Goal: Task Accomplishment & Management: Manage account settings

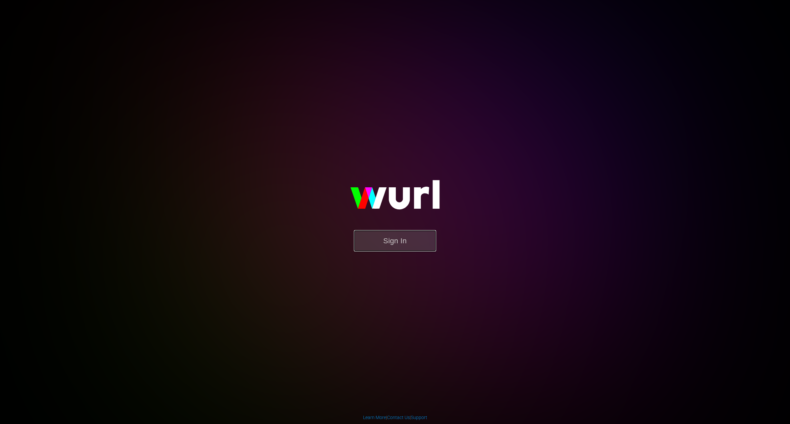
click at [400, 248] on button "Sign In" at bounding box center [395, 240] width 82 height 21
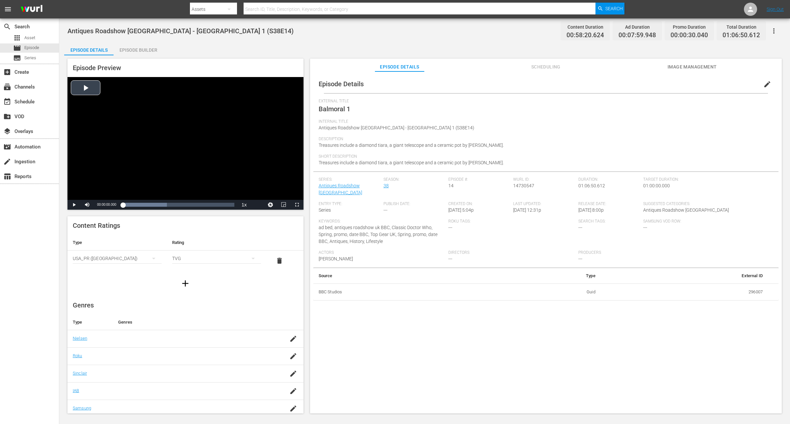
drag, startPoint x: 361, startPoint y: 309, endPoint x: 193, endPoint y: 105, distance: 263.9
click at [361, 310] on div "Episode Details edit External Title Balmoral 1 Internal Title Antiques Roadshow…" at bounding box center [546, 245] width 472 height 348
click at [142, 42] on div "Episode Builder" at bounding box center [138, 50] width 49 height 16
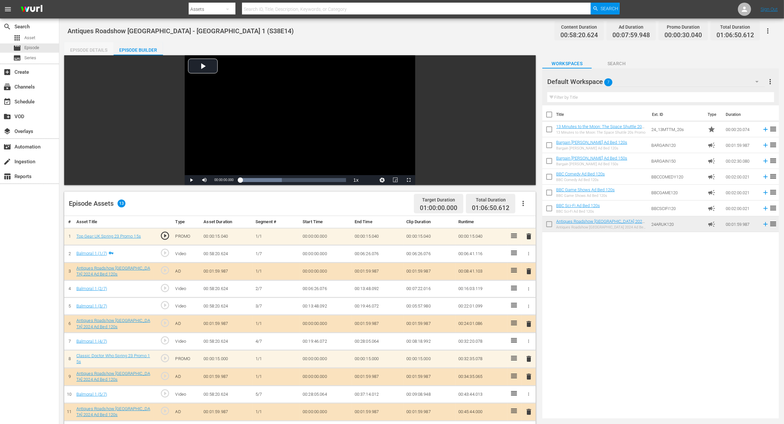
click at [78, 51] on div "Episode Details" at bounding box center [88, 50] width 49 height 16
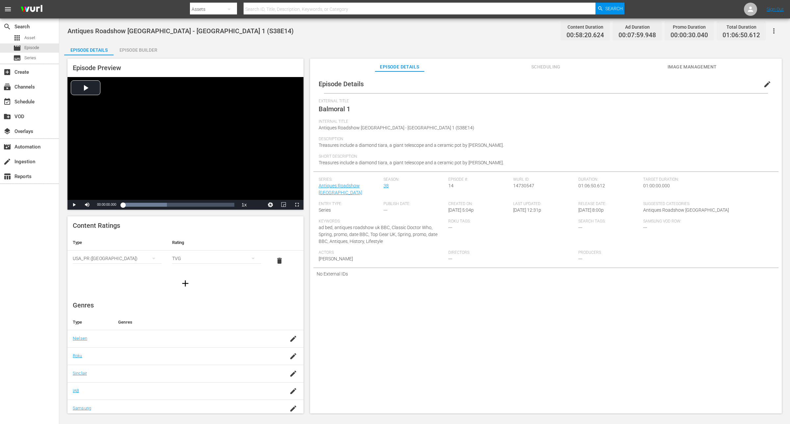
click at [564, 63] on span "Scheduling" at bounding box center [545, 67] width 49 height 8
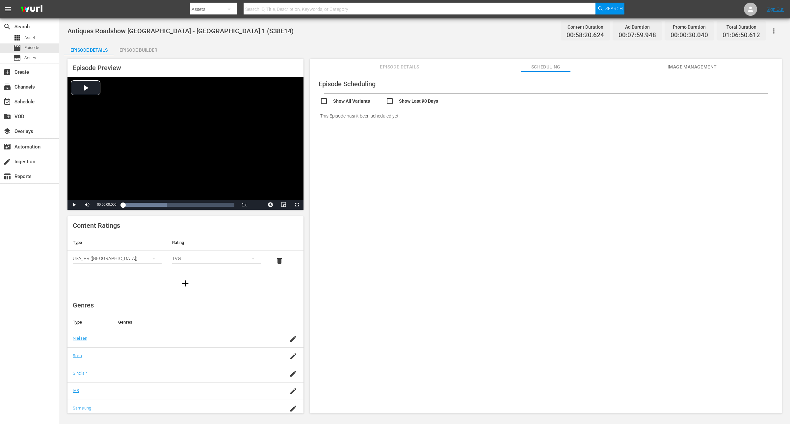
click at [125, 49] on div "Episode Builder" at bounding box center [138, 50] width 49 height 16
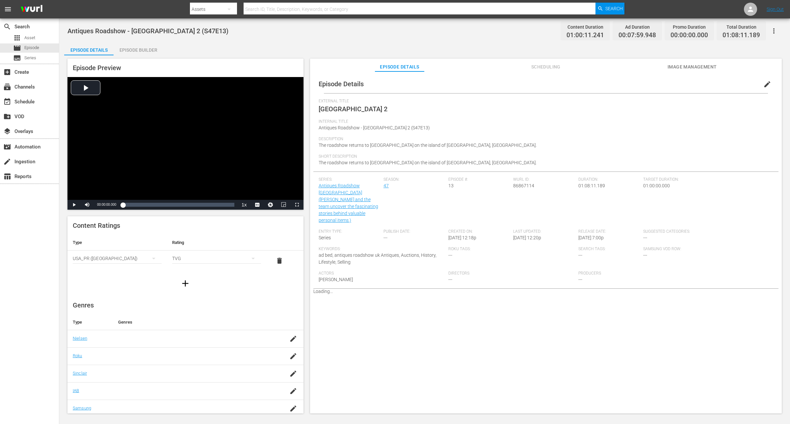
click at [139, 53] on div "Episode Builder" at bounding box center [138, 50] width 49 height 16
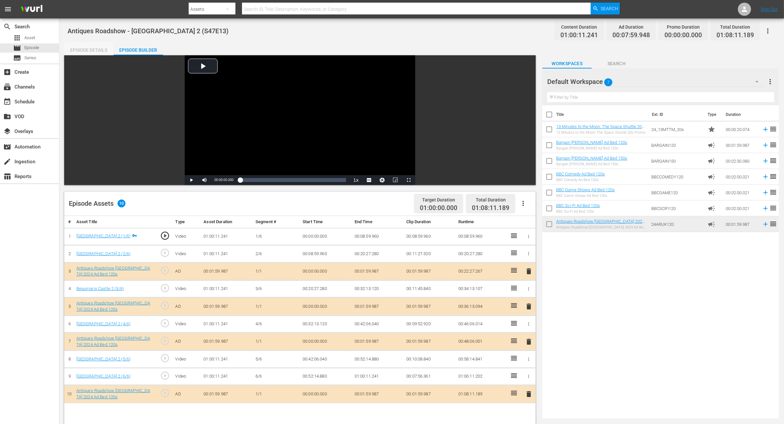
click at [89, 54] on div "Episode Details" at bounding box center [88, 50] width 49 height 16
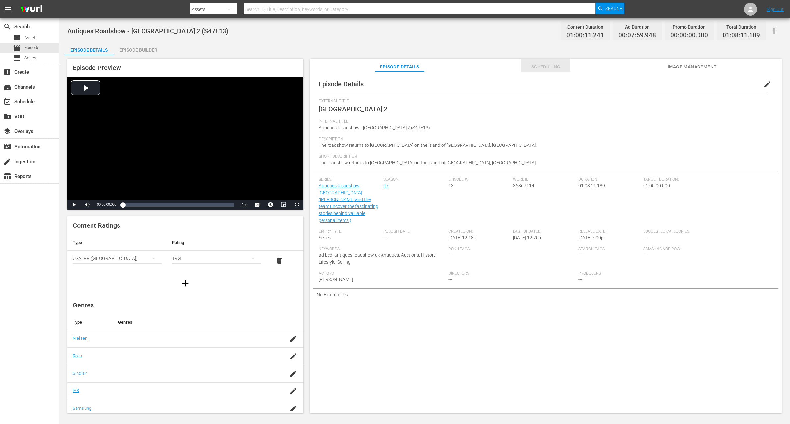
click at [562, 68] on span "Scheduling" at bounding box center [545, 67] width 49 height 8
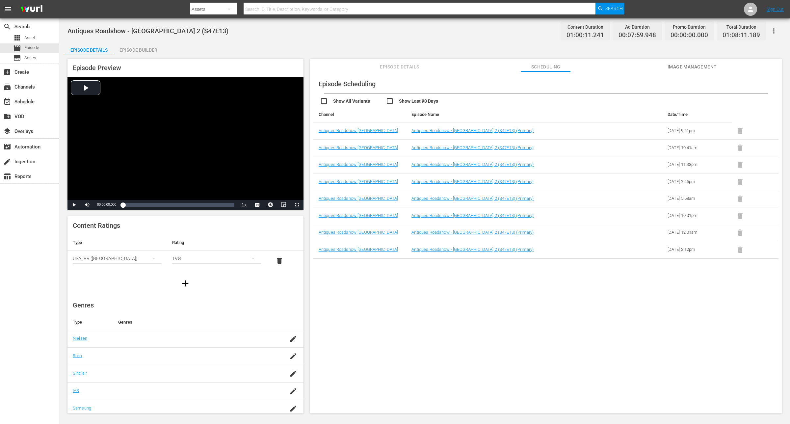
drag, startPoint x: 448, startPoint y: 291, endPoint x: 431, endPoint y: 254, distance: 40.5
click at [448, 291] on div "Episode Scheduling Show All Variants Show Last 90 Days Channel Episode Name Dat…" at bounding box center [546, 245] width 472 height 348
click at [436, 129] on link "Antiques Roadshow - Beaumaris Castle 2 (S47E13) (Primary)" at bounding box center [473, 130] width 122 height 5
click at [501, 93] on div "Episode Scheduling Show All Variants Show Last 90 Days Channel Episode Name Dat…" at bounding box center [546, 167] width 465 height 184
click at [323, 102] on input "checkbox" at bounding box center [353, 102] width 66 height 10
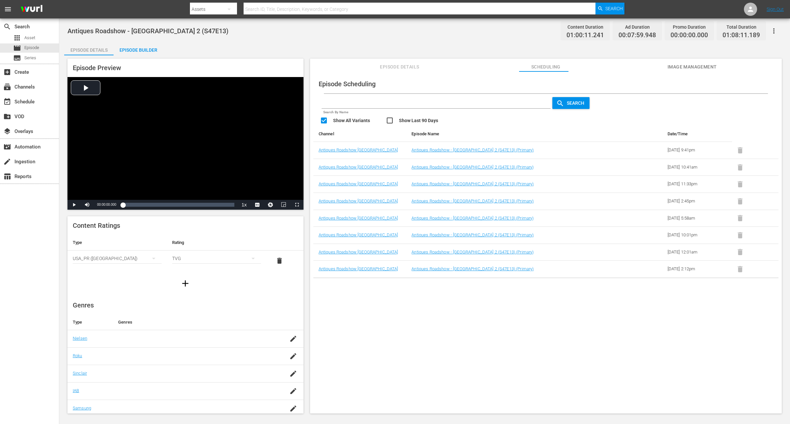
click at [321, 120] on input "checkbox" at bounding box center [353, 122] width 66 height 10
checkbox input "false"
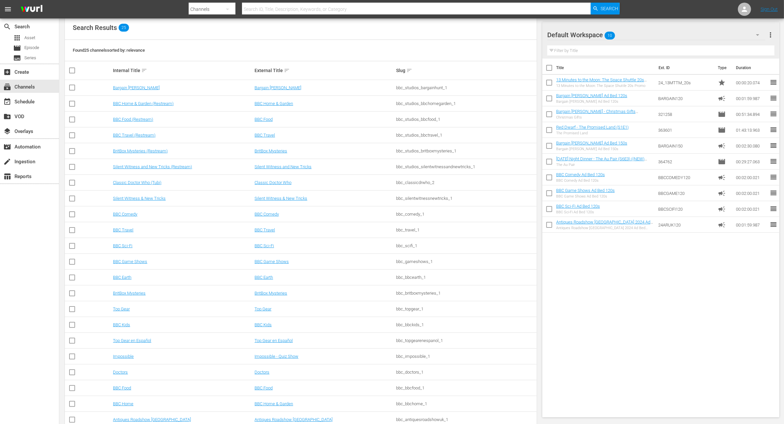
scroll to position [136, 0]
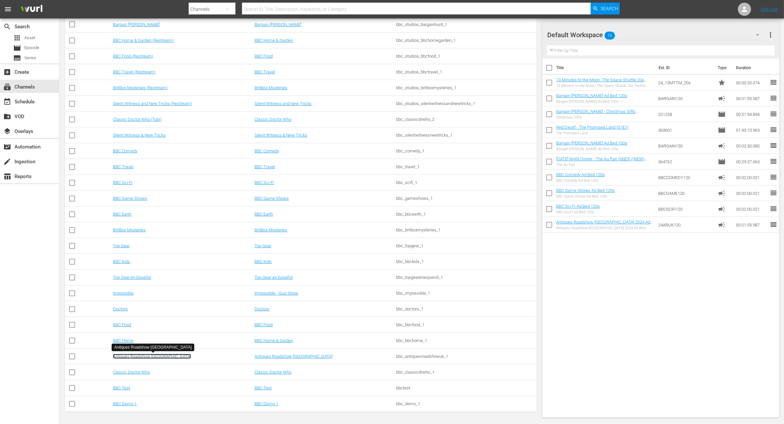
click at [140, 357] on link "Antiques Roadshow [GEOGRAPHIC_DATA]" at bounding box center [152, 356] width 78 height 5
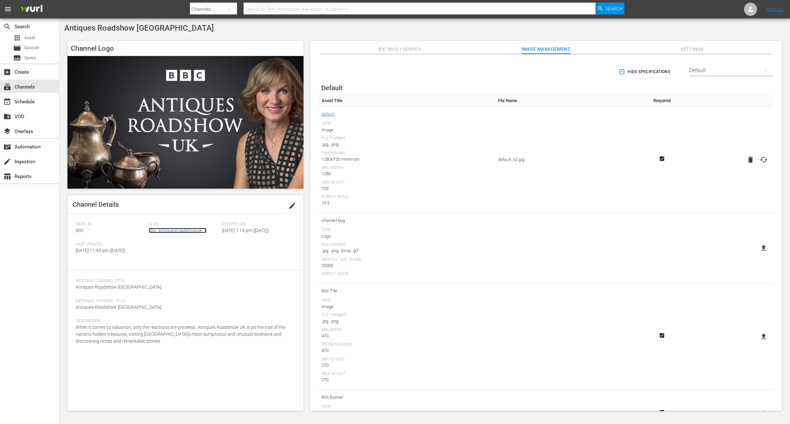
click at [182, 231] on link "bbc_antiquesroadshowuk_1" at bounding box center [178, 230] width 58 height 5
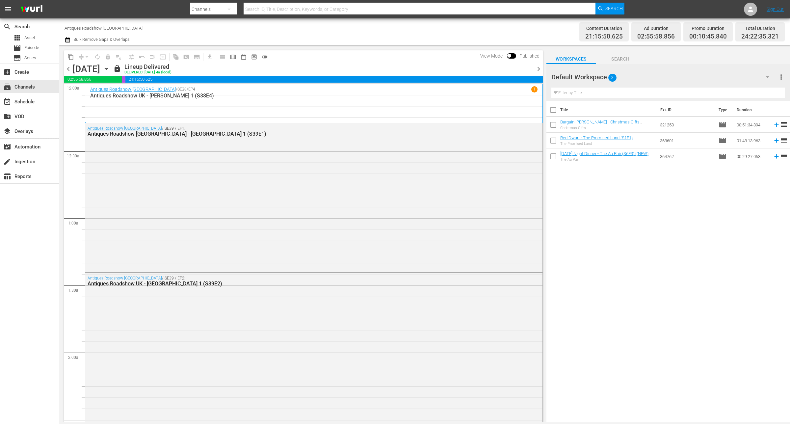
click at [110, 67] on icon "button" at bounding box center [106, 68] width 7 height 7
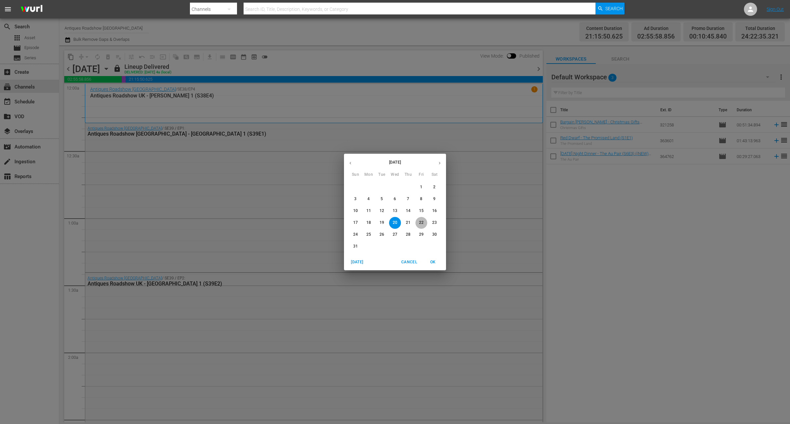
click at [424, 224] on p "22" at bounding box center [421, 223] width 5 height 6
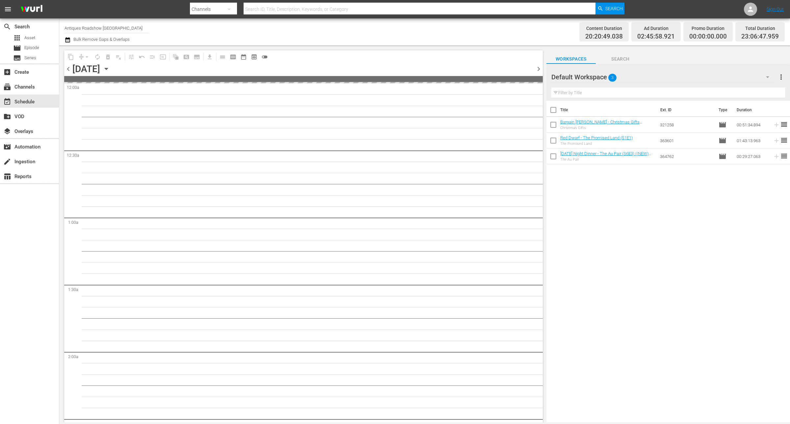
click at [767, 76] on icon "button" at bounding box center [768, 77] width 8 height 8
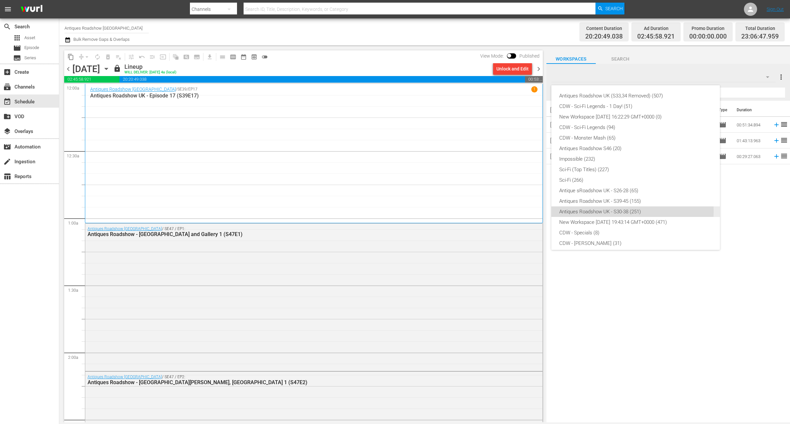
click at [627, 211] on div "Antiques Roadshow UK - S30-38 (251)" at bounding box center [636, 212] width 153 height 11
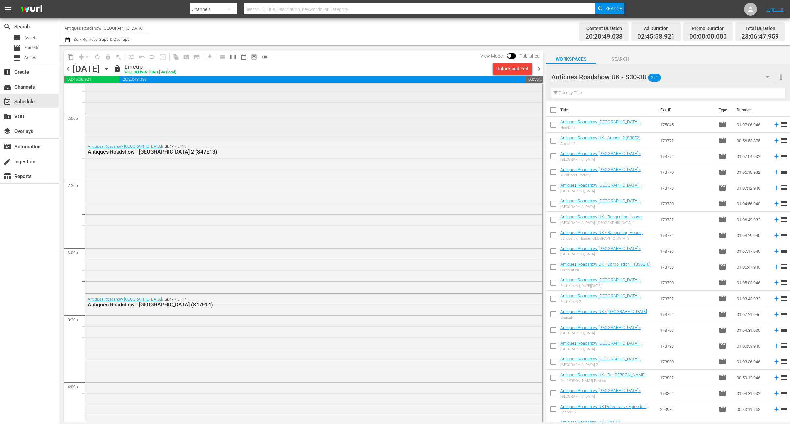
scroll to position [1853, 0]
click at [516, 68] on div "Unlock and Edit" at bounding box center [513, 69] width 32 height 12
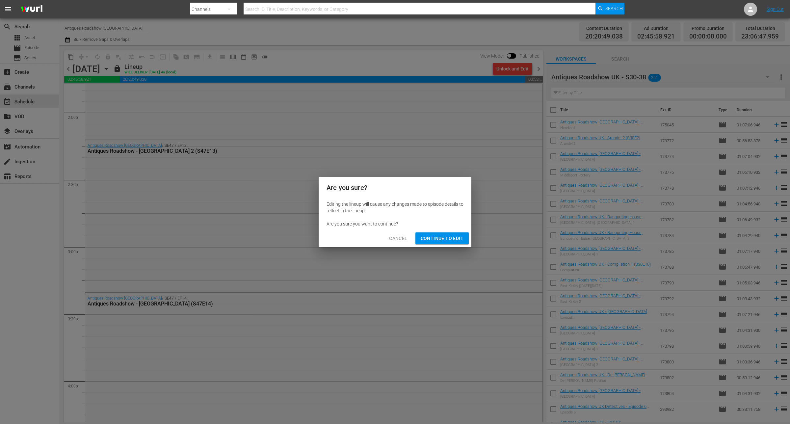
click at [430, 235] on span "Continue to Edit" at bounding box center [442, 239] width 43 height 8
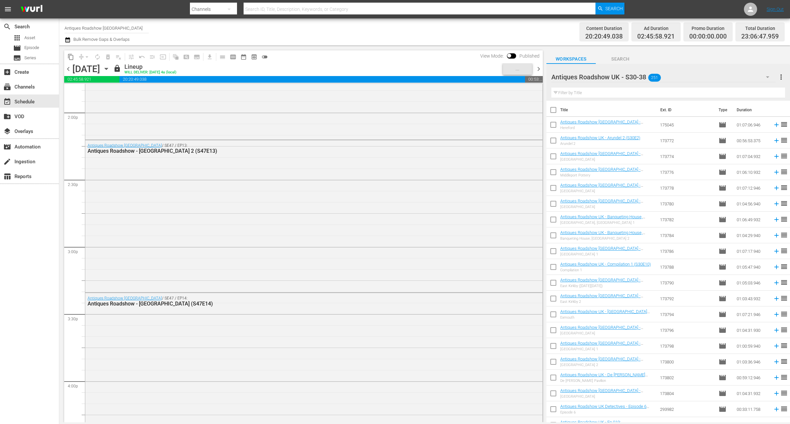
click at [659, 94] on input "text" at bounding box center [669, 93] width 234 height 11
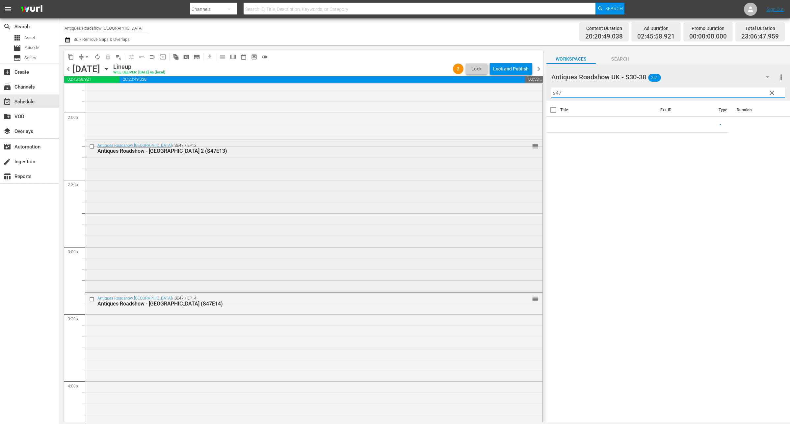
type input "s47"
click at [249, 233] on div "Delete Event" at bounding box center [269, 230] width 52 height 9
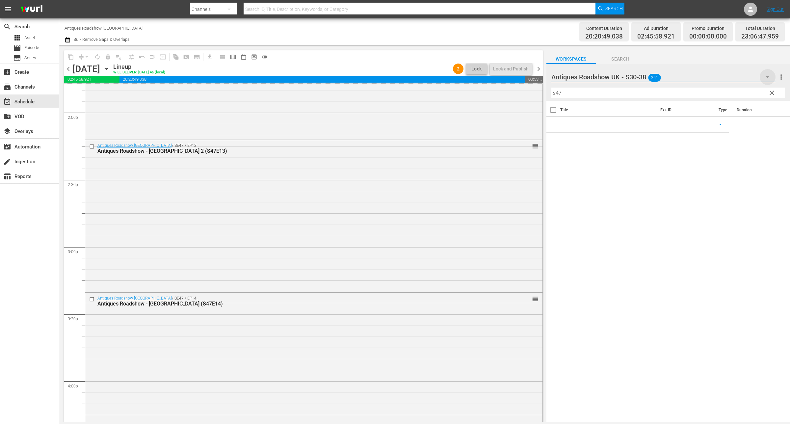
click at [768, 80] on icon "button" at bounding box center [768, 77] width 8 height 8
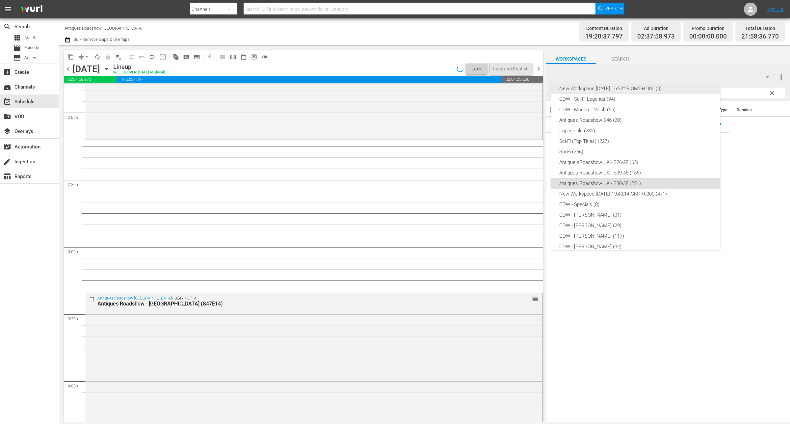
scroll to position [0, 0]
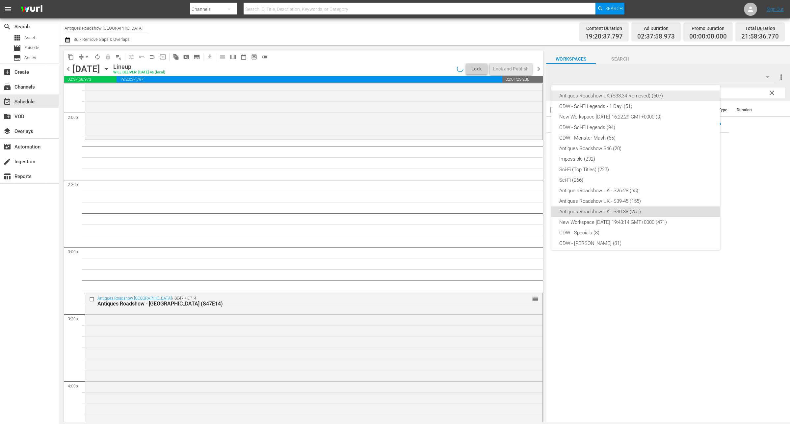
click at [655, 97] on div "Antiques Roadshow UK (S33,34 Removed) (507)" at bounding box center [636, 96] width 153 height 11
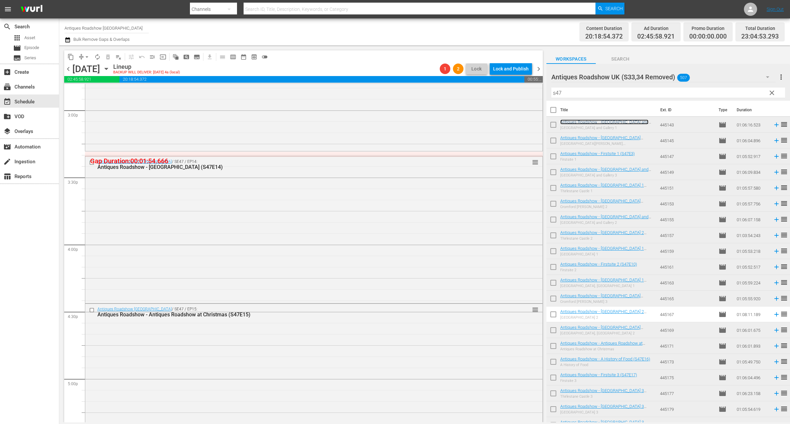
scroll to position [1784, 0]
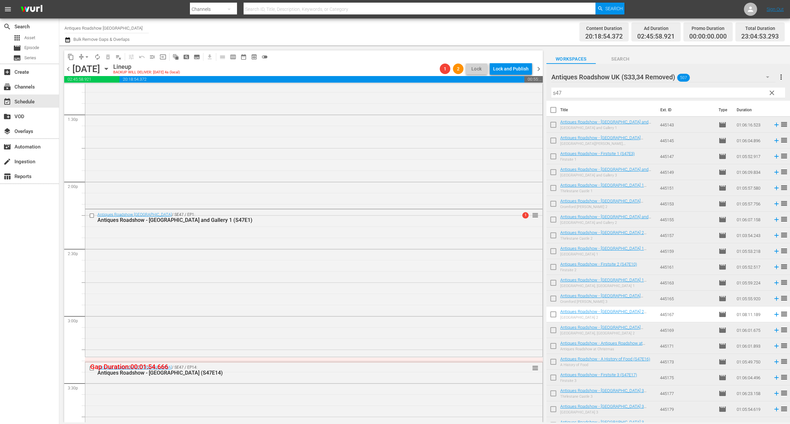
click at [108, 68] on icon "button" at bounding box center [106, 69] width 3 height 2
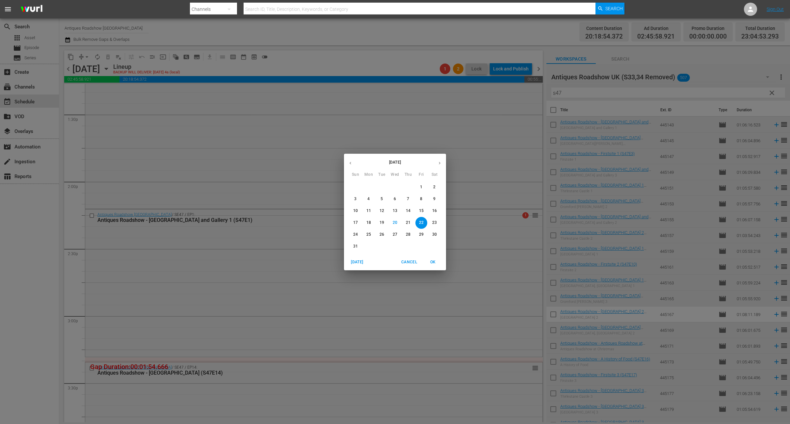
click at [421, 237] on p "29" at bounding box center [421, 235] width 5 height 6
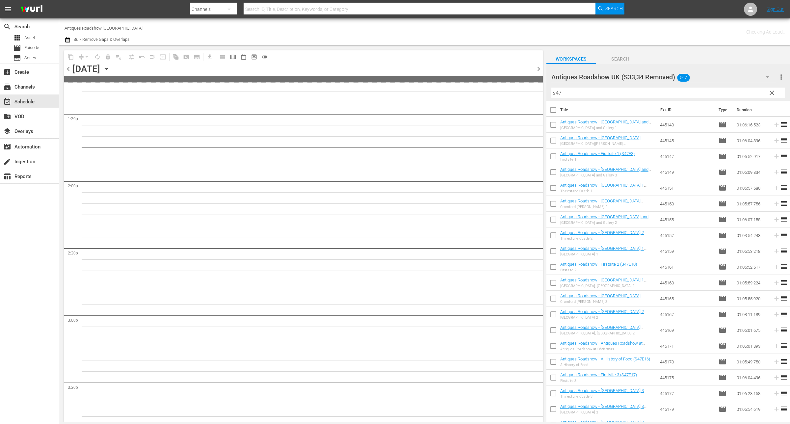
scroll to position [1862, 0]
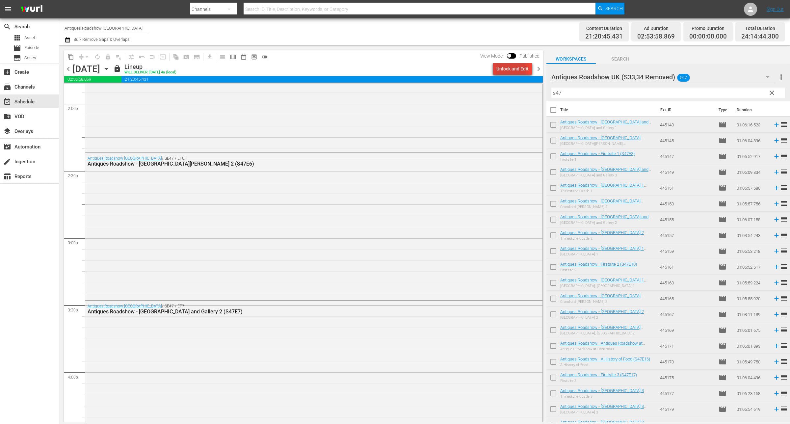
click at [508, 69] on div "Unlock and Edit" at bounding box center [513, 69] width 32 height 12
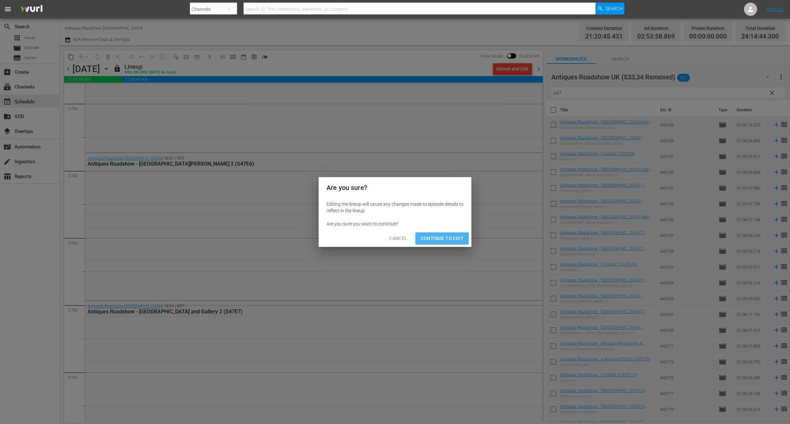
click at [445, 237] on span "Continue to Edit" at bounding box center [442, 239] width 43 height 8
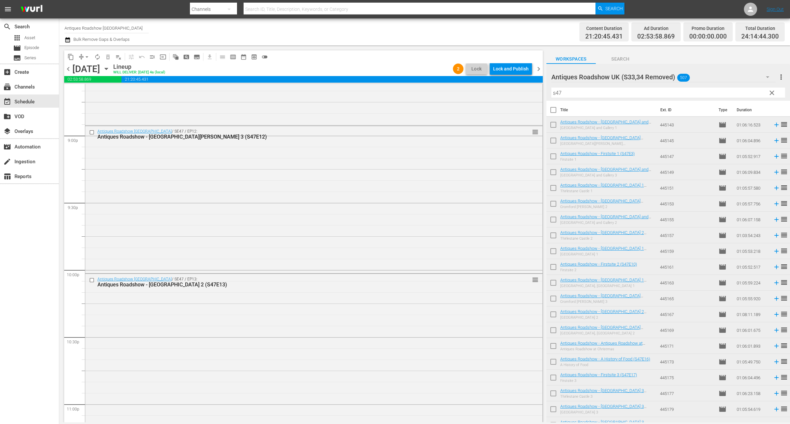
scroll to position [2891, 0]
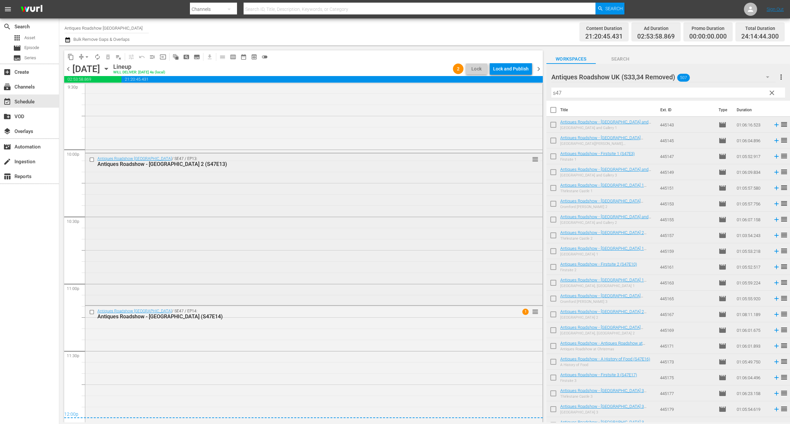
click at [351, 227] on div "Antiques Roadshow UK / SE47 / EP13: Antiques Roadshow - Beaumaris Castle 2 (S47…" at bounding box center [313, 228] width 457 height 151
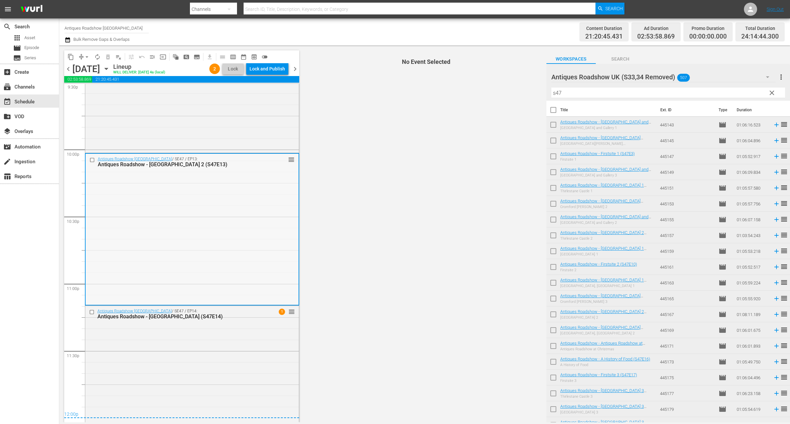
drag, startPoint x: 351, startPoint y: 227, endPoint x: 221, endPoint y: 226, distance: 130.4
click at [221, 226] on div "Antiques Roadshow UK / SE47 / EP13: Antiques Roadshow - Beaumaris Castle 2 (S47…" at bounding box center [192, 229] width 213 height 151
click at [252, 244] on div "Delete Event" at bounding box center [265, 242] width 52 height 9
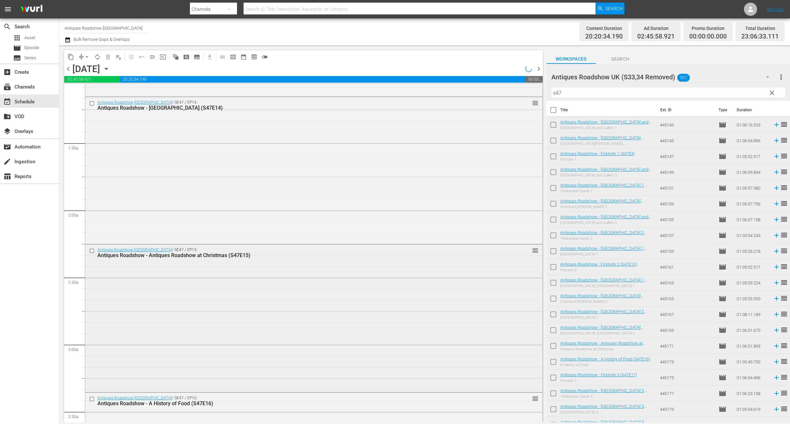
scroll to position [0, 0]
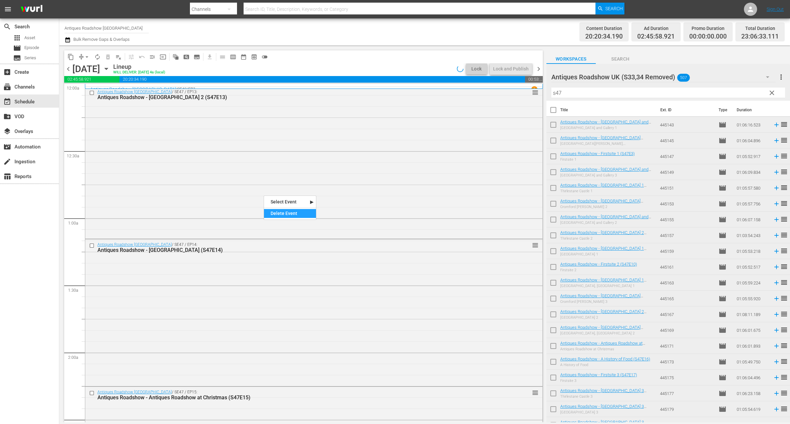
click at [270, 217] on div "Delete Event" at bounding box center [290, 213] width 52 height 9
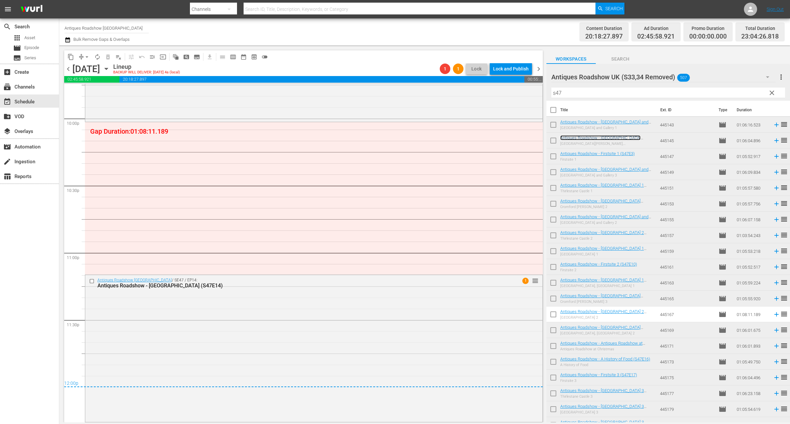
scroll to position [2911, 0]
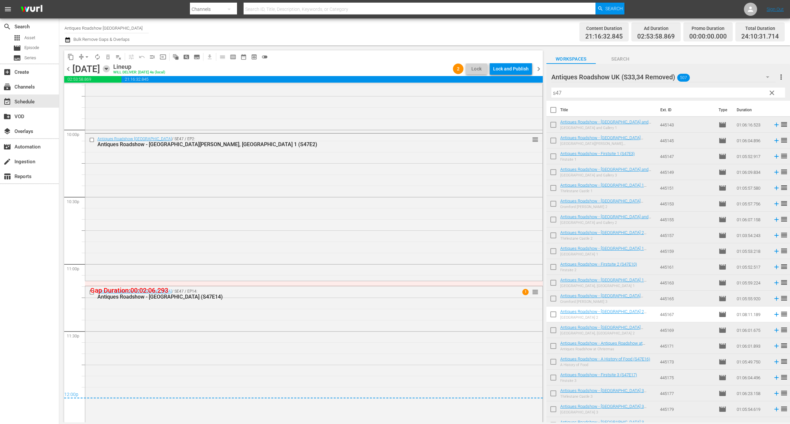
click at [110, 69] on icon "button" at bounding box center [106, 68] width 7 height 7
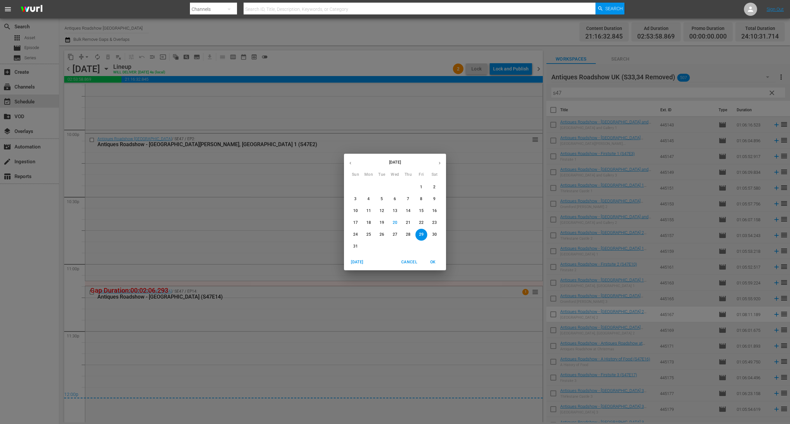
click at [442, 163] on icon "button" at bounding box center [439, 163] width 5 height 5
click at [434, 198] on p "13" at bounding box center [434, 199] width 5 height 6
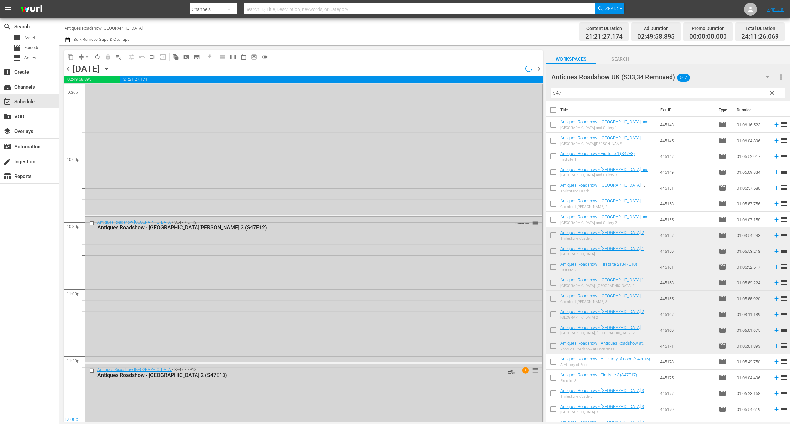
scroll to position [2922, 0]
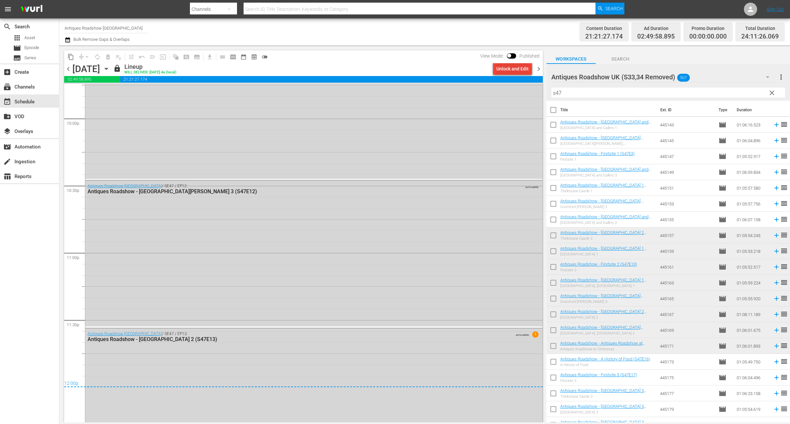
click at [516, 67] on div "Unlock and Edit" at bounding box center [513, 69] width 32 height 12
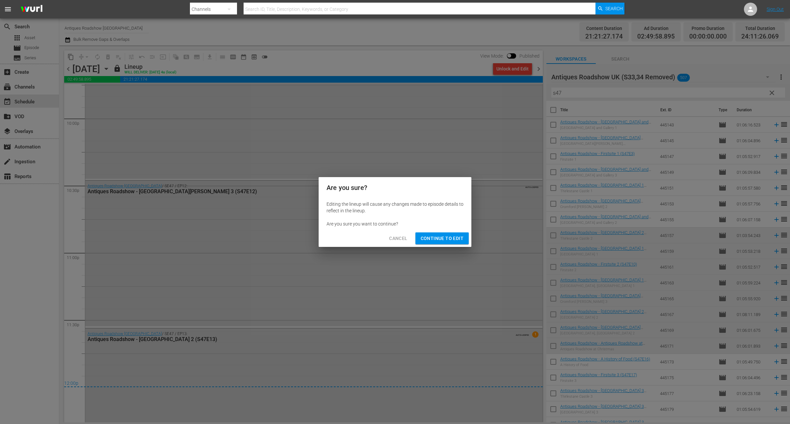
click at [457, 241] on span "Continue to Edit" at bounding box center [442, 239] width 43 height 8
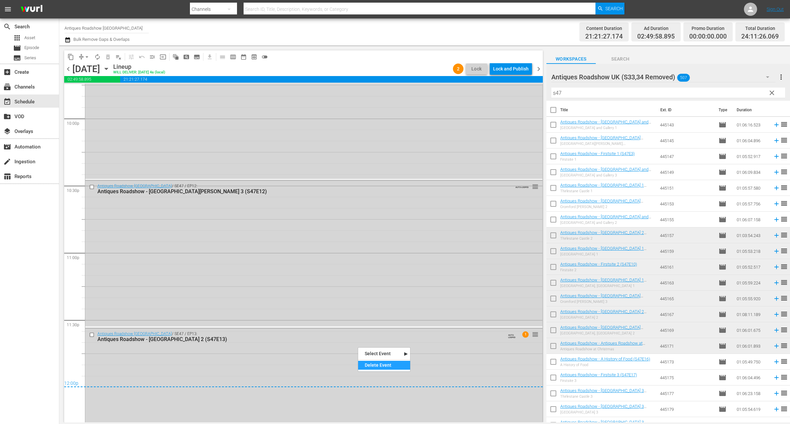
click at [384, 366] on div "Delete Event" at bounding box center [384, 365] width 52 height 9
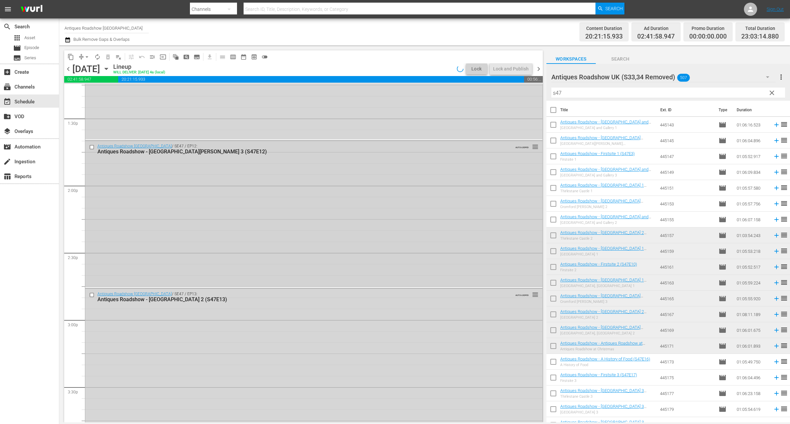
scroll to position [1786, 0]
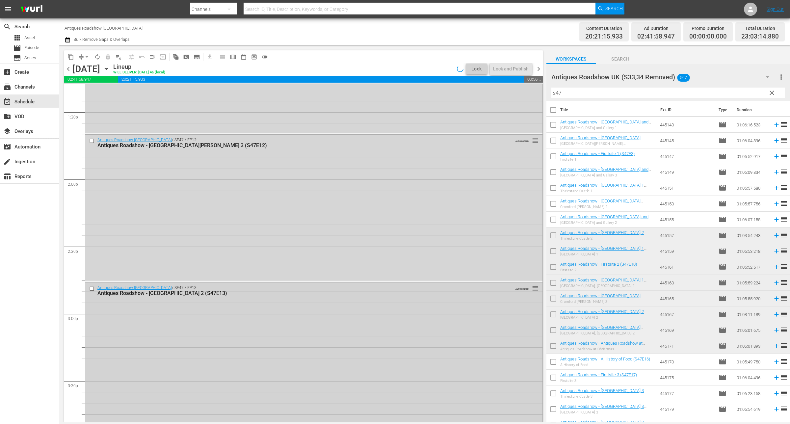
click at [376, 345] on div "Antiques Roadshow UK / SE47 / EP13: Antiques Roadshow - Beaumaris Castle 2 (S47…" at bounding box center [313, 358] width 457 height 151
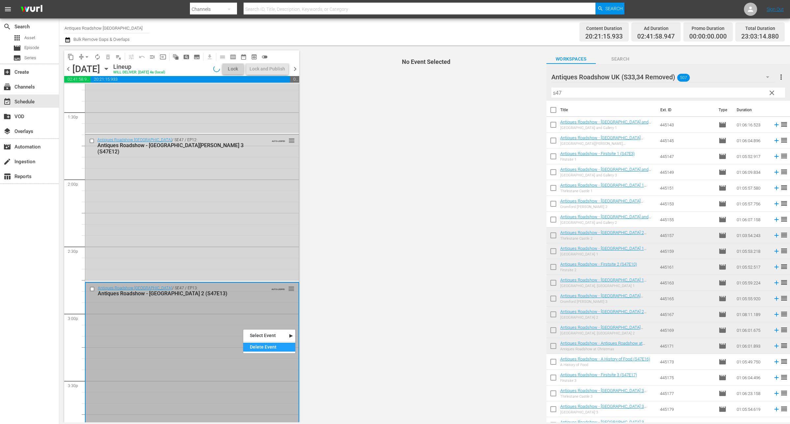
click at [253, 346] on div "Delete Event" at bounding box center [269, 347] width 52 height 9
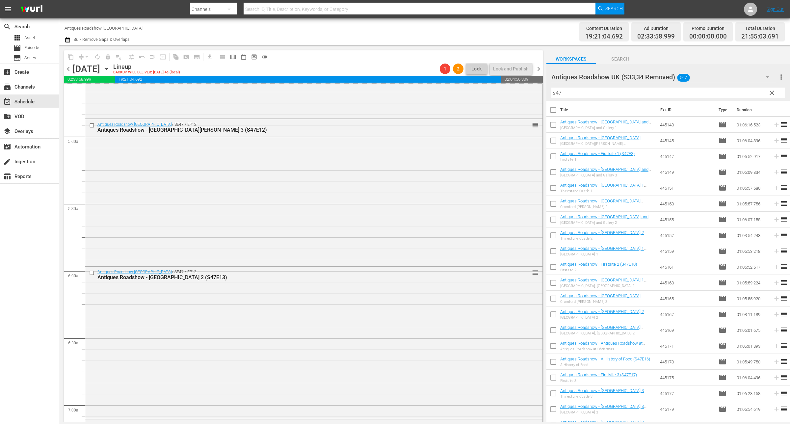
scroll to position [659, 0]
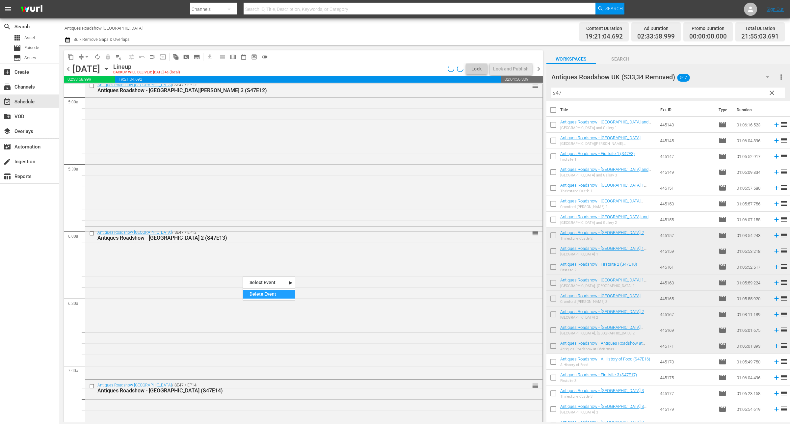
click at [257, 294] on div "Delete Event" at bounding box center [269, 294] width 52 height 9
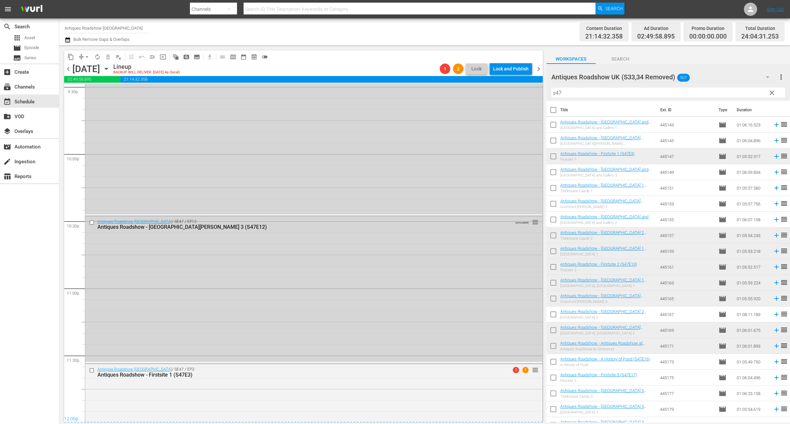
scroll to position [2969, 0]
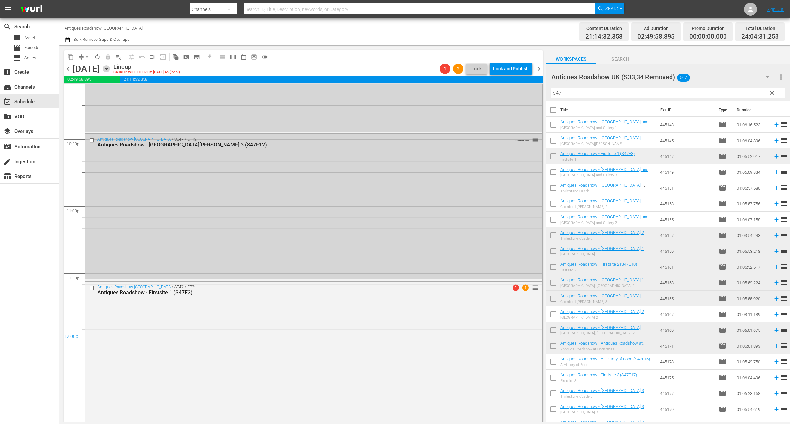
click at [110, 69] on icon "button" at bounding box center [106, 68] width 7 height 7
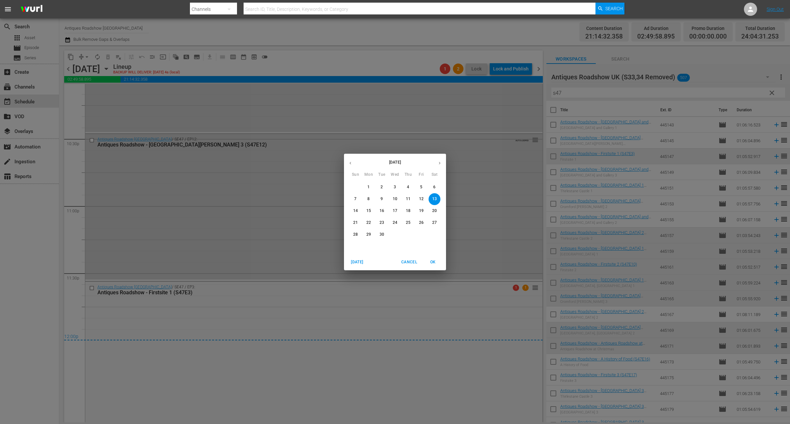
click at [433, 222] on p "27" at bounding box center [434, 223] width 5 height 6
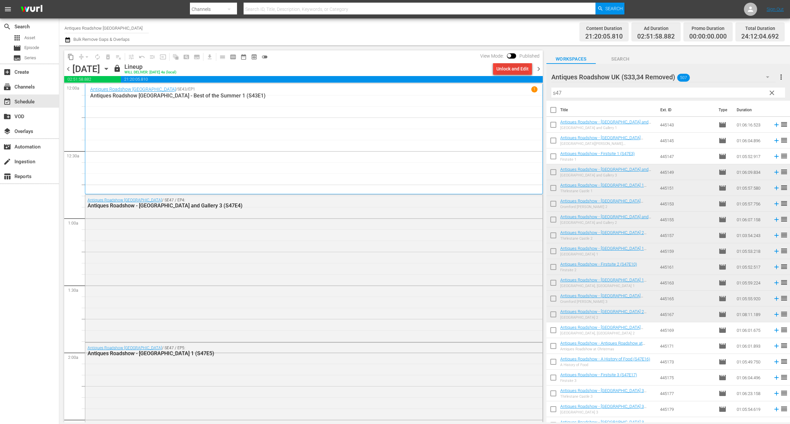
click at [500, 72] on div "Unlock and Edit" at bounding box center [513, 69] width 32 height 12
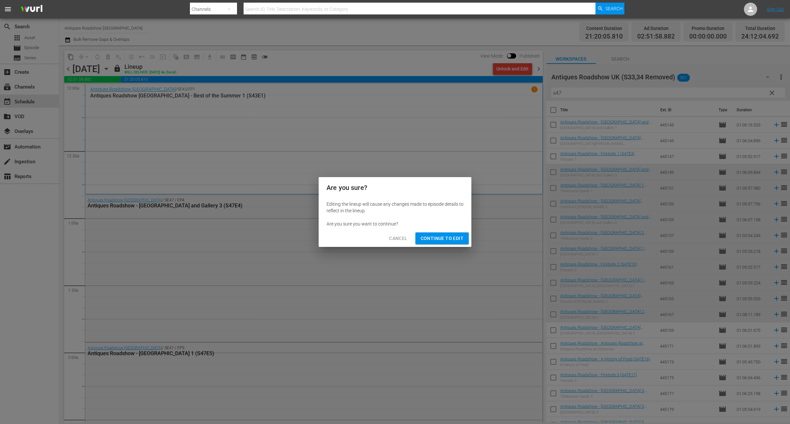
click at [448, 241] on span "Continue to Edit" at bounding box center [442, 239] width 43 height 8
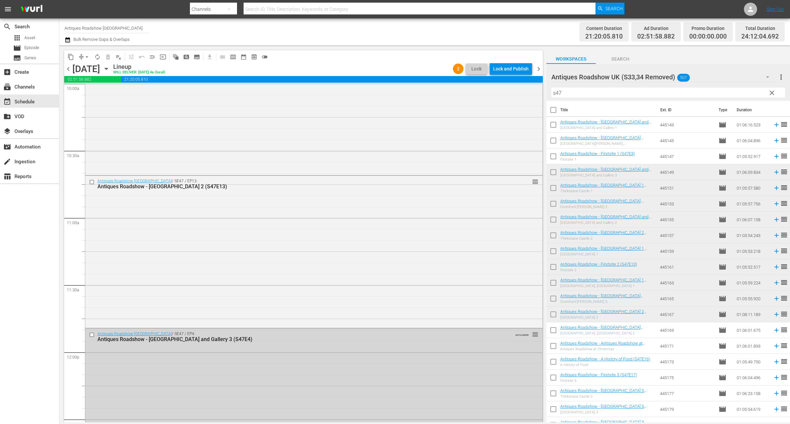
scroll to position [1359, 0]
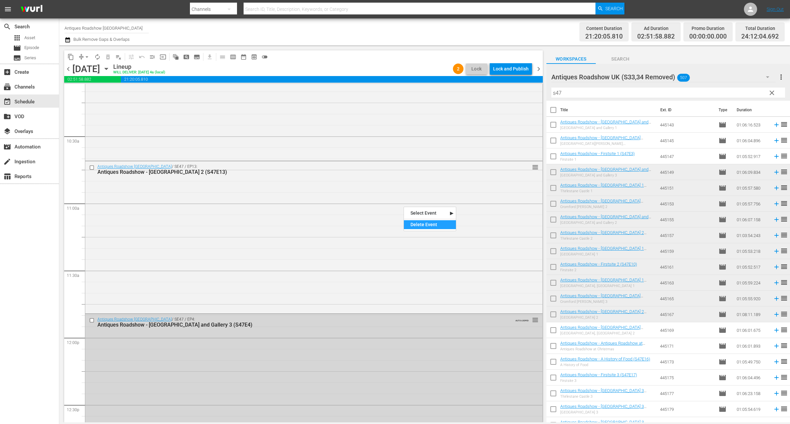
click at [418, 225] on div "Delete Event" at bounding box center [430, 224] width 52 height 9
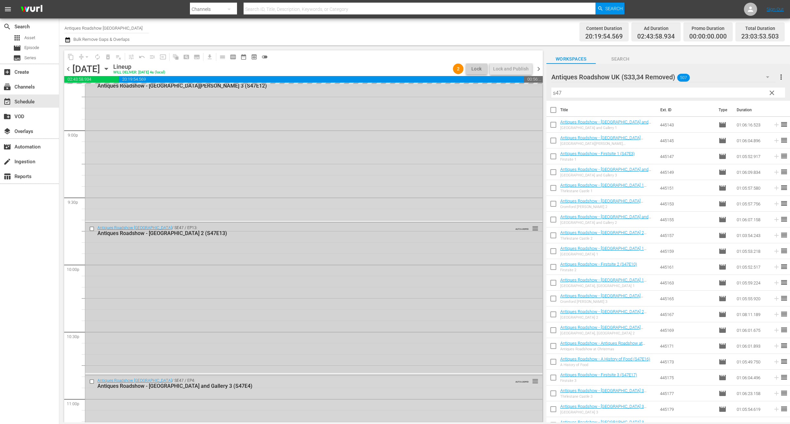
scroll to position [2777, 0]
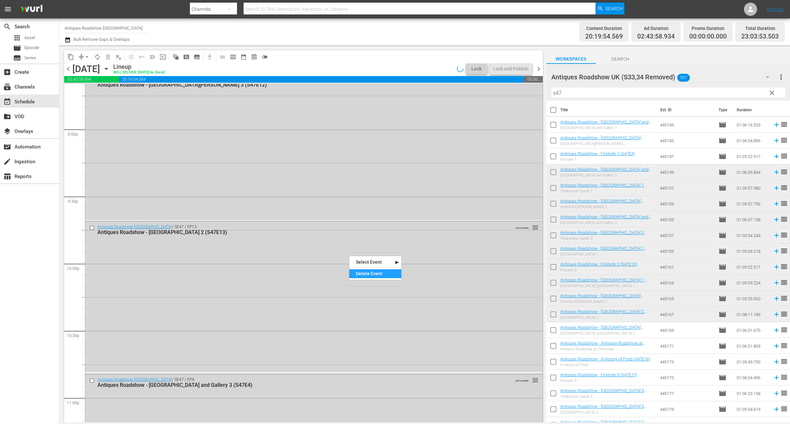
click at [364, 273] on div "Delete Event" at bounding box center [375, 273] width 52 height 9
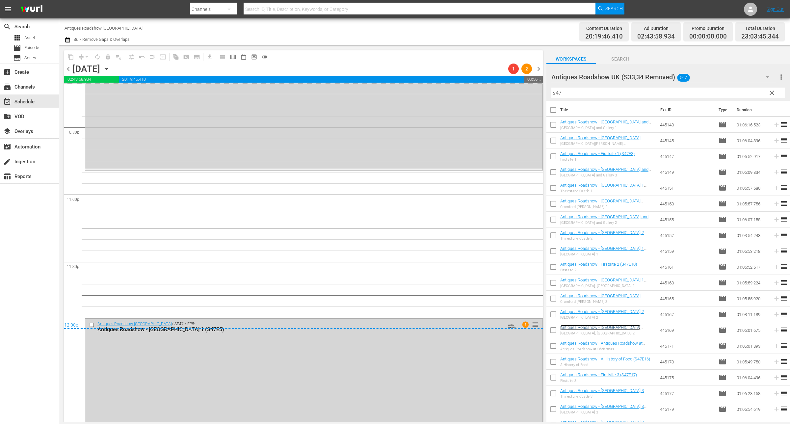
scroll to position [2982, 0]
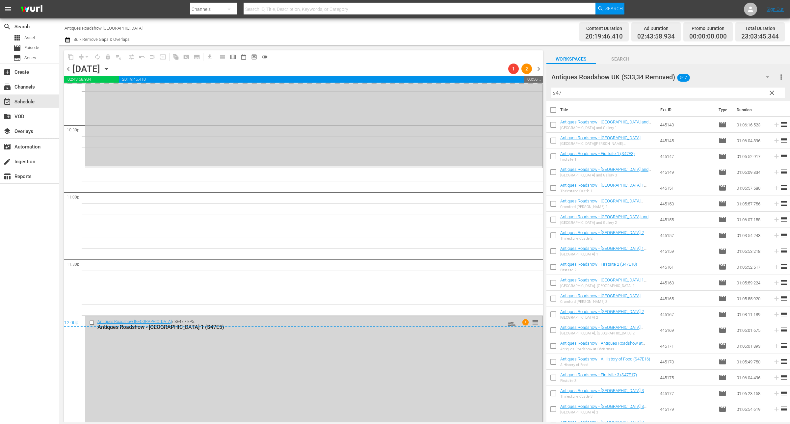
click at [304, 138] on div "Antiques Roadshow UK / SE47 / EP13: Antiques Roadshow - Beaumaris Castle 2 (S47…" at bounding box center [313, 91] width 457 height 151
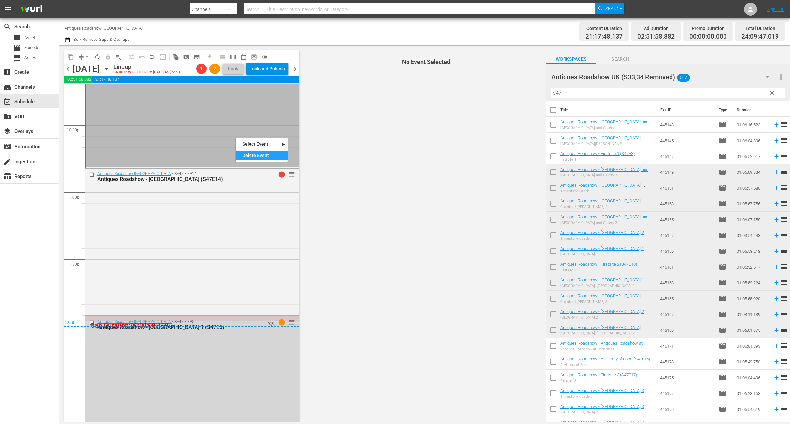
click at [257, 152] on div "Delete Event" at bounding box center [262, 155] width 52 height 9
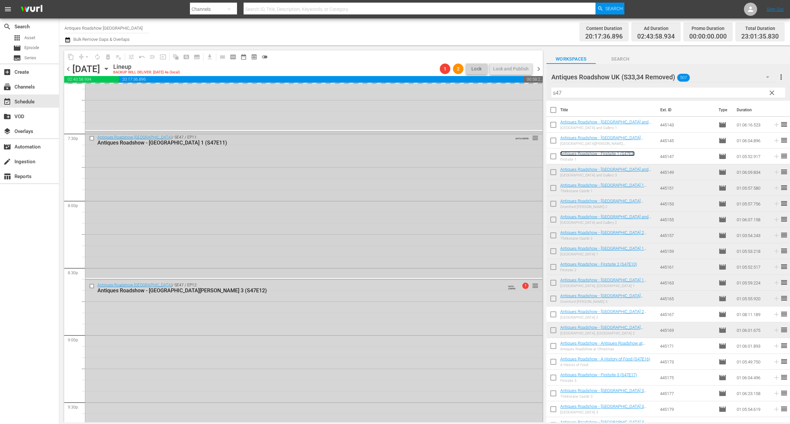
scroll to position [2612, 0]
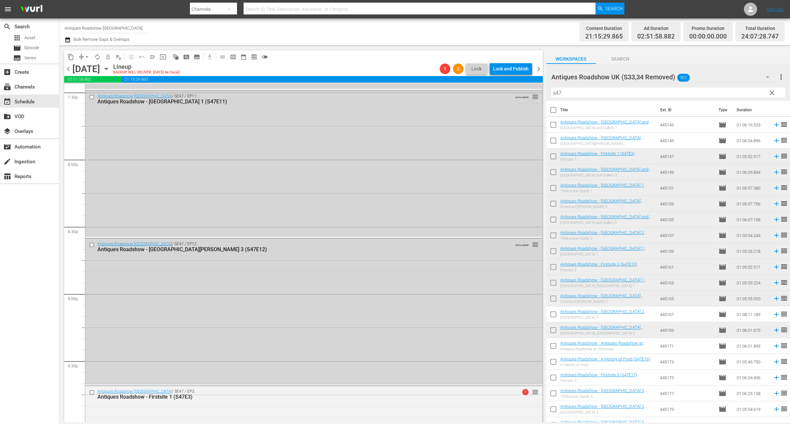
click at [71, 40] on button "button" at bounding box center [69, 40] width 8 height 8
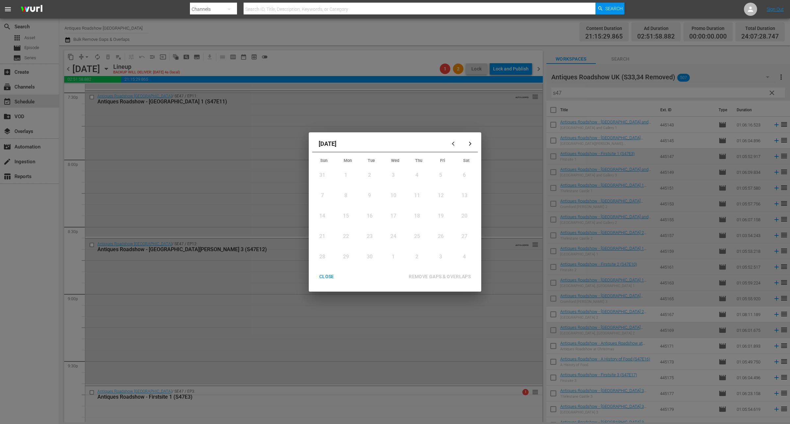
click at [450, 144] on button "button" at bounding box center [455, 144] width 16 height 16
click at [438, 221] on div "22" at bounding box center [440, 223] width 8 height 8
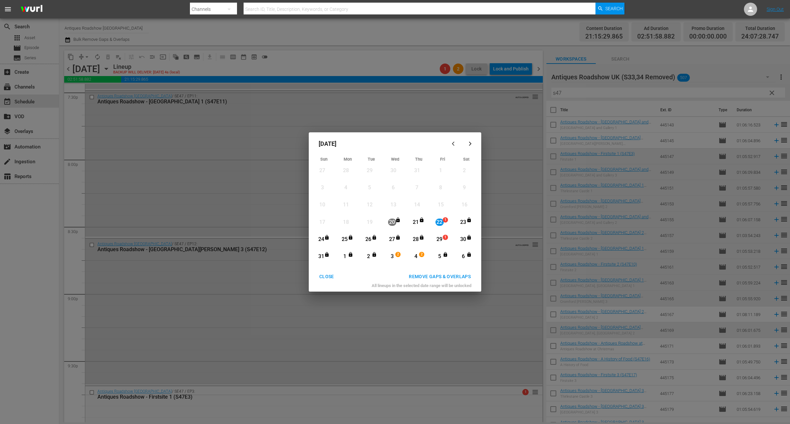
click at [463, 256] on div "6" at bounding box center [463, 257] width 8 height 8
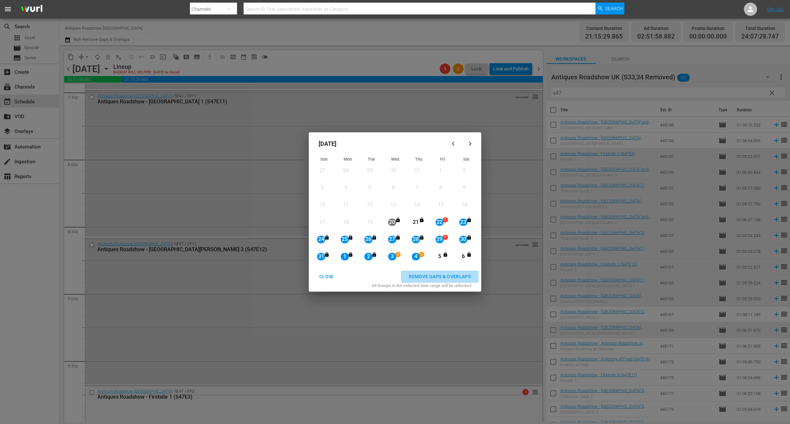
click at [455, 277] on div "REMOVE GAPS & OVERLAPS" at bounding box center [440, 277] width 72 height 8
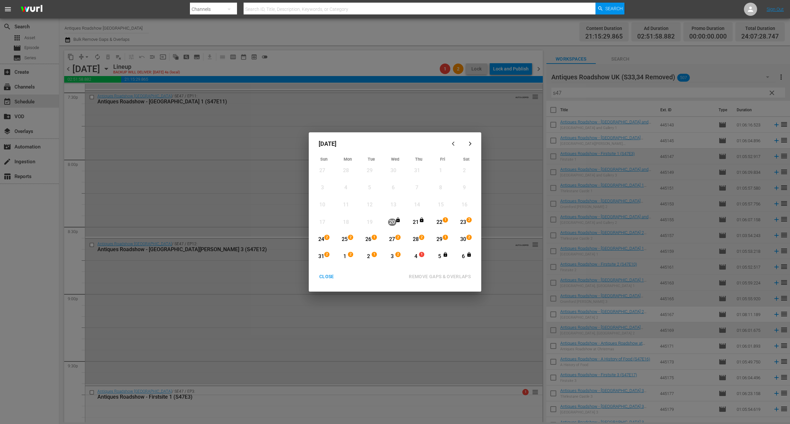
click at [397, 258] on div "2" at bounding box center [399, 257] width 5 height 7
click at [470, 145] on icon "button" at bounding box center [470, 144] width 3 height 4
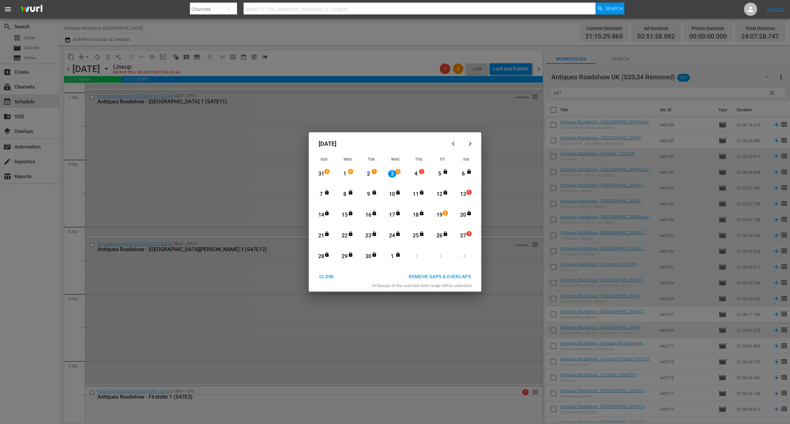
click at [440, 235] on div "26" at bounding box center [440, 236] width 8 height 8
click at [464, 278] on div "REMOVE GAPS & OVERLAPS" at bounding box center [440, 277] width 72 height 8
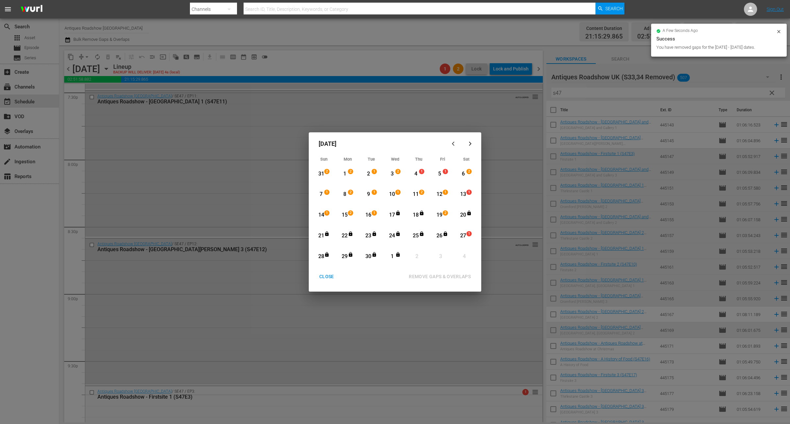
drag, startPoint x: 368, startPoint y: 215, endPoint x: 390, endPoint y: 262, distance: 52.0
click at [368, 215] on div "16" at bounding box center [369, 215] width 8 height 8
click at [396, 256] on icon "Month View" at bounding box center [398, 254] width 5 height 5
click at [436, 273] on div "REMOVE GAPS & OVERLAPS" at bounding box center [440, 277] width 72 height 8
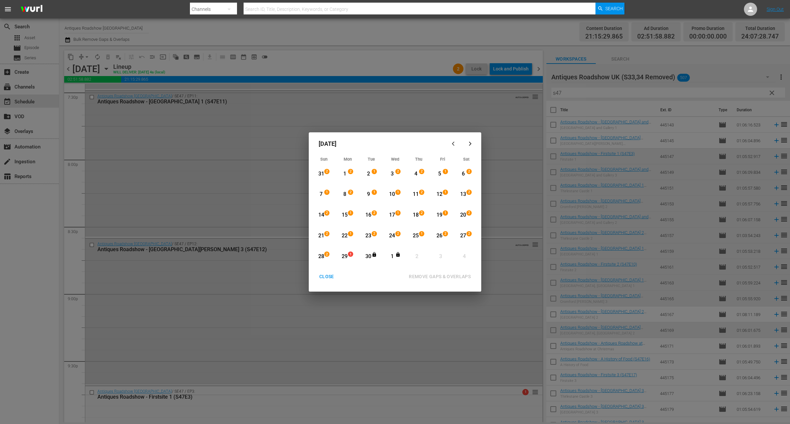
click at [325, 256] on span "2" at bounding box center [327, 254] width 5 height 5
click at [399, 256] on icon "Month View" at bounding box center [399, 254] width 4 height 5
click at [430, 272] on button "REMOVE GAPS & OVERLAPS" at bounding box center [440, 277] width 78 height 12
click at [450, 141] on button "button" at bounding box center [455, 144] width 16 height 16
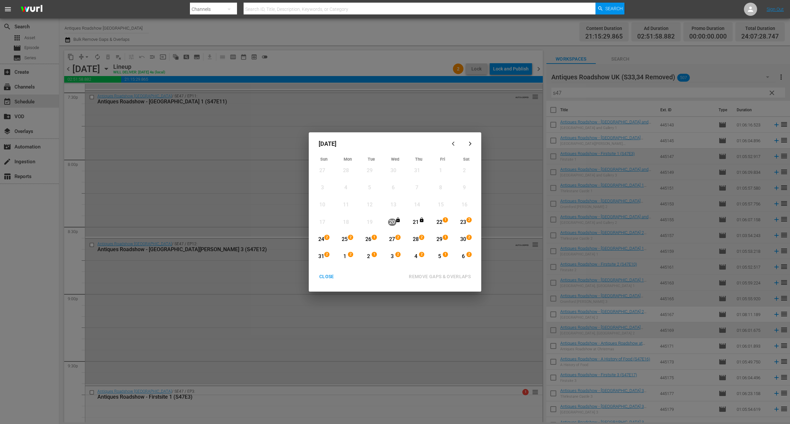
click at [329, 277] on div "CLOSE" at bounding box center [326, 277] width 25 height 8
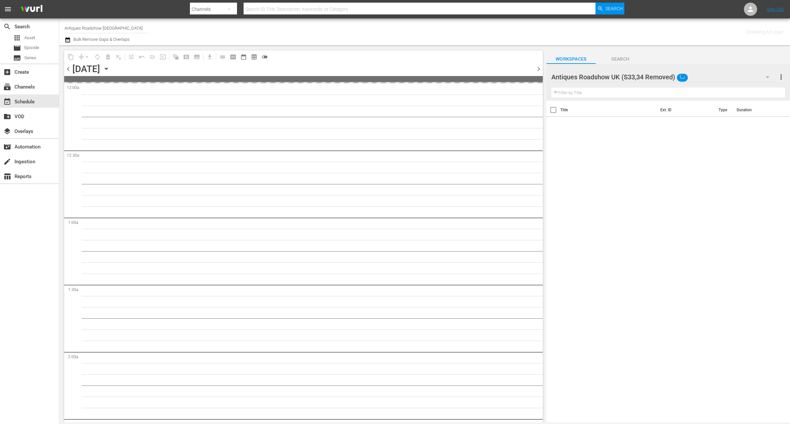
click at [110, 71] on icon "button" at bounding box center [106, 68] width 7 height 7
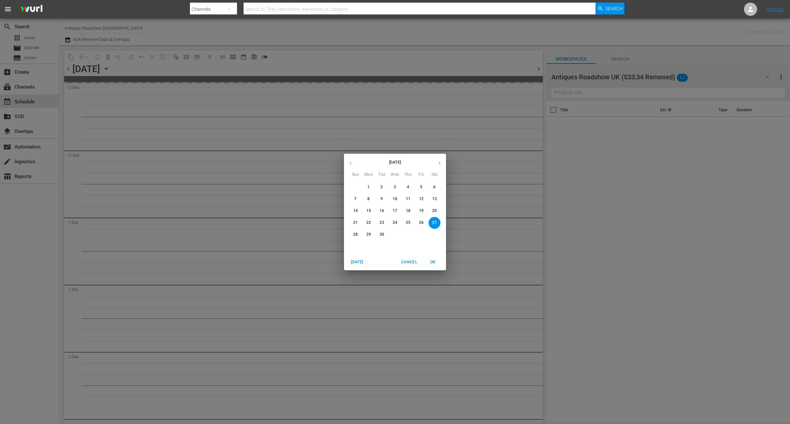
click at [355, 163] on button "button" at bounding box center [350, 163] width 13 height 13
click at [426, 224] on span "22" at bounding box center [422, 223] width 12 height 6
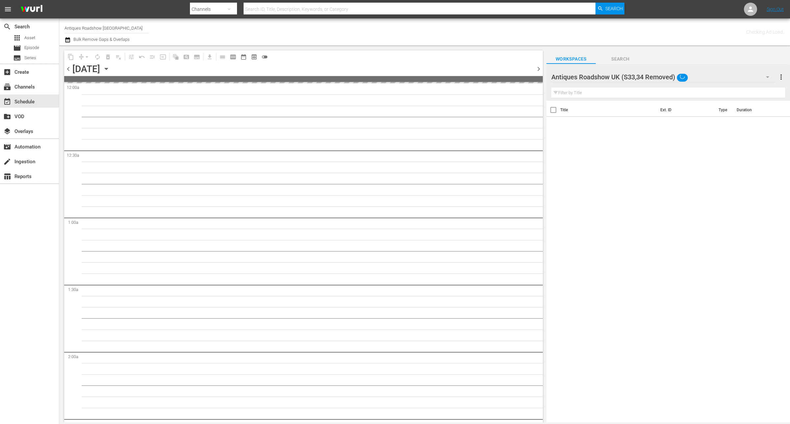
click at [236, 58] on span "calendar_view_week_outlined" at bounding box center [233, 57] width 7 height 7
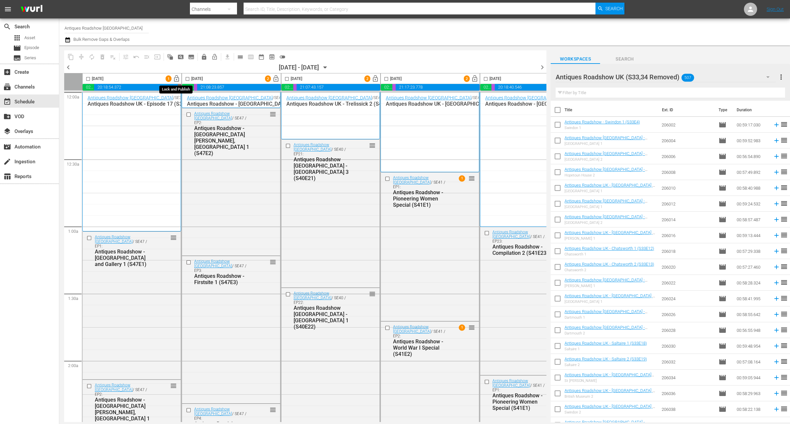
click at [177, 78] on span "lock_open" at bounding box center [177, 79] width 8 height 8
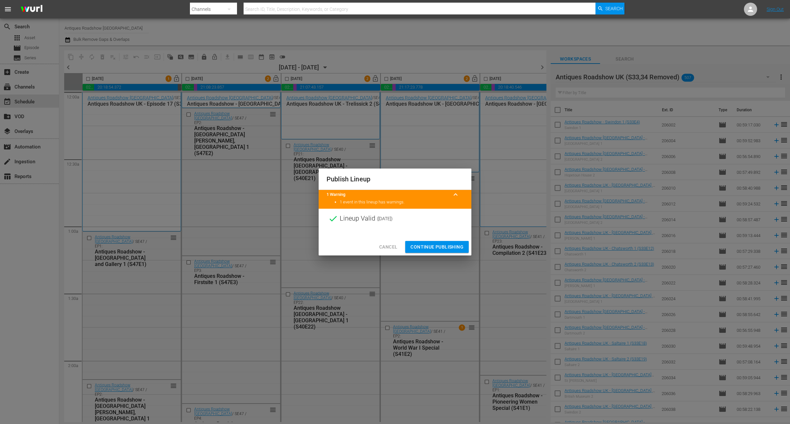
click at [407, 251] on button "Continue Publishing" at bounding box center [437, 247] width 64 height 12
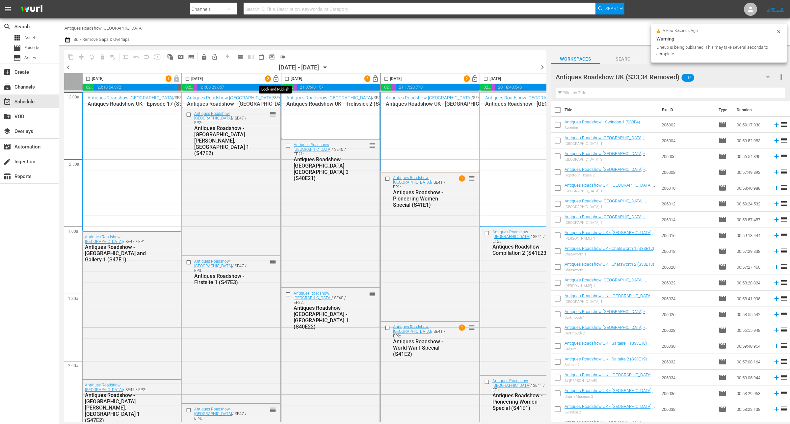
click at [277, 78] on span "lock_open" at bounding box center [276, 79] width 8 height 8
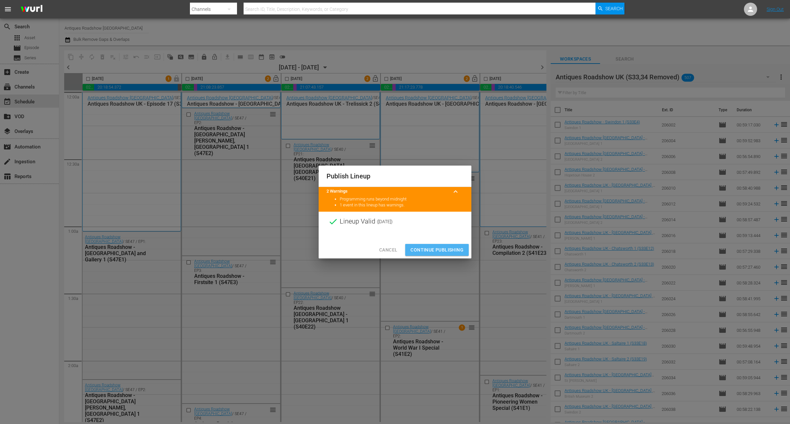
click at [446, 246] on span "Continue Publishing" at bounding box center [437, 250] width 53 height 8
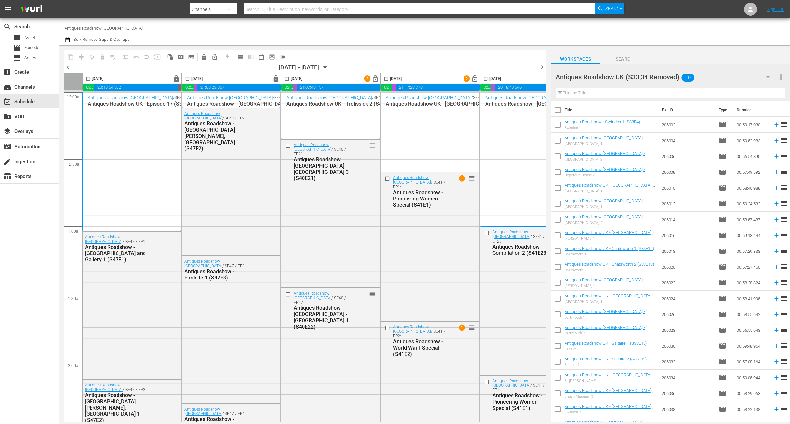
click at [213, 32] on div "Channel Title Antiques Roadshow UK Bulk Remove Gaps & Overlaps" at bounding box center [261, 32] width 393 height 24
click at [375, 78] on span "lock_open" at bounding box center [376, 79] width 8 height 8
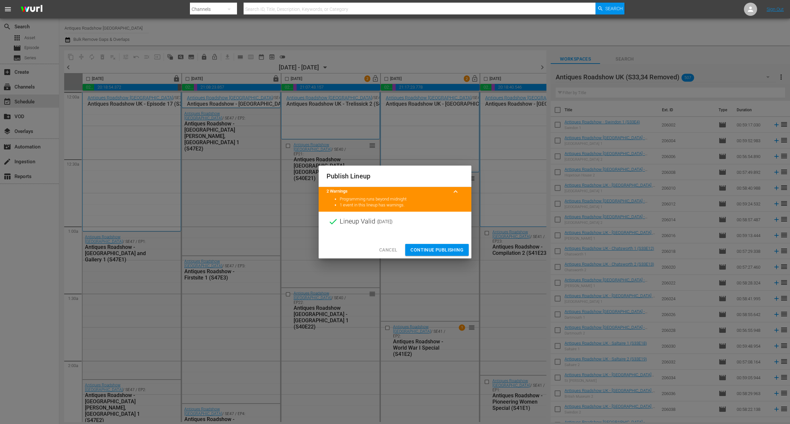
click at [448, 251] on span "Continue Publishing" at bounding box center [437, 250] width 53 height 8
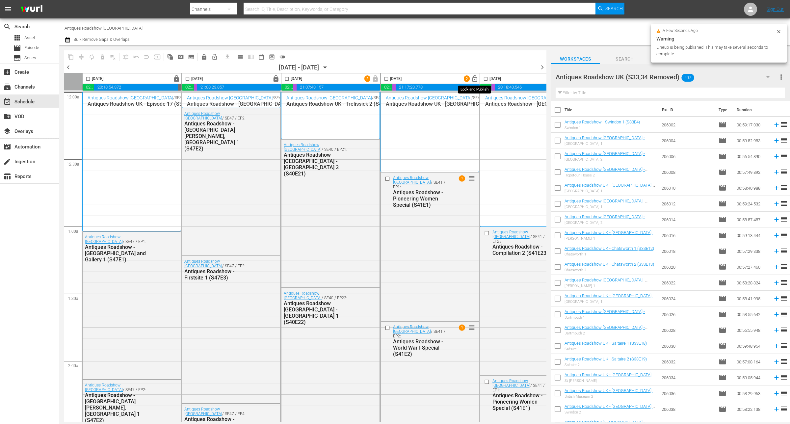
click at [476, 77] on span "lock_open" at bounding box center [475, 79] width 8 height 8
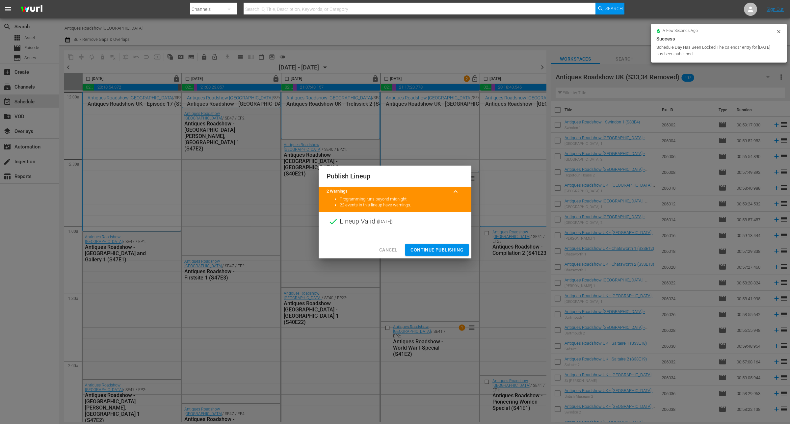
click at [435, 252] on span "Continue Publishing" at bounding box center [437, 250] width 53 height 8
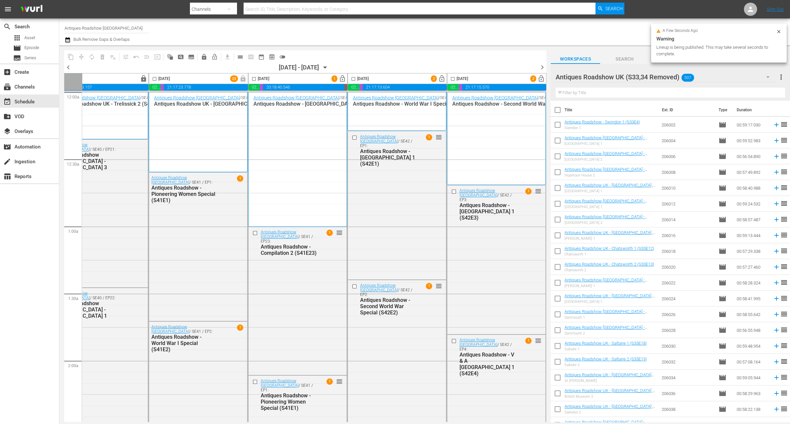
scroll to position [0, 236]
click at [339, 79] on span "lock_open" at bounding box center [343, 79] width 8 height 8
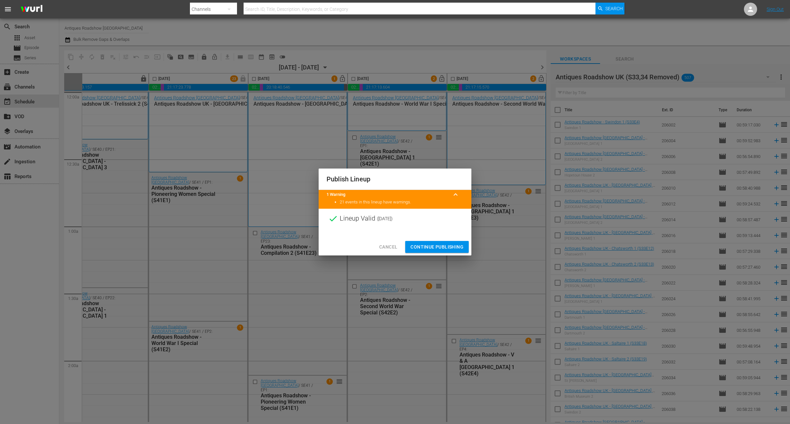
click at [446, 240] on div "Cancel Continue Publishing" at bounding box center [395, 246] width 153 height 17
click at [450, 242] on button "Continue Publishing" at bounding box center [437, 247] width 64 height 12
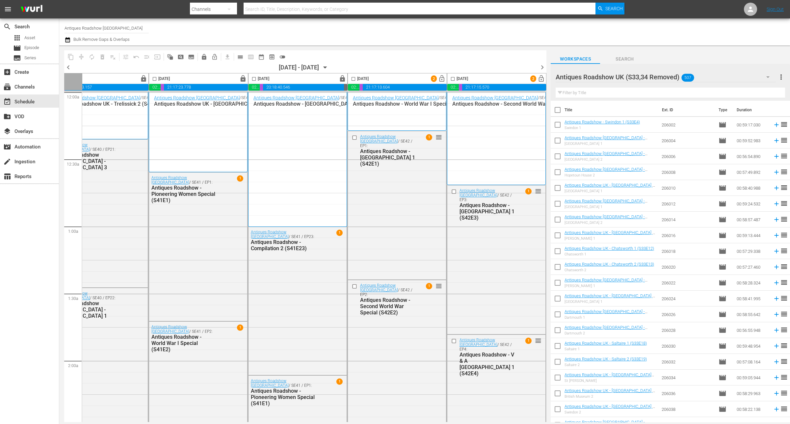
drag, startPoint x: 33, startPoint y: 302, endPoint x: 251, endPoint y: 172, distance: 253.9
click at [33, 302] on div "search Search apps Asset movie Episode subtitles Series add_box Create subscrip…" at bounding box center [29, 230] width 59 height 424
click at [440, 79] on span "lock_open" at bounding box center [442, 79] width 8 height 8
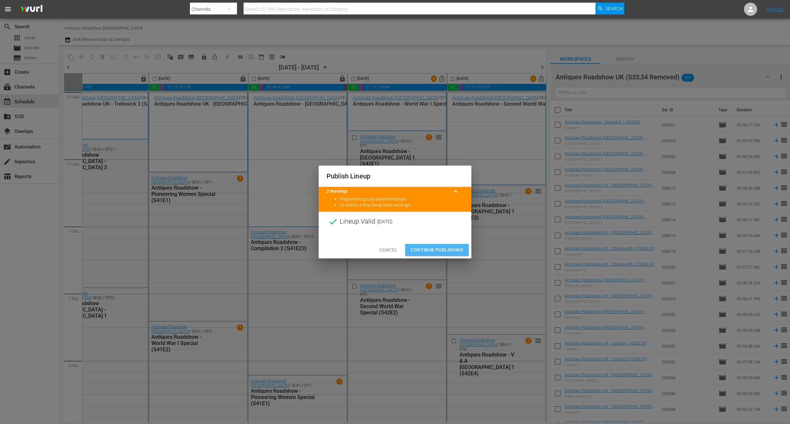
click at [446, 248] on span "Continue Publishing" at bounding box center [437, 250] width 53 height 8
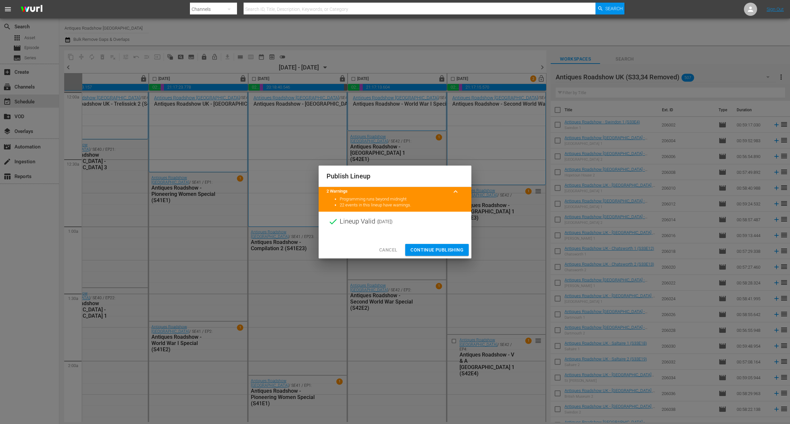
click at [35, 243] on div "Publish Lineup 2 Warnings keyboard_arrow_up Programming runs beyond midnight 22…" at bounding box center [395, 212] width 790 height 424
click at [424, 250] on span "Continue Publishing" at bounding box center [437, 250] width 53 height 8
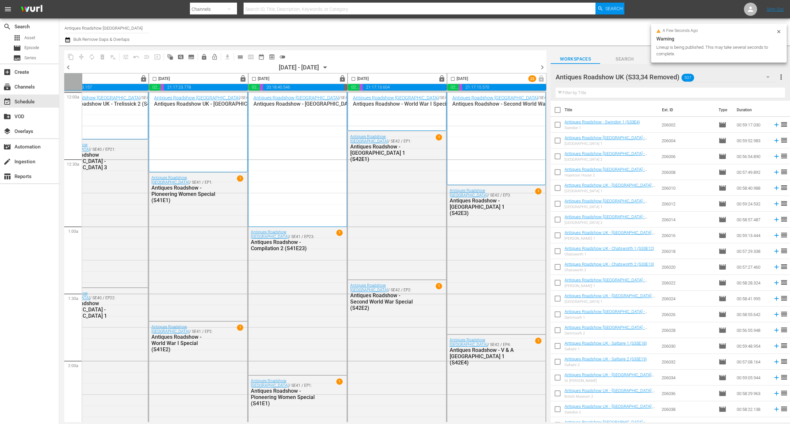
click at [541, 69] on span "chevron_right" at bounding box center [543, 67] width 8 height 8
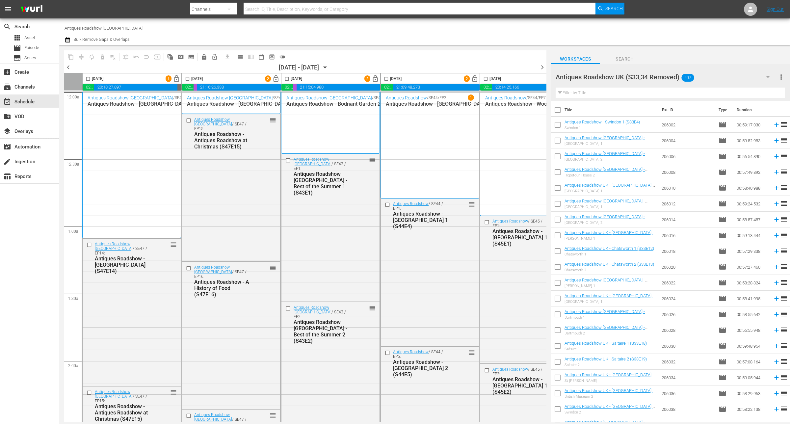
click at [175, 77] on span "lock_open" at bounding box center [177, 79] width 8 height 8
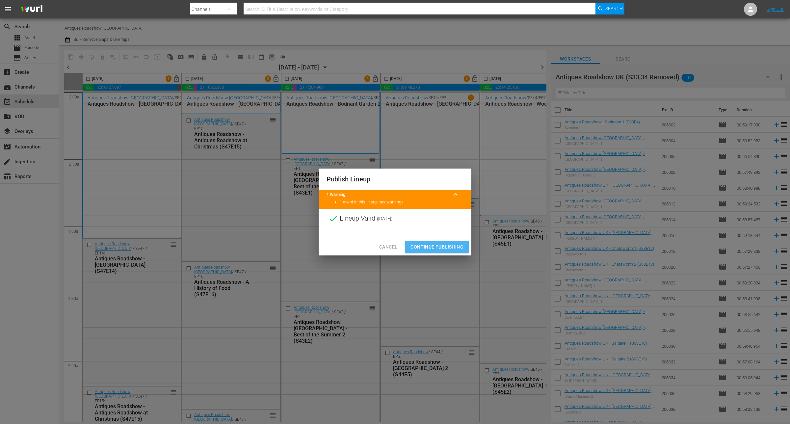
click at [452, 246] on span "Continue Publishing" at bounding box center [437, 247] width 53 height 8
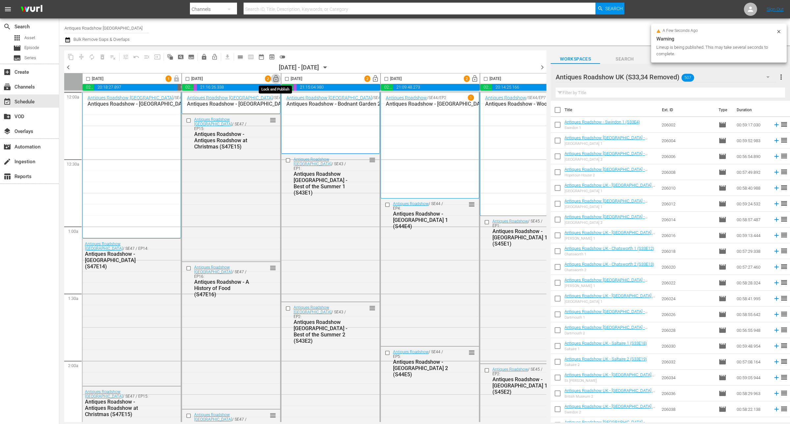
click at [276, 79] on span "lock_open" at bounding box center [276, 79] width 8 height 8
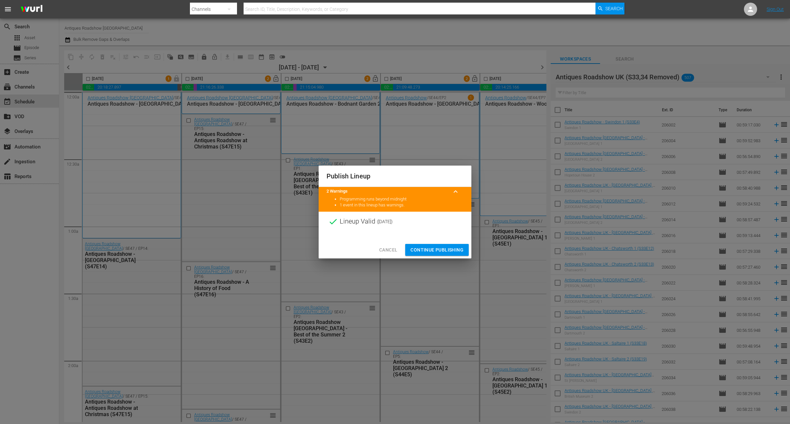
click at [440, 248] on span "Continue Publishing" at bounding box center [437, 250] width 53 height 8
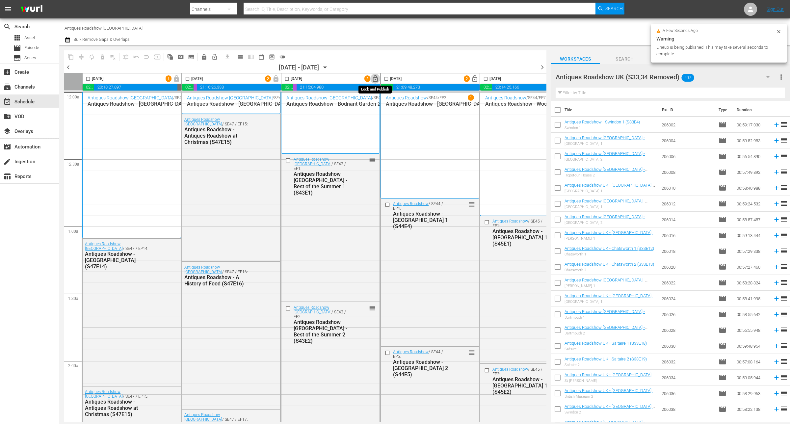
click at [374, 77] on span "lock_open" at bounding box center [376, 79] width 8 height 8
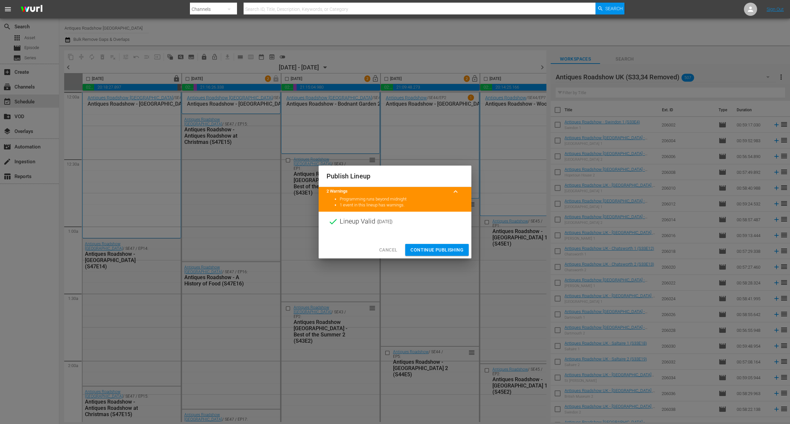
click at [435, 254] on span "Continue Publishing" at bounding box center [437, 250] width 53 height 8
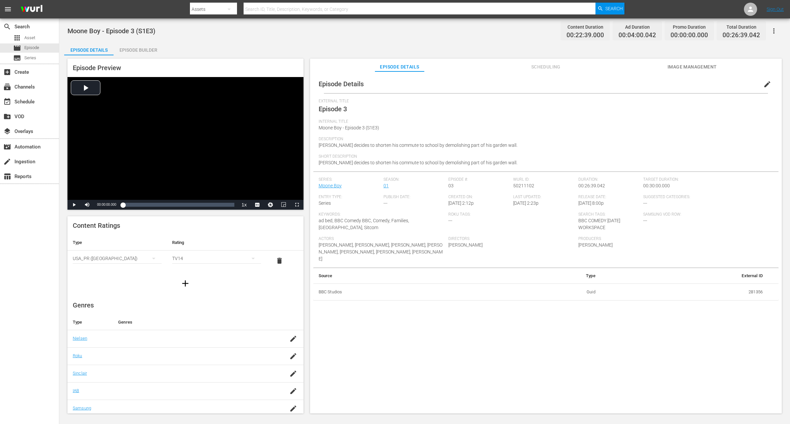
click at [563, 61] on button "Scheduling" at bounding box center [545, 65] width 49 height 13
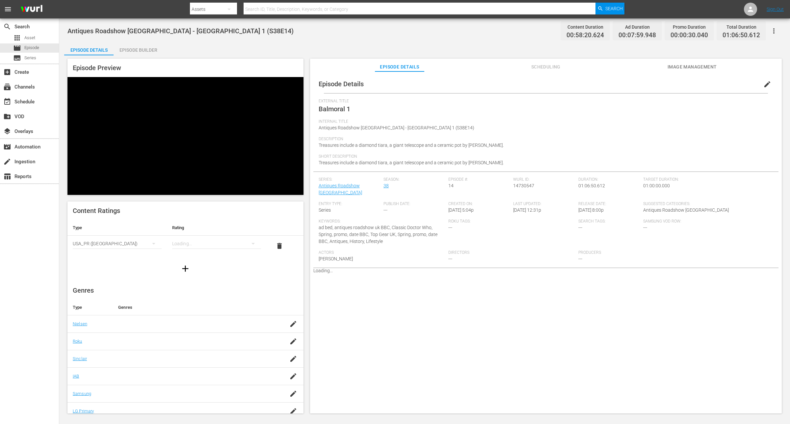
click at [147, 49] on div "Episode Builder" at bounding box center [138, 50] width 49 height 16
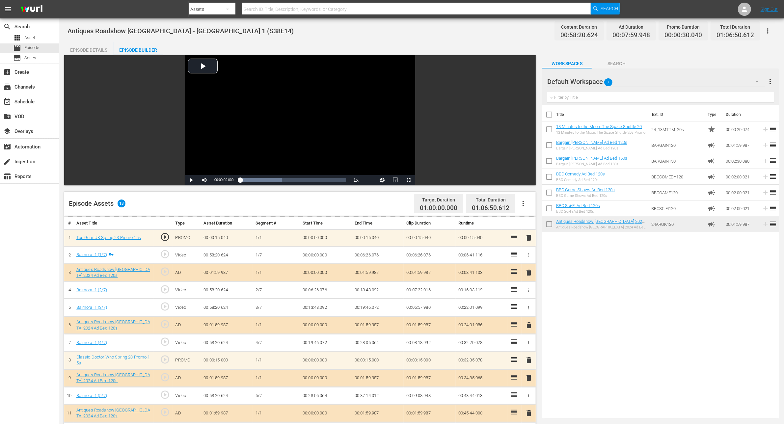
click at [85, 46] on div "Episode Details" at bounding box center [88, 50] width 49 height 16
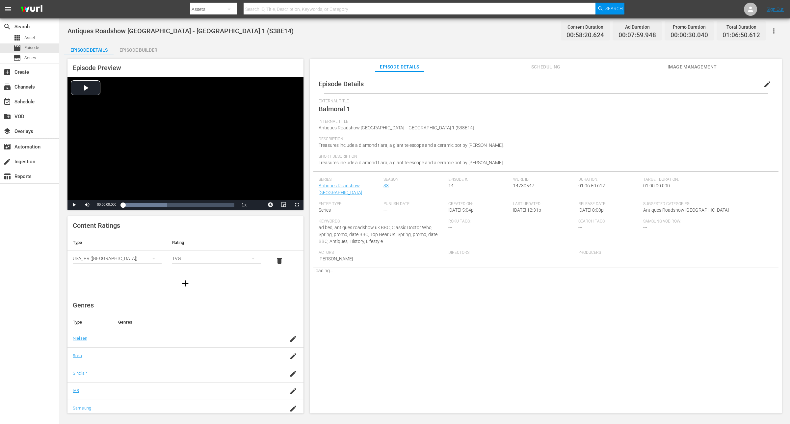
click at [539, 70] on span "Scheduling" at bounding box center [545, 67] width 49 height 8
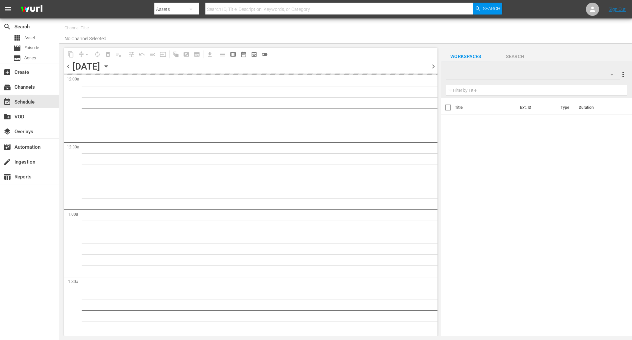
type input "BBC Comedy (1576)"
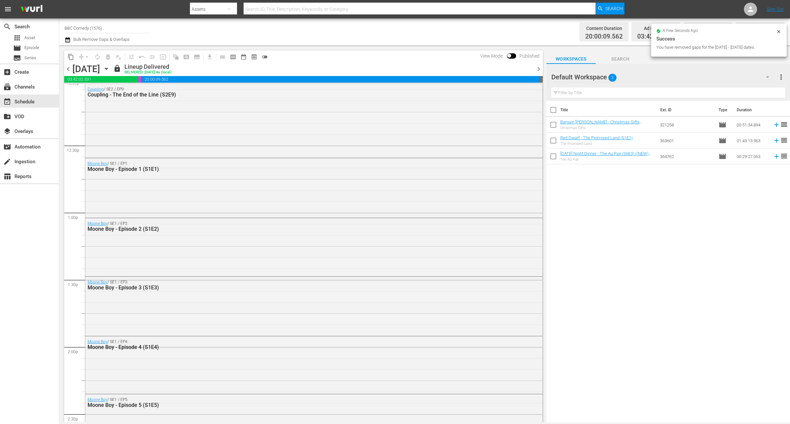
scroll to position [1647, 0]
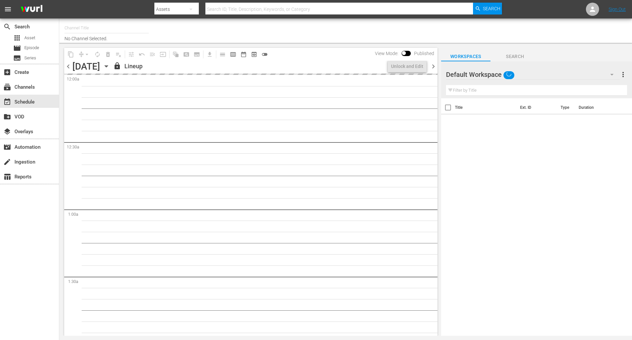
type input "BBC Comedy (1576)"
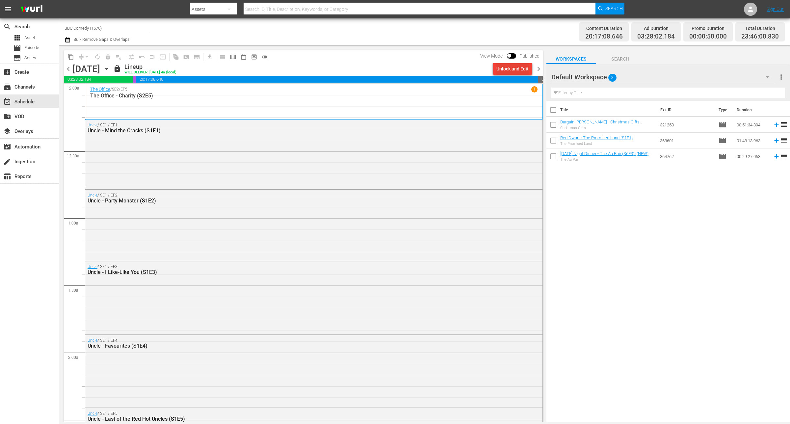
click at [520, 70] on div "Unlock and Edit" at bounding box center [513, 69] width 32 height 12
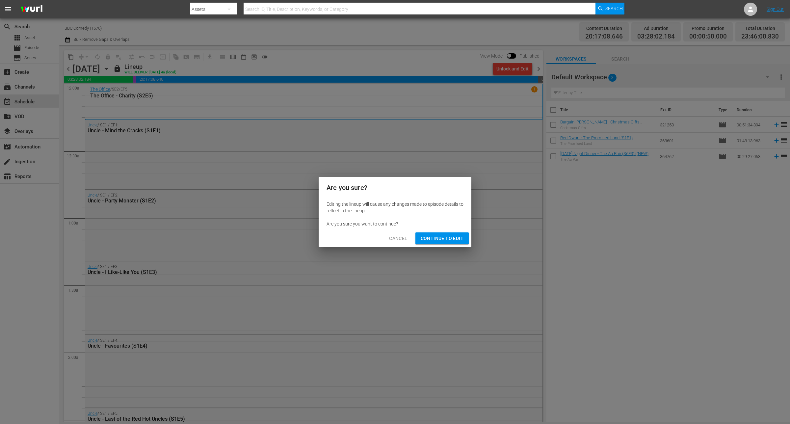
click at [447, 238] on span "Continue to Edit" at bounding box center [442, 239] width 43 height 8
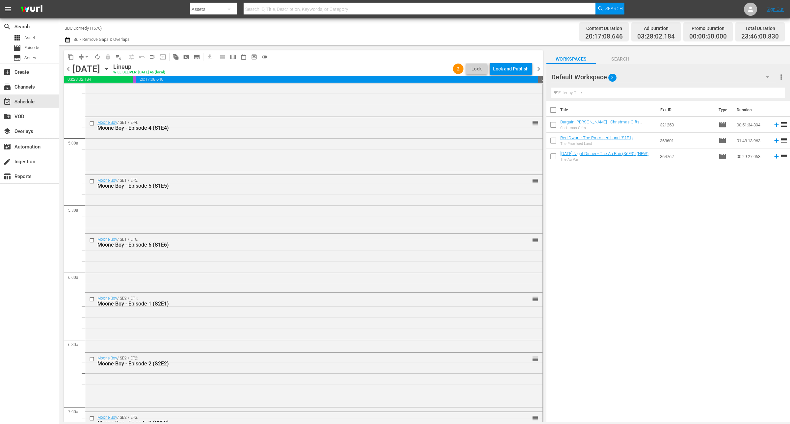
scroll to position [453, 0]
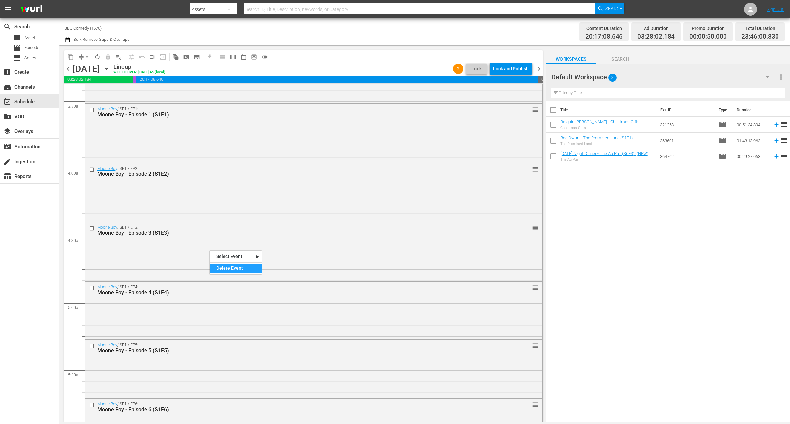
click at [218, 270] on div "Delete Event" at bounding box center [236, 268] width 52 height 9
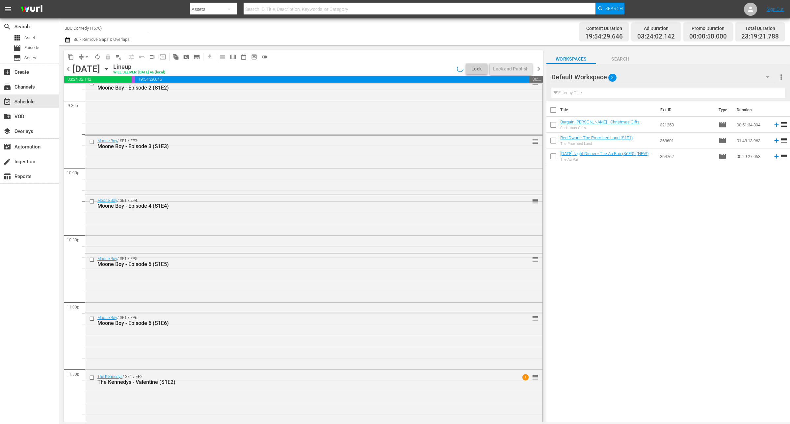
scroll to position [2882, 0]
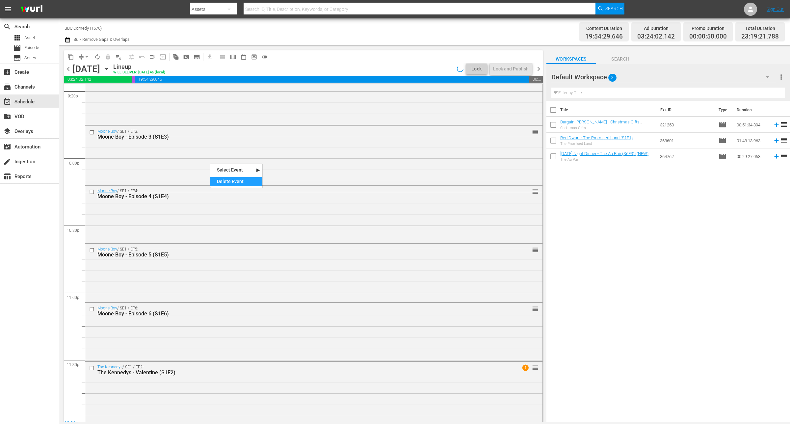
click at [230, 182] on div "Delete Event" at bounding box center [236, 181] width 52 height 9
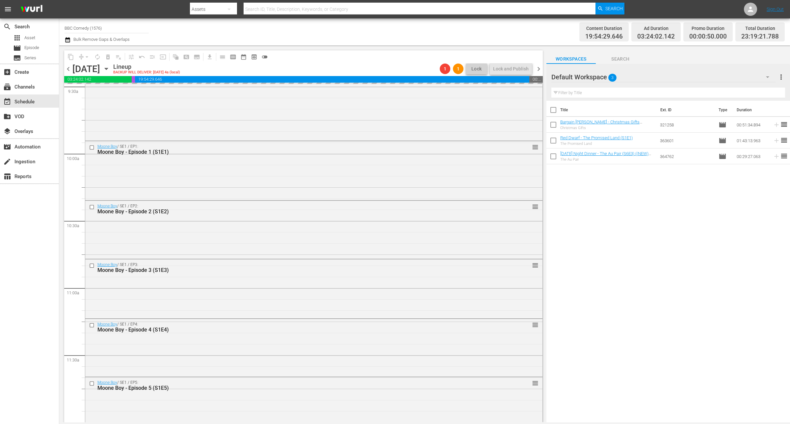
scroll to position [1276, 0]
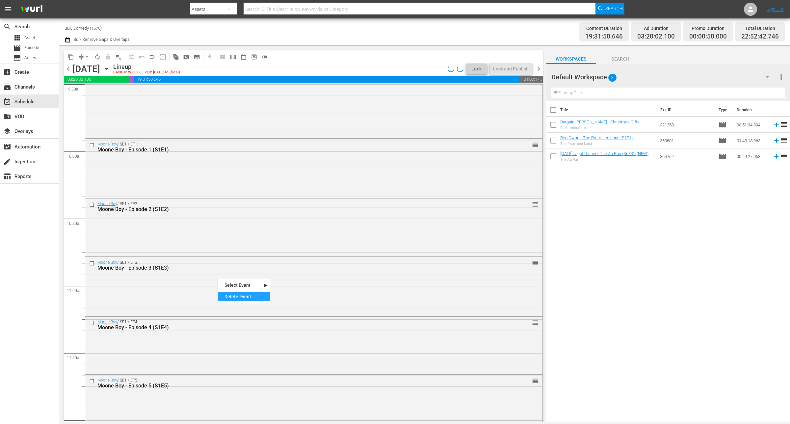
click at [221, 295] on div "Delete Event" at bounding box center [244, 296] width 52 height 9
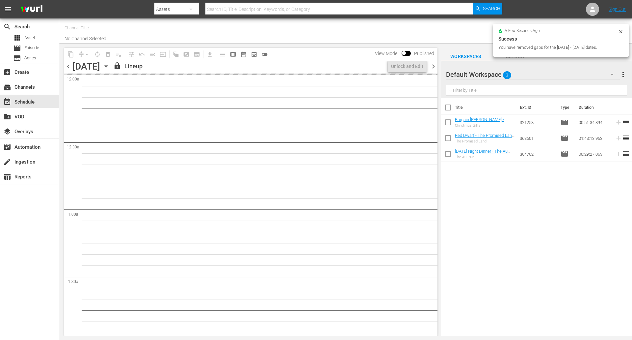
type input "BBC Comedy (1576)"
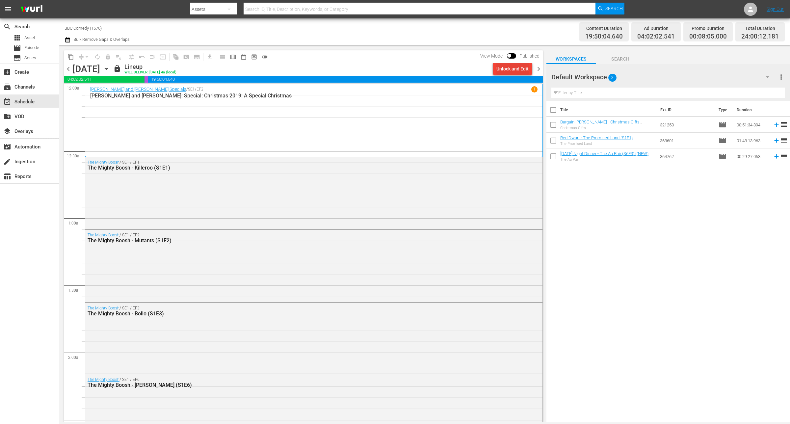
click at [508, 67] on div "Unlock and Edit" at bounding box center [513, 69] width 32 height 12
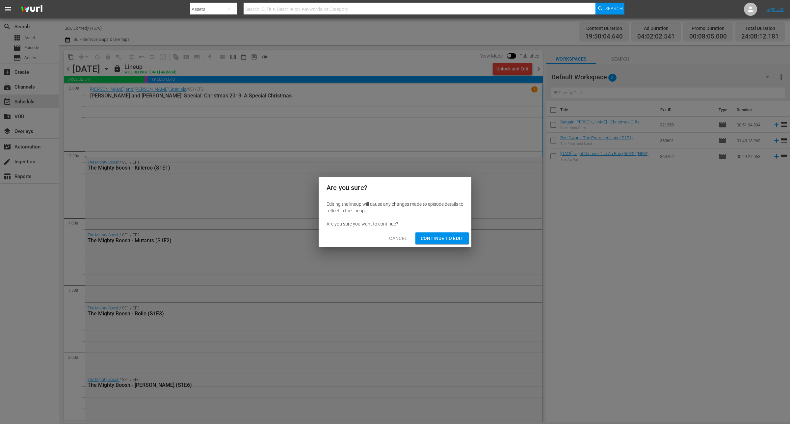
click at [441, 241] on span "Continue to Edit" at bounding box center [442, 239] width 43 height 8
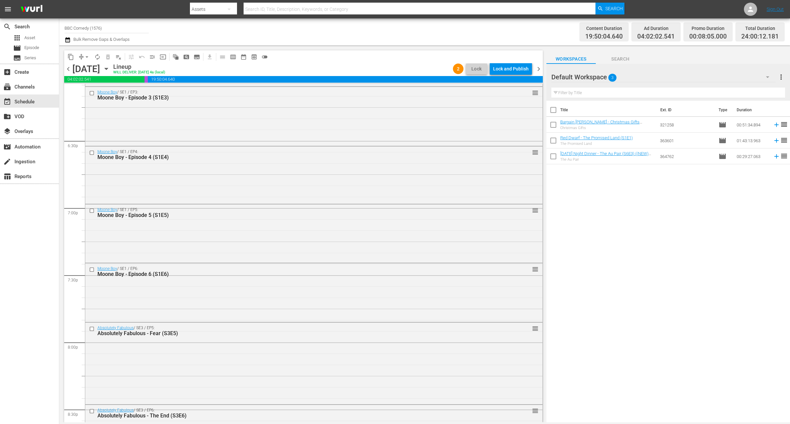
scroll to position [2223, 0]
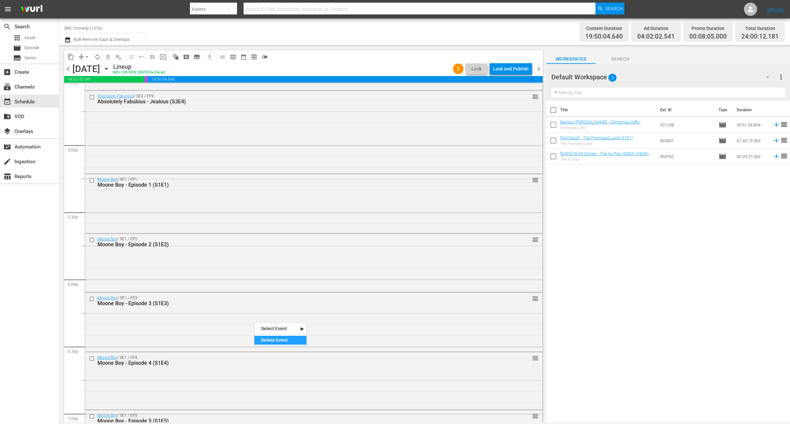
click at [268, 339] on div "Delete Event" at bounding box center [281, 340] width 52 height 9
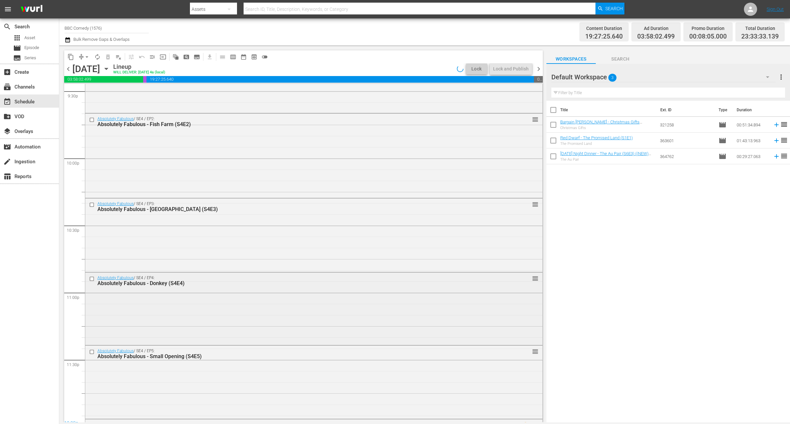
scroll to position [2960, 0]
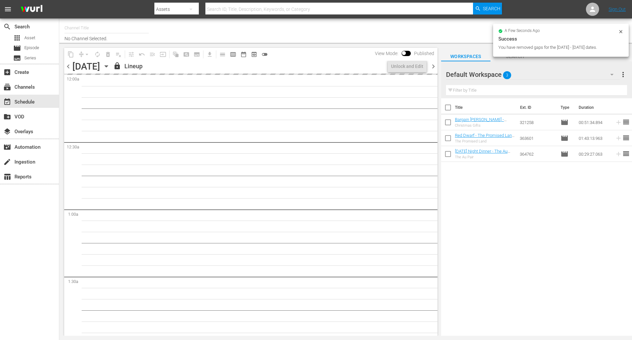
type input "BBC Comedy (1576)"
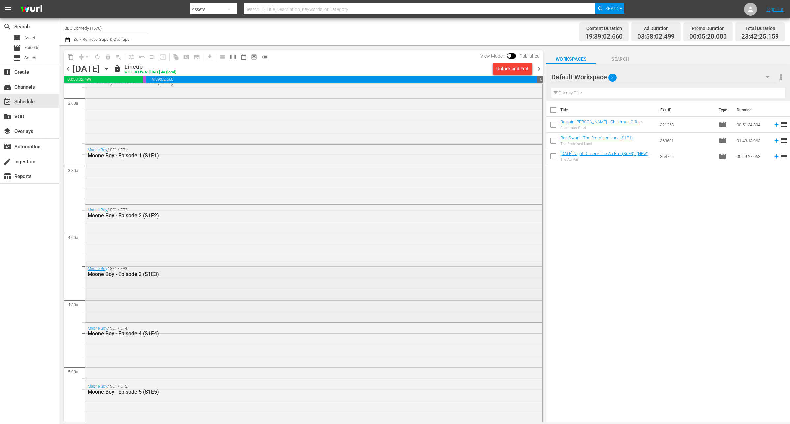
scroll to position [535, 0]
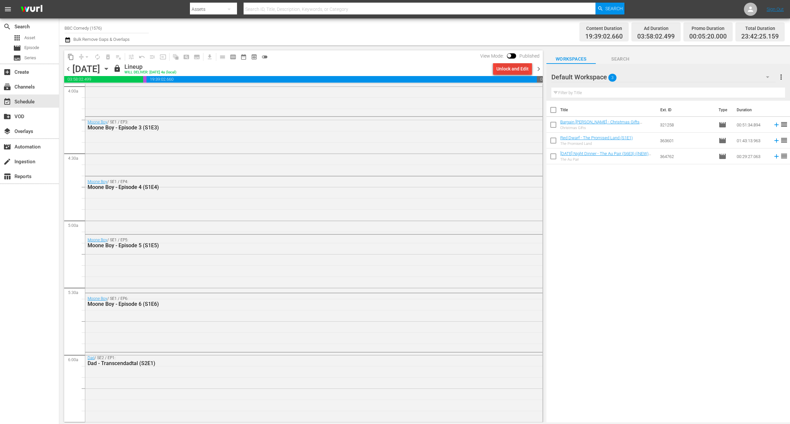
click at [516, 68] on div "Unlock and Edit" at bounding box center [513, 69] width 32 height 12
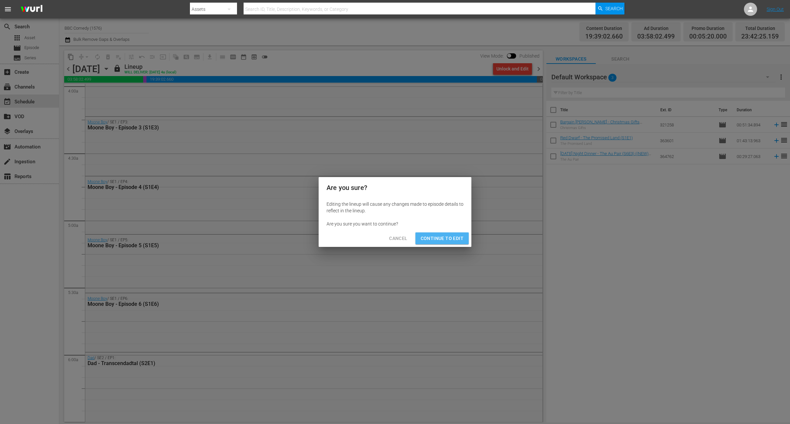
click at [450, 237] on span "Continue to Edit" at bounding box center [442, 239] width 43 height 8
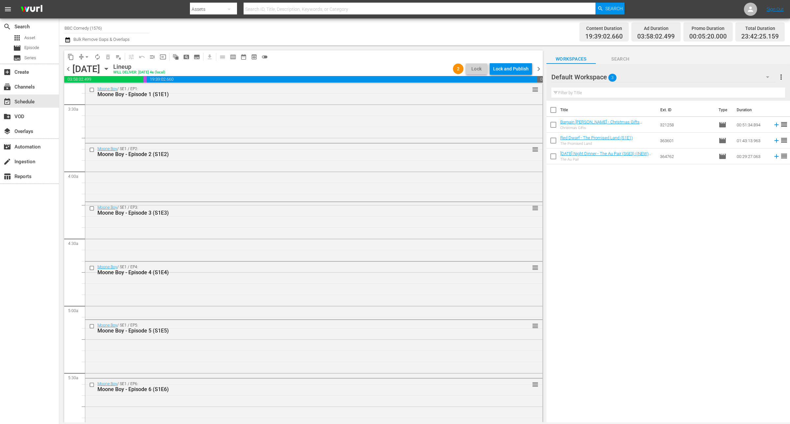
scroll to position [409, 0]
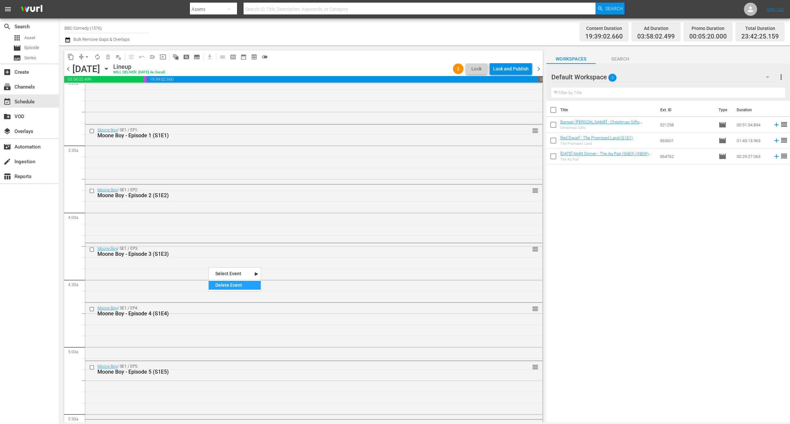
click at [223, 284] on div "Delete Event" at bounding box center [235, 285] width 52 height 9
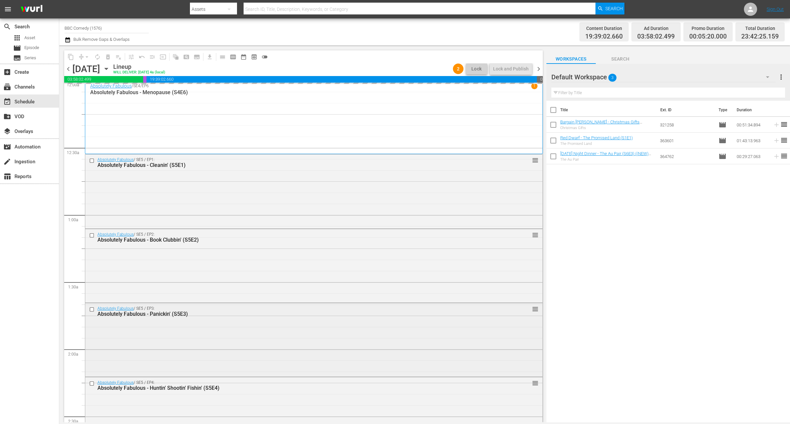
scroll to position [0, 0]
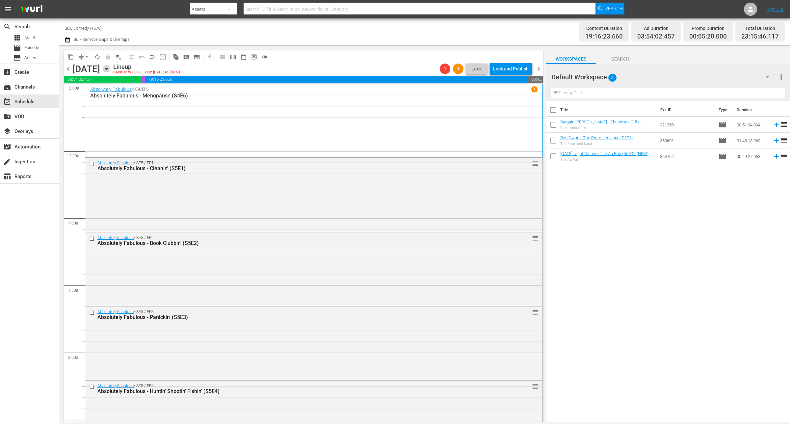
click at [110, 68] on icon "button" at bounding box center [106, 68] width 7 height 7
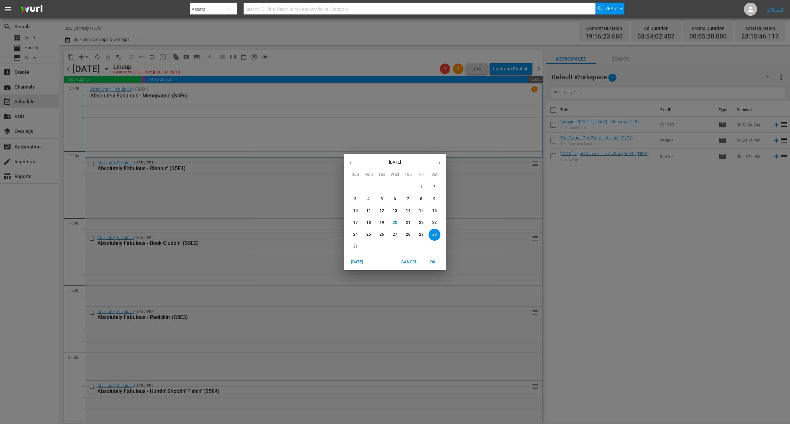
click at [116, 54] on div "August 2025 Sun Mon Tue Wed Thu Fri Sat 27 28 29 30 31 1 2 3 4 5 6 7 8 9 10 11 …" at bounding box center [395, 212] width 790 height 424
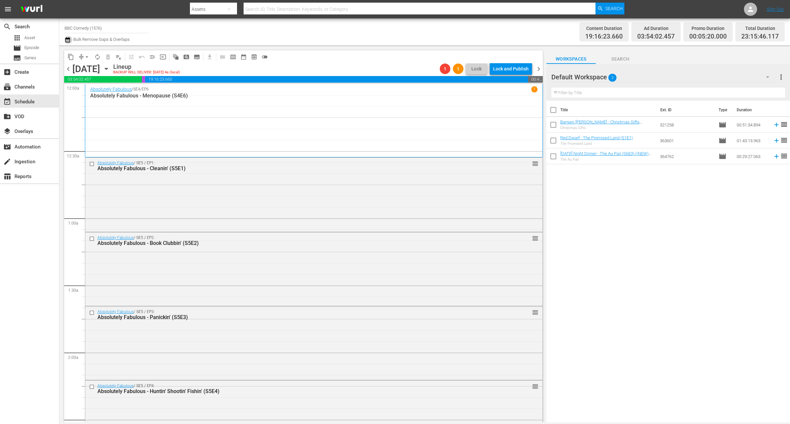
click at [65, 39] on icon "button" at bounding box center [67, 39] width 5 height 5
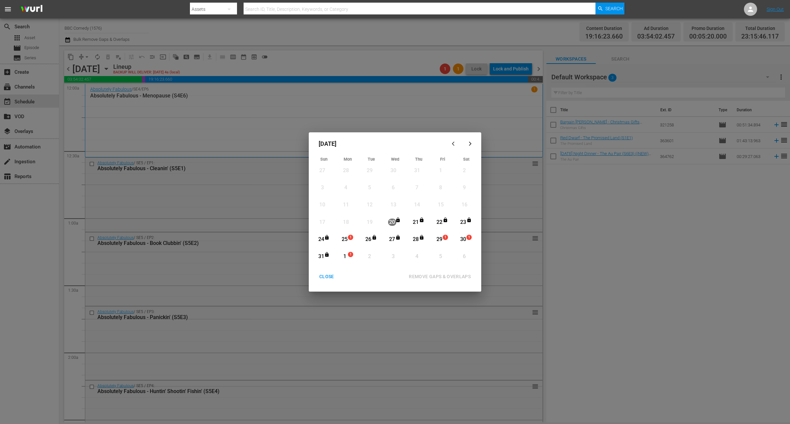
click at [348, 257] on div "1" at bounding box center [345, 257] width 8 height 8
click at [389, 219] on div "20" at bounding box center [392, 222] width 8 height 12
click at [394, 222] on div "20" at bounding box center [392, 223] width 8 height 8
click at [341, 240] on div "25" at bounding box center [345, 240] width 8 height 8
click at [346, 256] on div "1" at bounding box center [345, 257] width 8 height 8
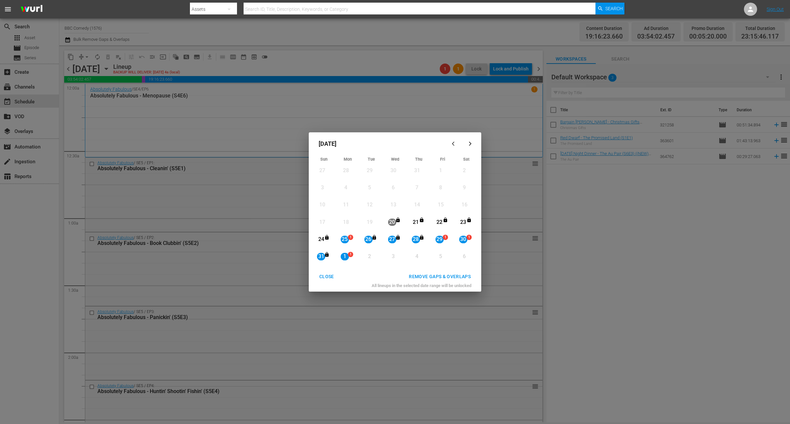
click at [444, 275] on div "REMOVE GAPS & OVERLAPS" at bounding box center [440, 277] width 72 height 8
click at [331, 277] on div "CLOSE" at bounding box center [326, 277] width 25 height 8
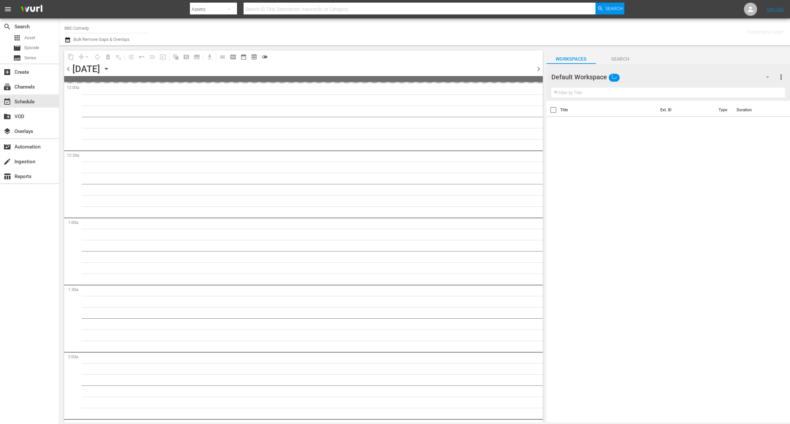
click at [110, 71] on icon "button" at bounding box center [106, 68] width 7 height 7
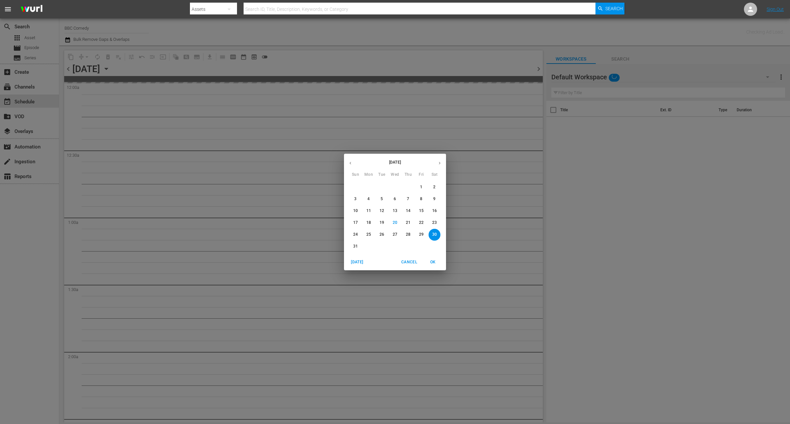
click at [368, 233] on p "25" at bounding box center [369, 235] width 5 height 6
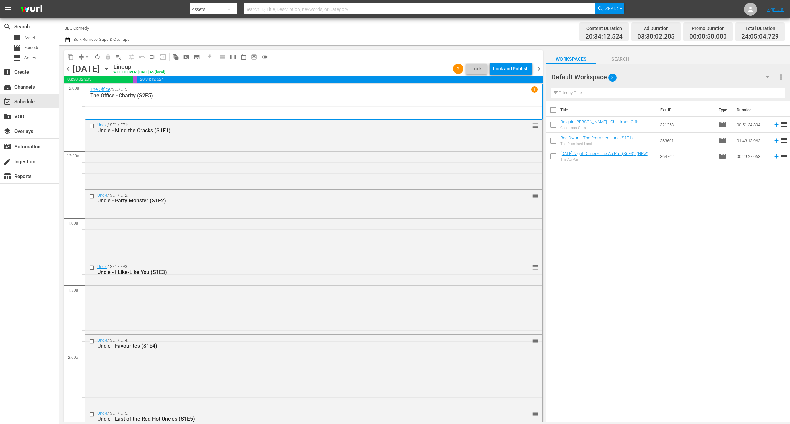
click at [598, 295] on div "Title Ext. ID Type Duration Bargain Hunt - Christmas Gifts (S56E32) (Bargain Hu…" at bounding box center [669, 262] width 244 height 323
drag, startPoint x: 60, startPoint y: 274, endPoint x: 151, endPoint y: 220, distance: 105.6
click at [60, 274] on div "content_copy compress arrow_drop_down autorenew_outlined delete_forever_outline…" at bounding box center [301, 233] width 485 height 377
click at [508, 64] on div "Lock and Publish" at bounding box center [511, 69] width 36 height 12
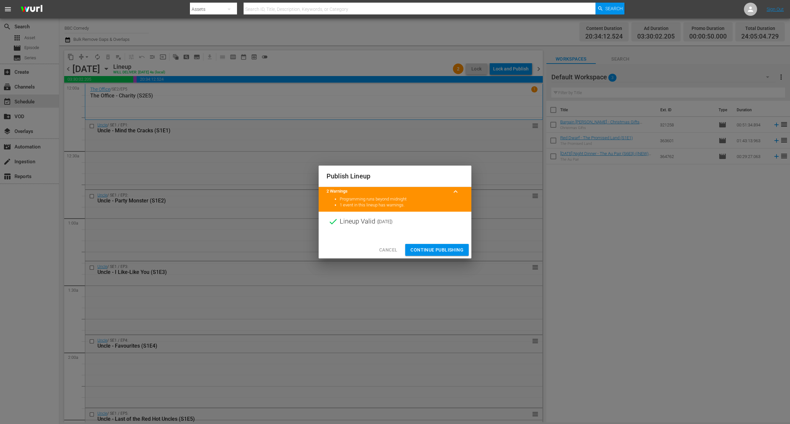
click at [442, 252] on span "Continue Publishing" at bounding box center [437, 250] width 53 height 8
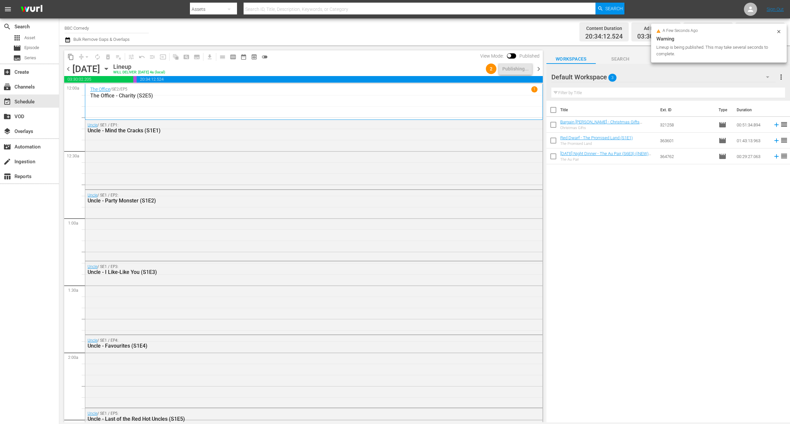
click at [538, 67] on span "chevron_right" at bounding box center [539, 69] width 8 height 8
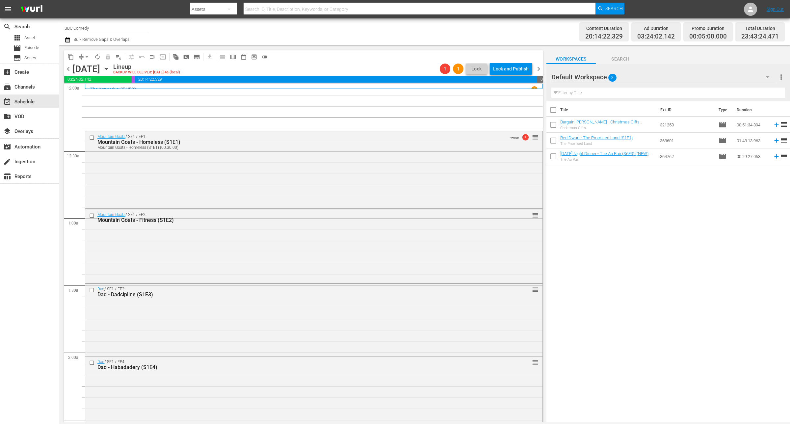
click at [68, 41] on icon "button" at bounding box center [68, 40] width 6 height 8
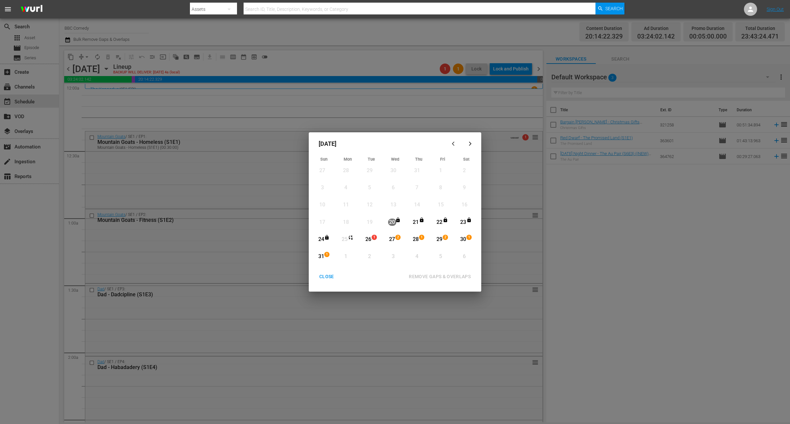
click at [369, 239] on div "26" at bounding box center [369, 240] width 8 height 8
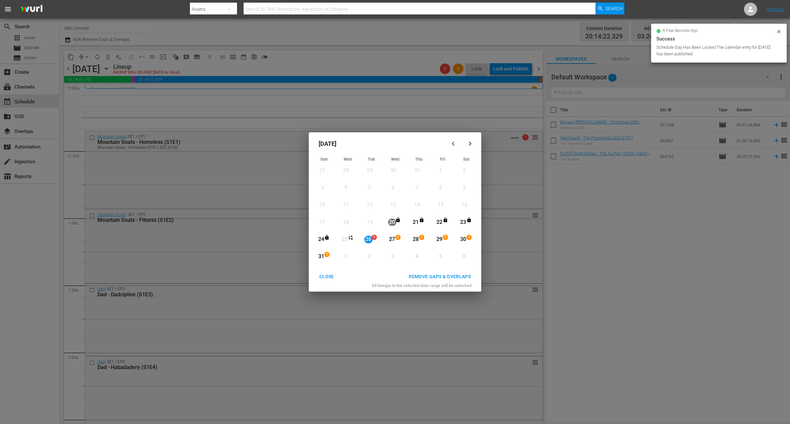
click at [324, 256] on div "31" at bounding box center [321, 257] width 8 height 8
click at [420, 275] on div "REMOVE GAPS & OVERLAPS" at bounding box center [440, 277] width 72 height 8
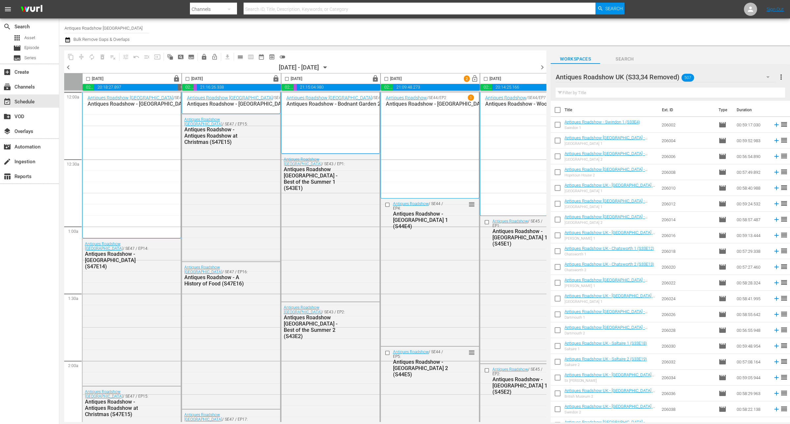
click at [180, 78] on span "lock_open" at bounding box center [177, 79] width 8 height 8
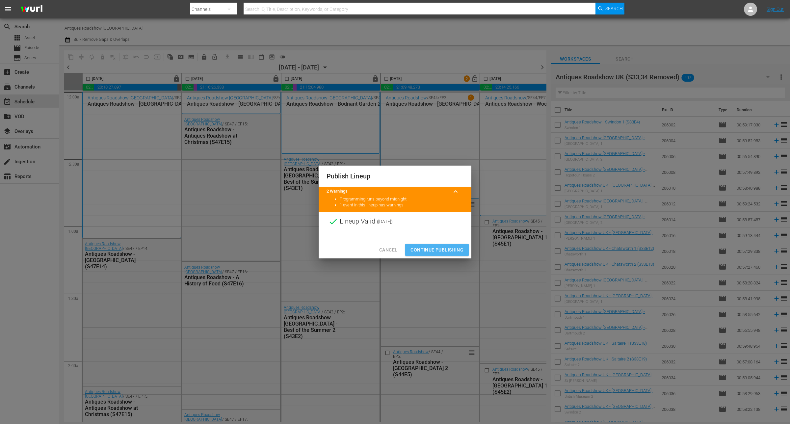
click at [433, 248] on span "Continue Publishing" at bounding box center [437, 250] width 53 height 8
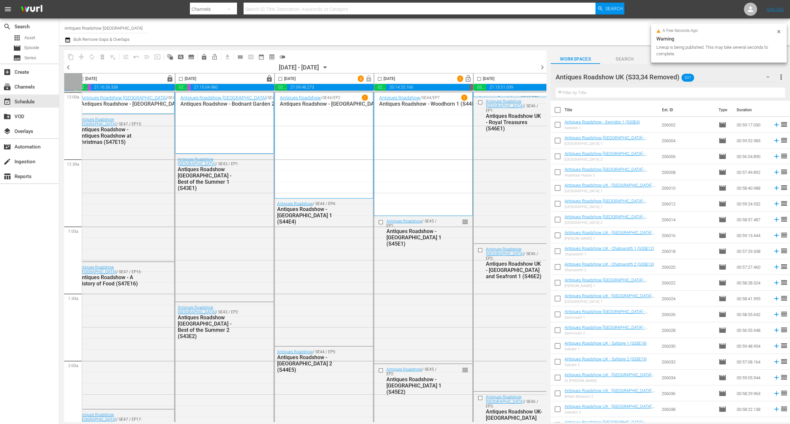
scroll to position [0, 106]
click at [470, 78] on span "lock_open" at bounding box center [468, 79] width 8 height 8
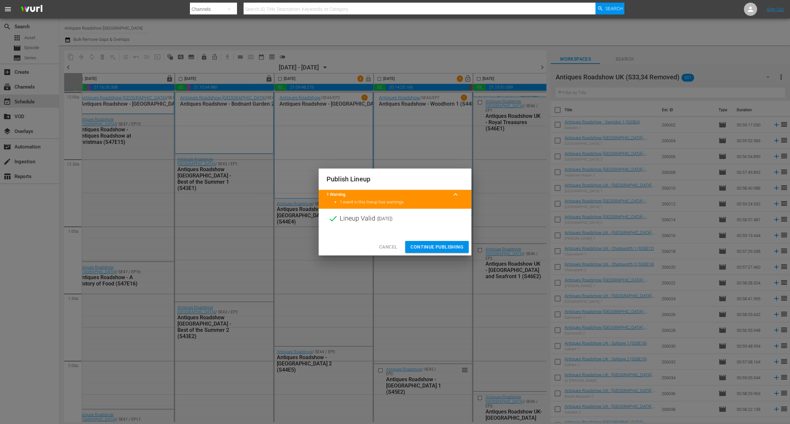
click at [436, 247] on span "Continue Publishing" at bounding box center [437, 247] width 53 height 8
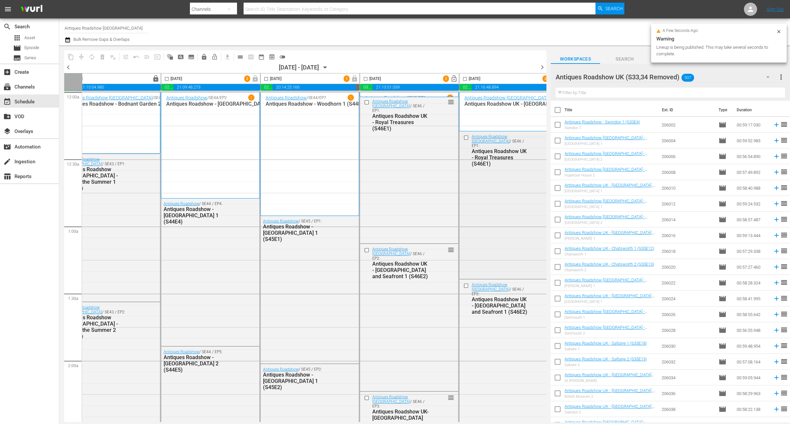
scroll to position [0, 236]
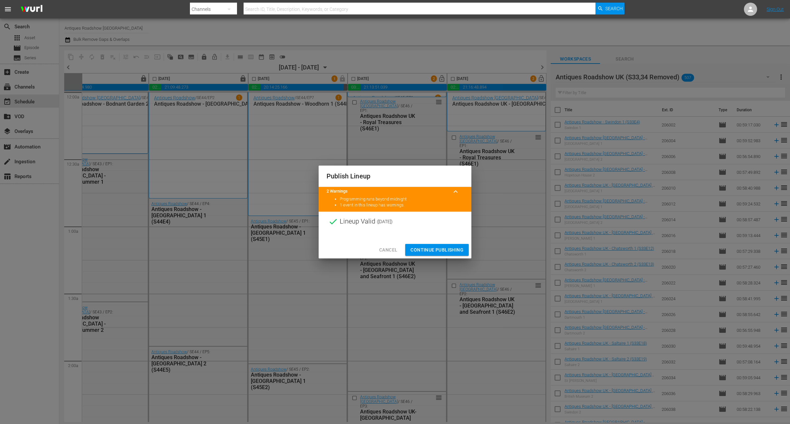
click at [452, 252] on span "Continue Publishing" at bounding box center [437, 250] width 53 height 8
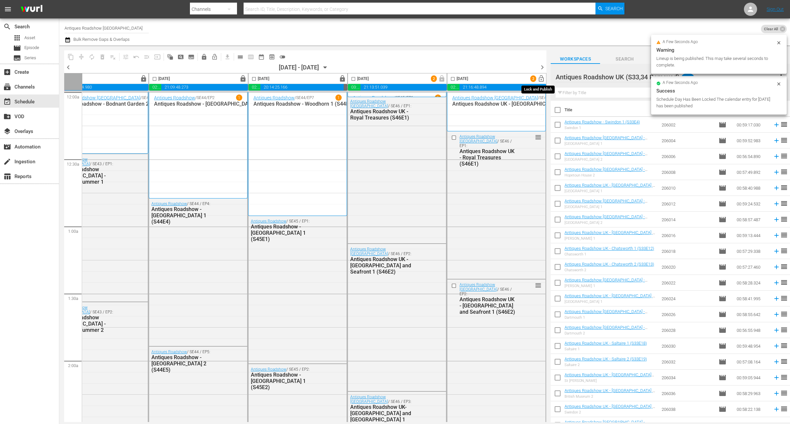
click at [539, 78] on span "lock_open" at bounding box center [542, 79] width 8 height 8
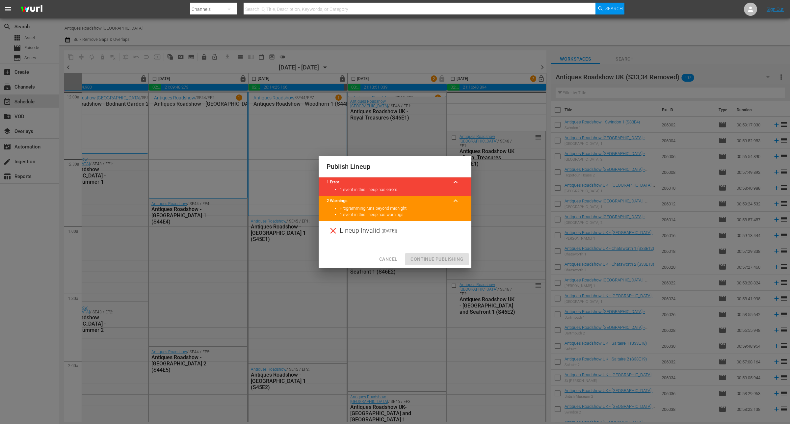
click at [386, 261] on span "Cancel" at bounding box center [388, 259] width 18 height 8
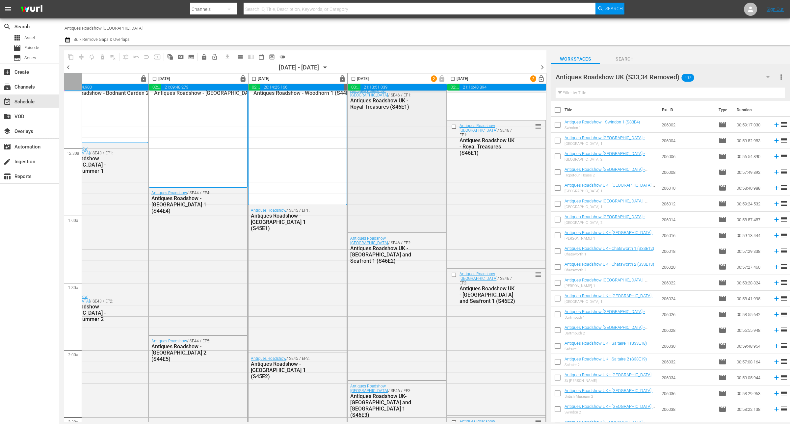
scroll to position [12, 236]
click at [239, 57] on span "calendar_view_day_outlined" at bounding box center [240, 57] width 7 height 7
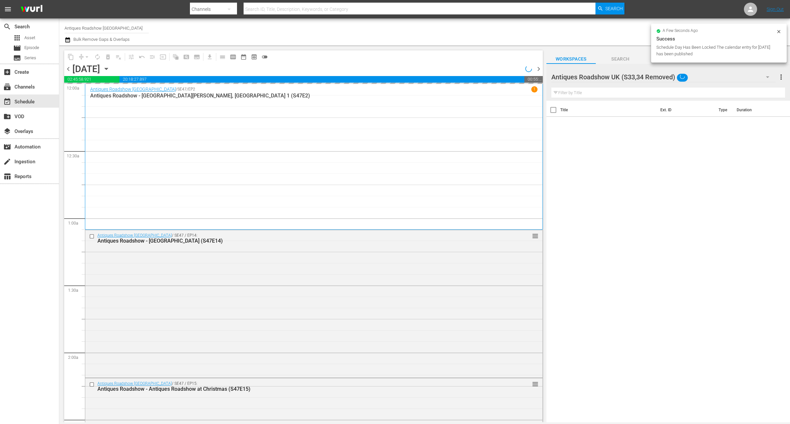
click at [110, 69] on icon "button" at bounding box center [106, 68] width 7 height 7
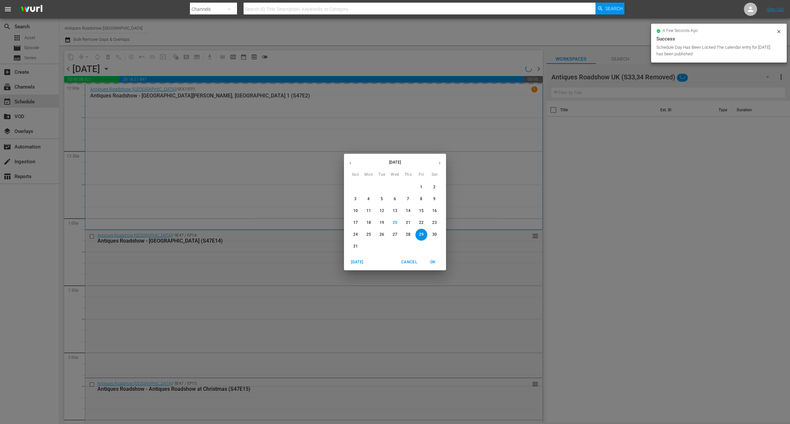
click at [437, 161] on icon "button" at bounding box center [439, 163] width 5 height 5
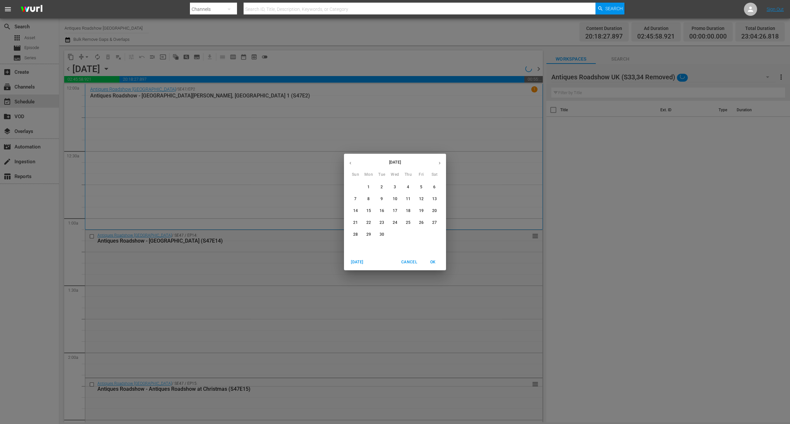
click at [408, 188] on p "4" at bounding box center [408, 187] width 2 height 6
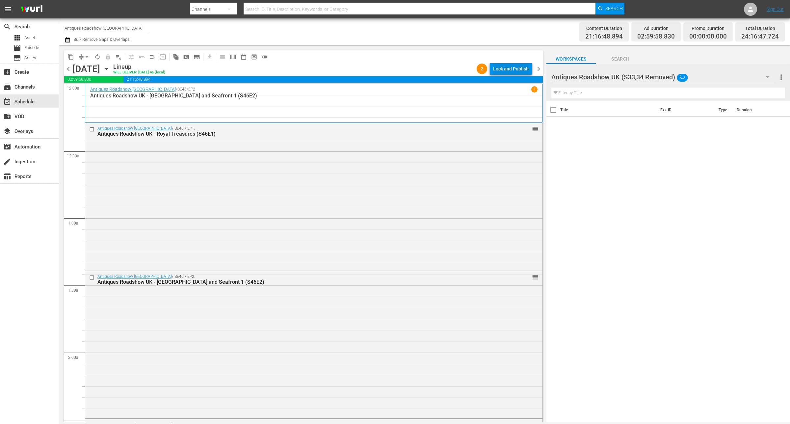
click at [516, 68] on div "Lock and Publish" at bounding box center [511, 69] width 36 height 12
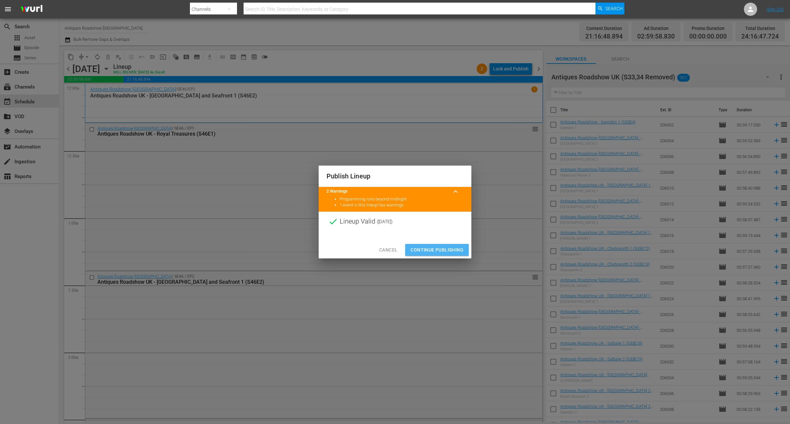
click at [455, 248] on span "Continue Publishing" at bounding box center [437, 250] width 53 height 8
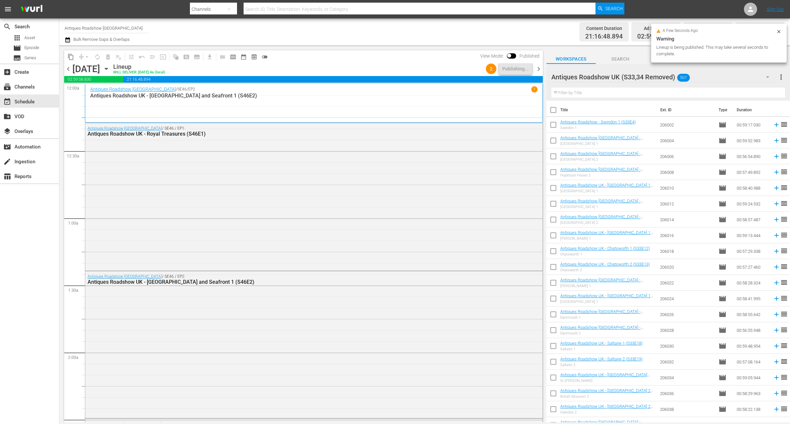
click at [539, 69] on span "chevron_right" at bounding box center [539, 69] width 8 height 8
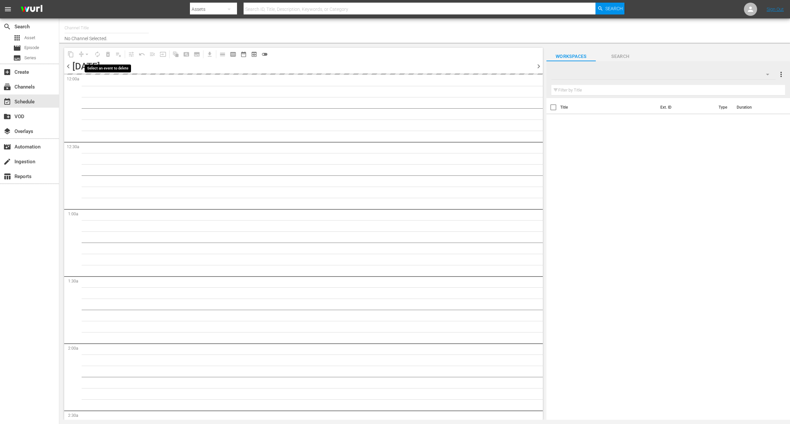
type input "Antiques Roadshow UK (905)"
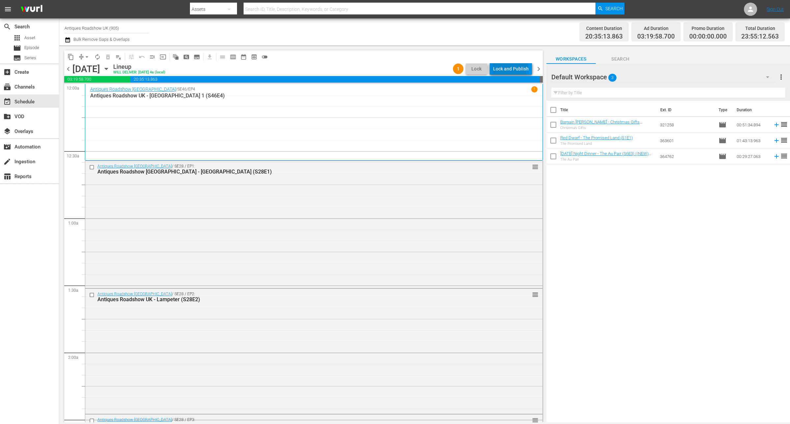
click at [510, 64] on div "Lock and Publish" at bounding box center [511, 69] width 36 height 12
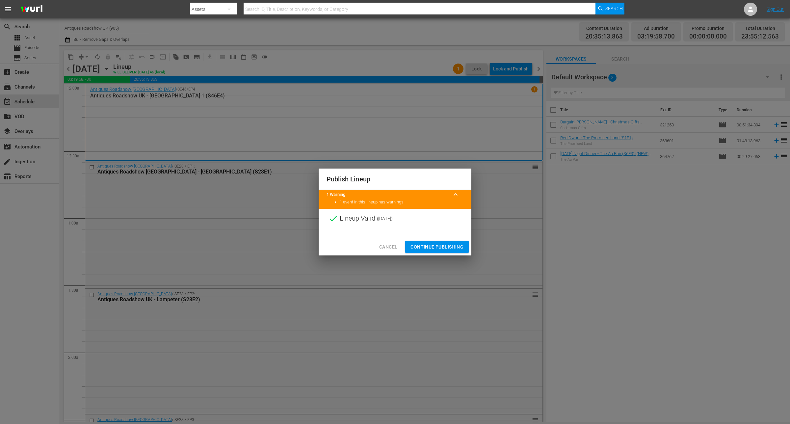
click at [444, 249] on span "Continue Publishing" at bounding box center [437, 247] width 53 height 8
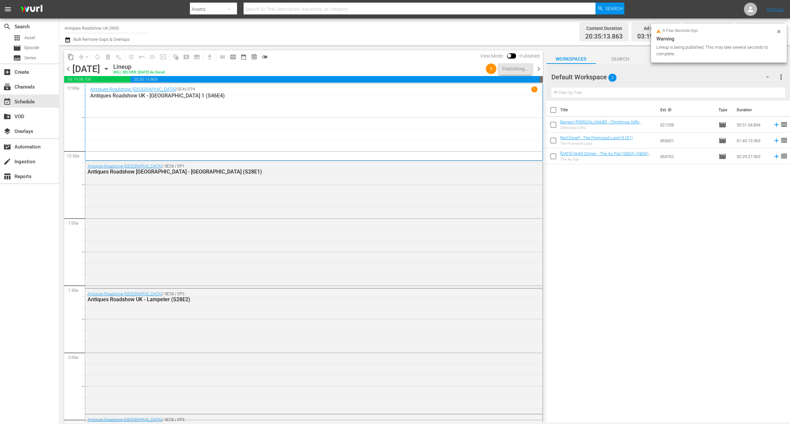
click at [540, 65] on span "chevron_right" at bounding box center [539, 69] width 8 height 8
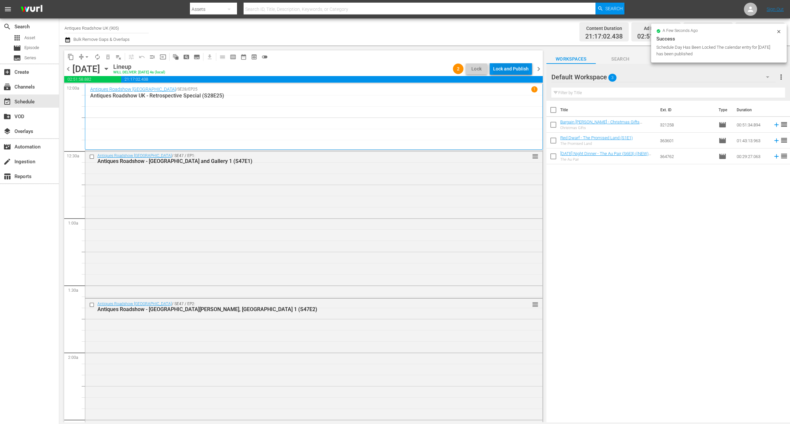
click at [524, 68] on div "Lock and Publish" at bounding box center [511, 69] width 36 height 12
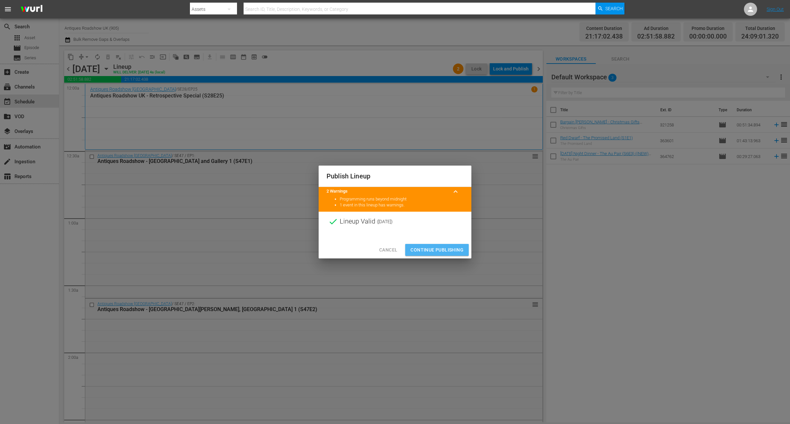
click at [432, 252] on span "Continue Publishing" at bounding box center [437, 250] width 53 height 8
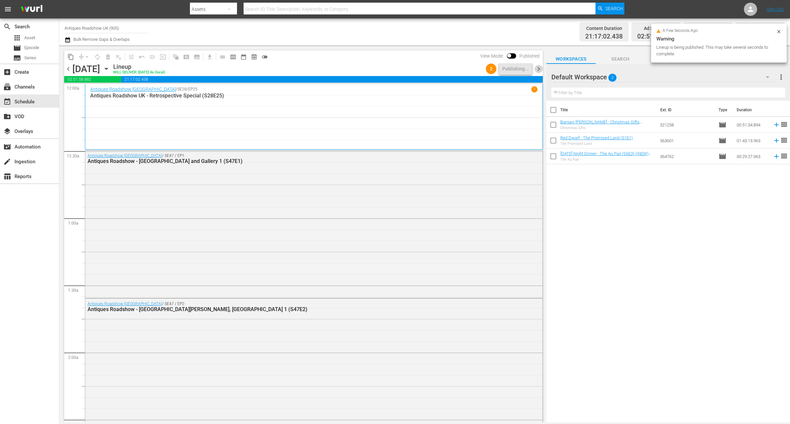
click at [538, 72] on span "chevron_right" at bounding box center [539, 69] width 8 height 8
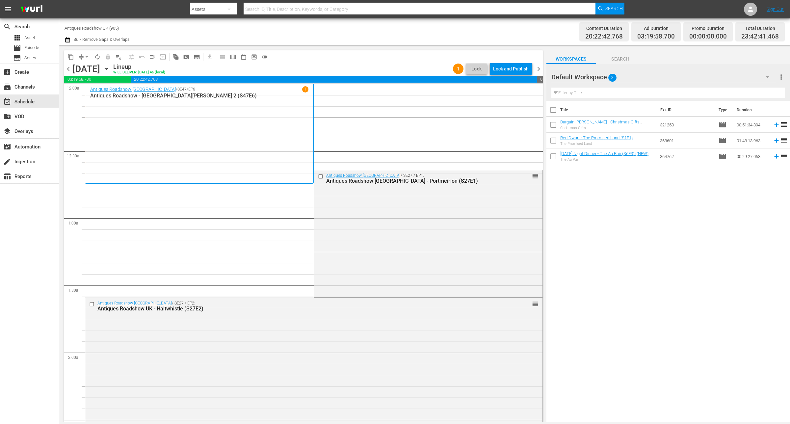
click at [69, 40] on icon "button" at bounding box center [67, 39] width 5 height 5
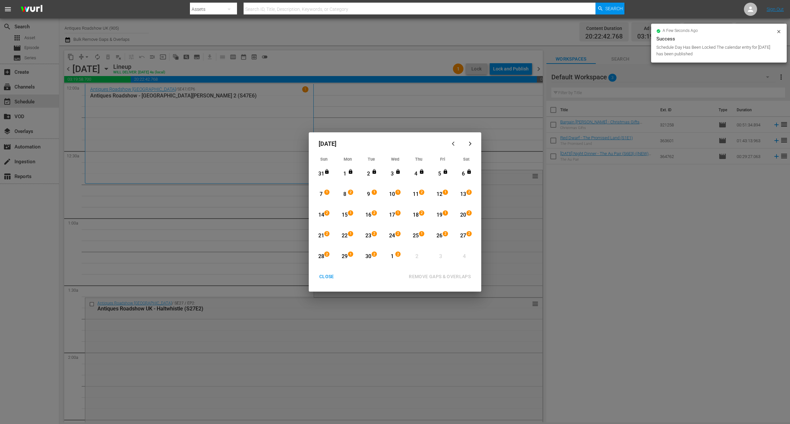
click at [298, 47] on div "[DATE] Sun Mon Tue Wed Thu Fri Sat 31 View Lineup 1 View Lineup 2 View Lineup 3…" at bounding box center [395, 212] width 790 height 424
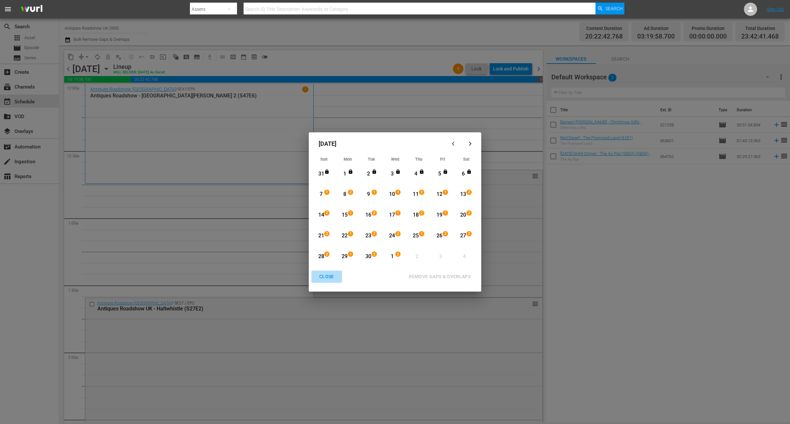
click at [332, 277] on div "CLOSE" at bounding box center [326, 277] width 25 height 8
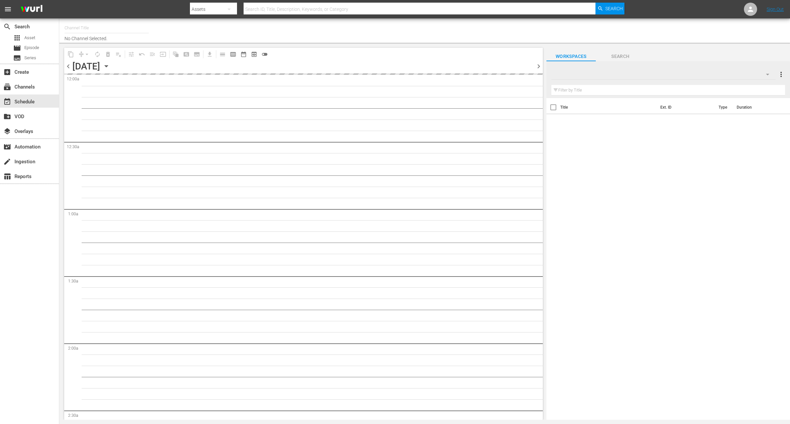
type input "Antiques Roadshow UK (905)"
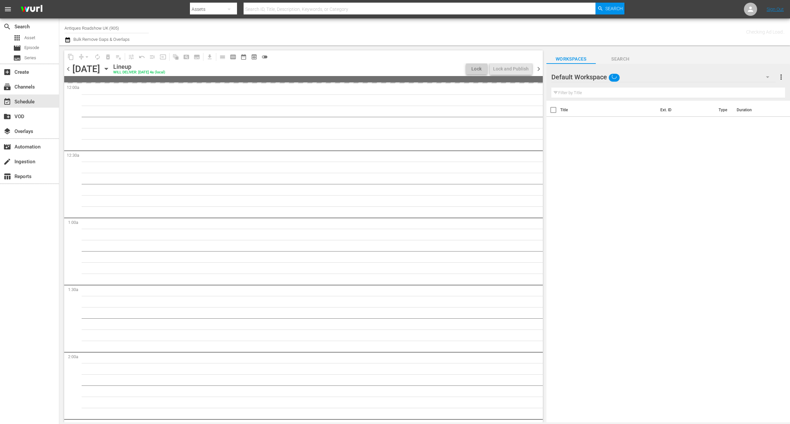
click at [437, 36] on div "Channel Title Antiques Roadshow UK (905) Bulk Remove Gaps & Overlaps" at bounding box center [261, 32] width 393 height 24
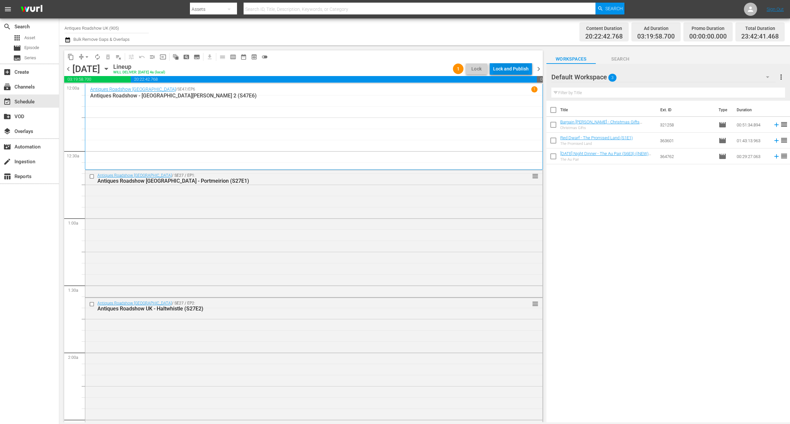
click at [504, 68] on div "Lock and Publish" at bounding box center [511, 69] width 36 height 12
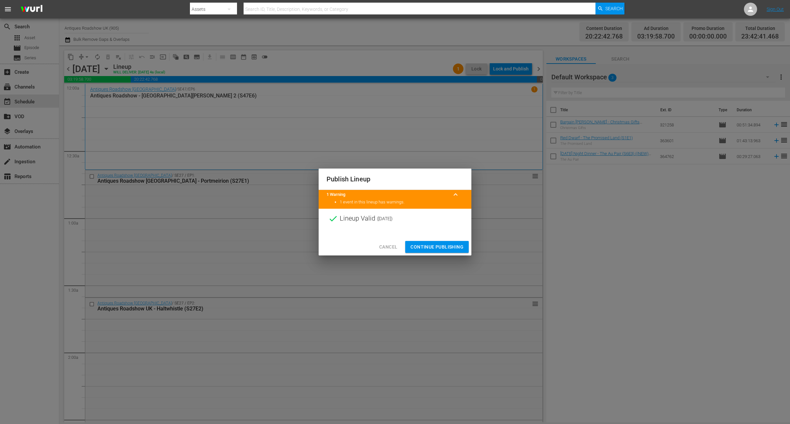
click at [452, 247] on span "Continue Publishing" at bounding box center [437, 247] width 53 height 8
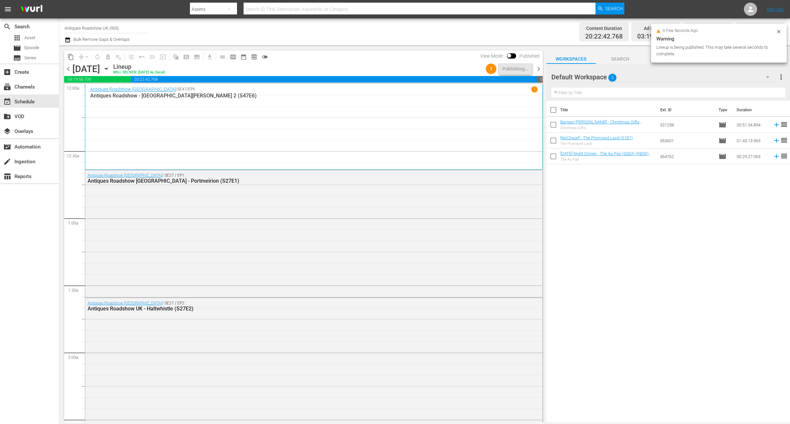
click at [539, 68] on span "chevron_right" at bounding box center [539, 69] width 8 height 8
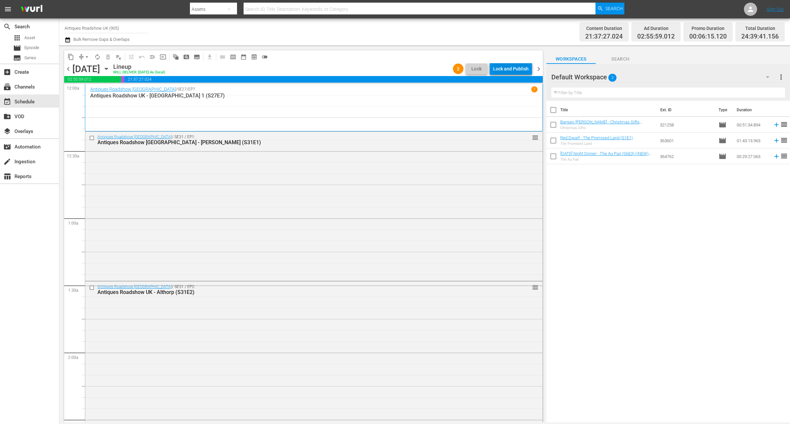
click at [514, 68] on div "Lock and Publish" at bounding box center [511, 69] width 36 height 12
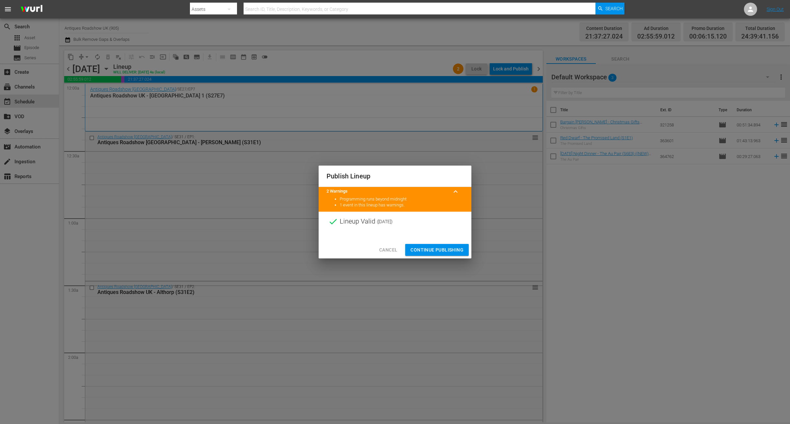
click at [429, 250] on span "Continue Publishing" at bounding box center [437, 250] width 53 height 8
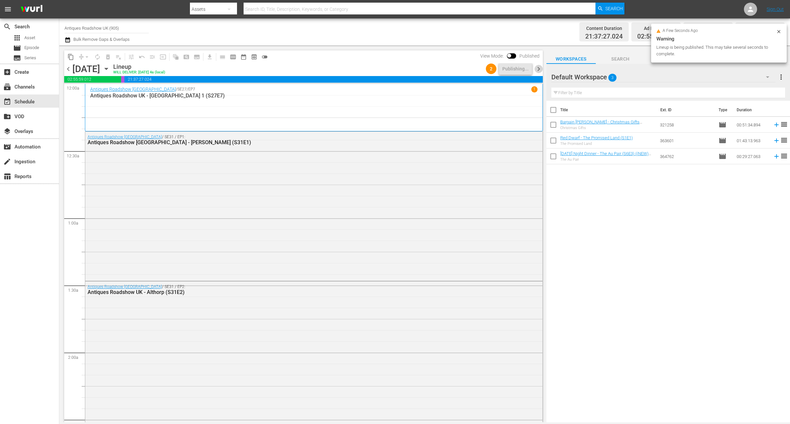
click at [538, 68] on span "chevron_right" at bounding box center [539, 69] width 8 height 8
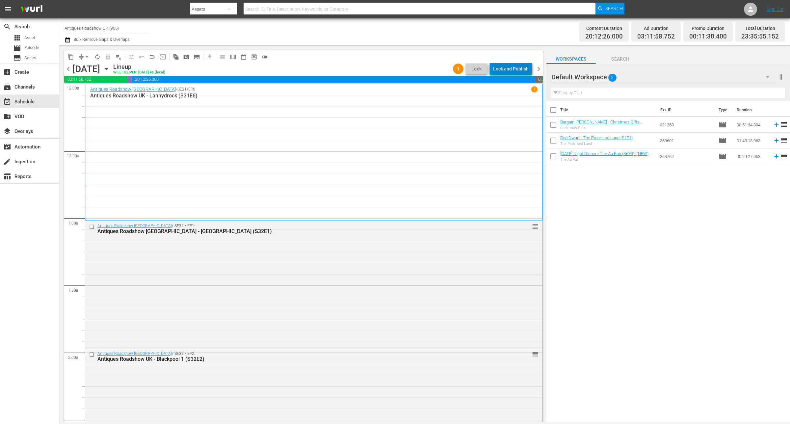
click at [521, 71] on div "Lock and Publish" at bounding box center [511, 69] width 36 height 12
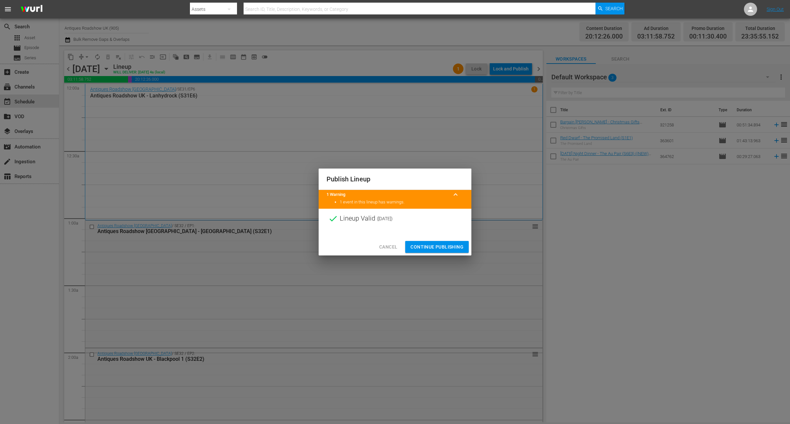
click at [455, 249] on span "Continue Publishing" at bounding box center [437, 247] width 53 height 8
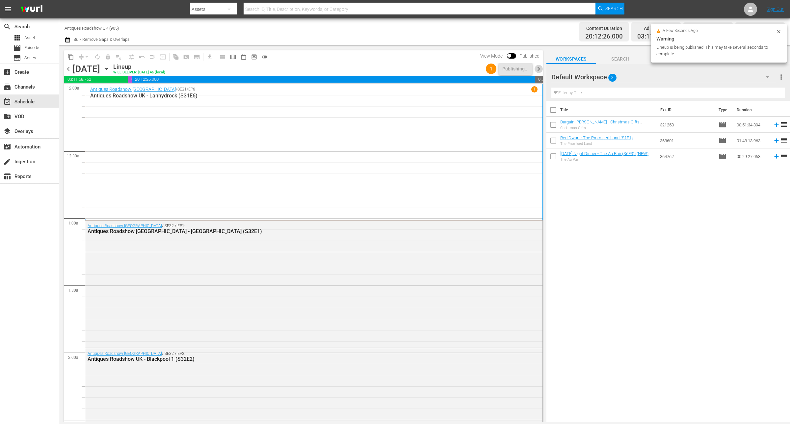
click at [539, 69] on span "chevron_right" at bounding box center [539, 69] width 8 height 8
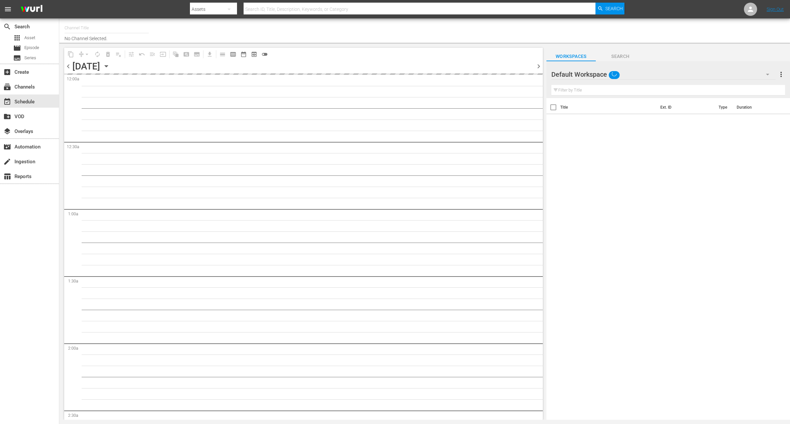
type input "Antiques Roadshow UK (905)"
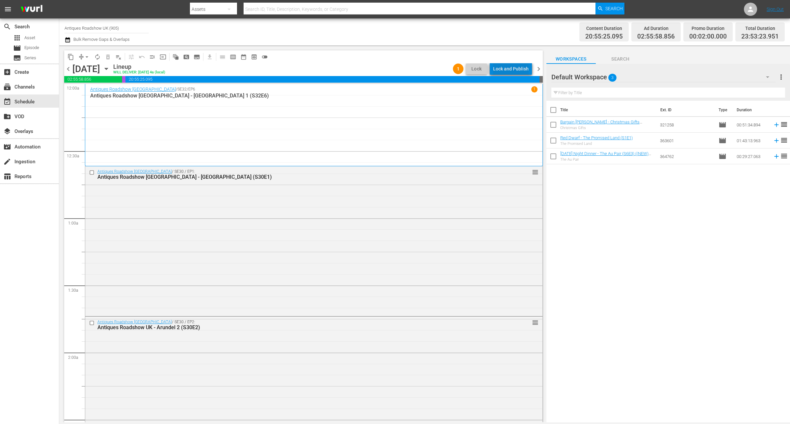
click at [522, 71] on div "Lock and Publish" at bounding box center [511, 69] width 36 height 12
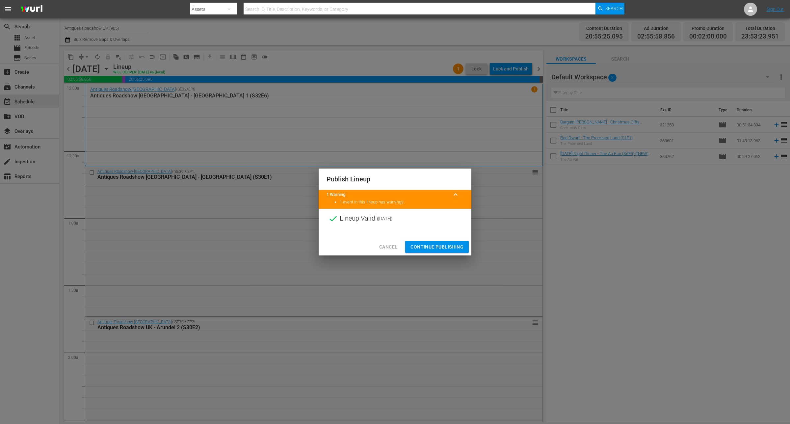
click at [440, 251] on button "Continue Publishing" at bounding box center [437, 247] width 64 height 12
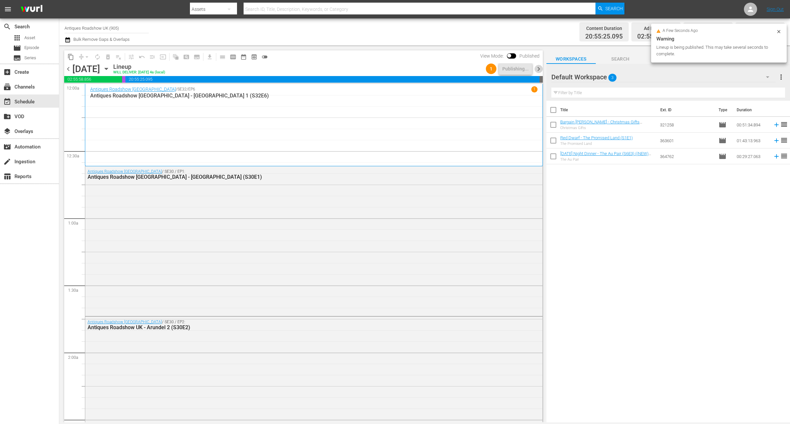
click at [539, 65] on span "chevron_right" at bounding box center [539, 69] width 8 height 8
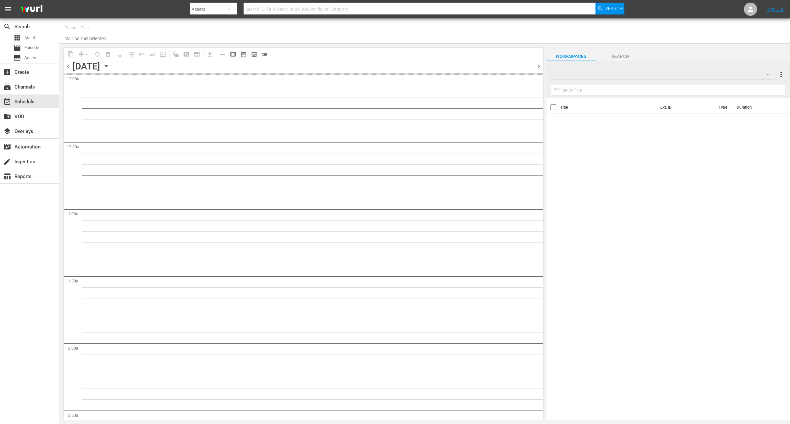
type input "Antiques Roadshow UK (905)"
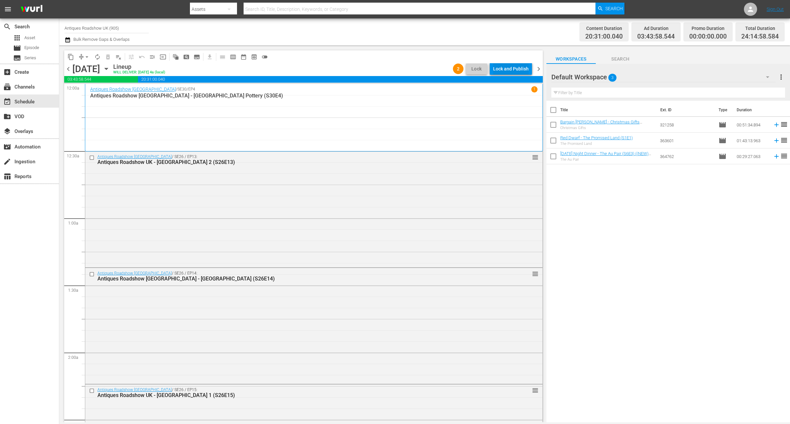
click at [519, 68] on div "Lock and Publish" at bounding box center [511, 69] width 36 height 12
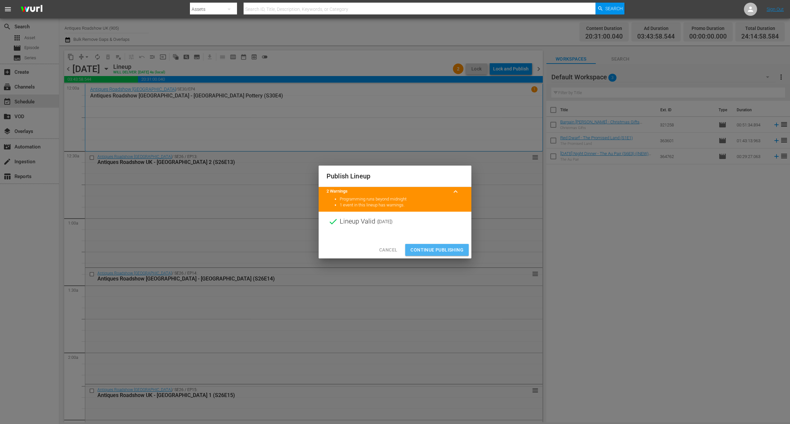
click at [456, 251] on span "Continue Publishing" at bounding box center [437, 250] width 53 height 8
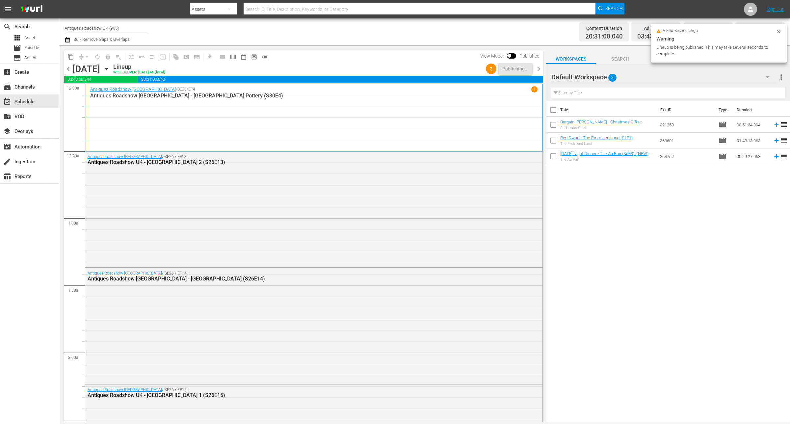
click at [540, 68] on span "chevron_right" at bounding box center [539, 69] width 8 height 8
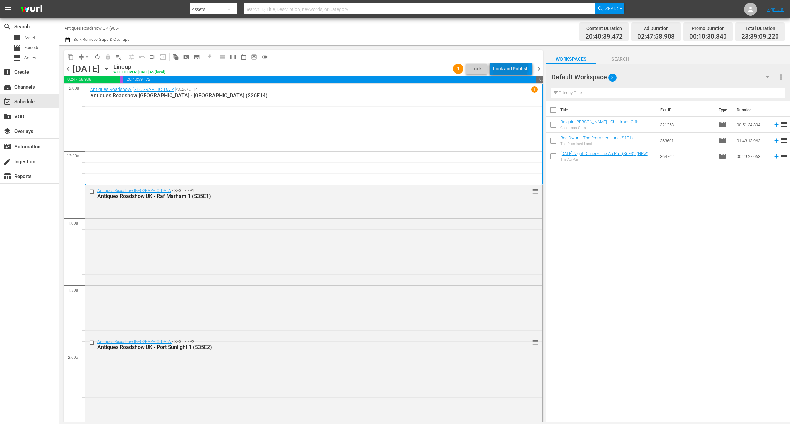
click at [512, 68] on div "Lock and Publish" at bounding box center [511, 69] width 36 height 12
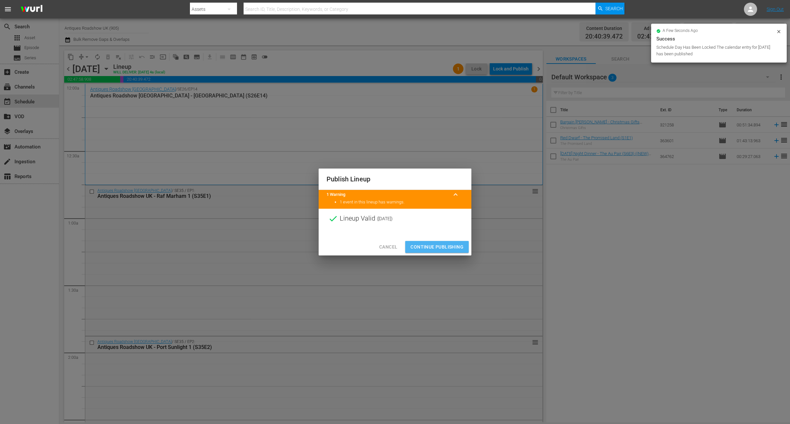
click at [439, 246] on span "Continue Publishing" at bounding box center [437, 247] width 53 height 8
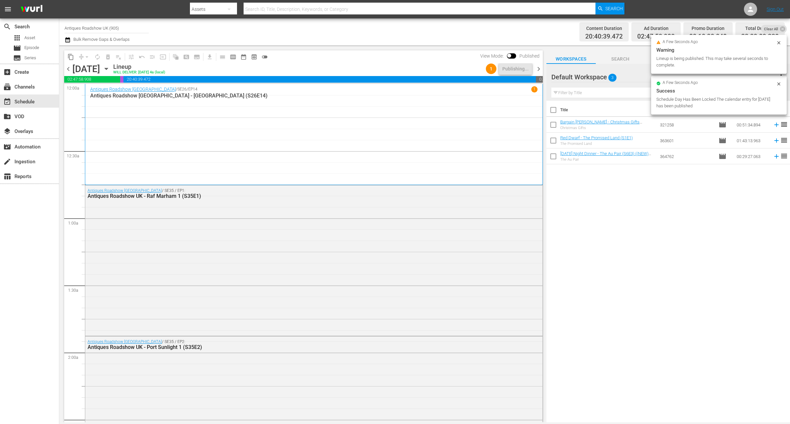
click at [537, 65] on span "chevron_right" at bounding box center [539, 69] width 8 height 8
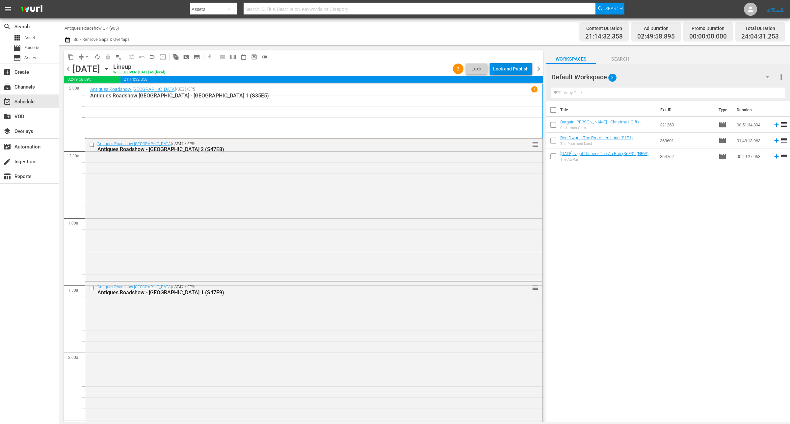
click at [521, 64] on div "Lock and Publish" at bounding box center [511, 69] width 36 height 12
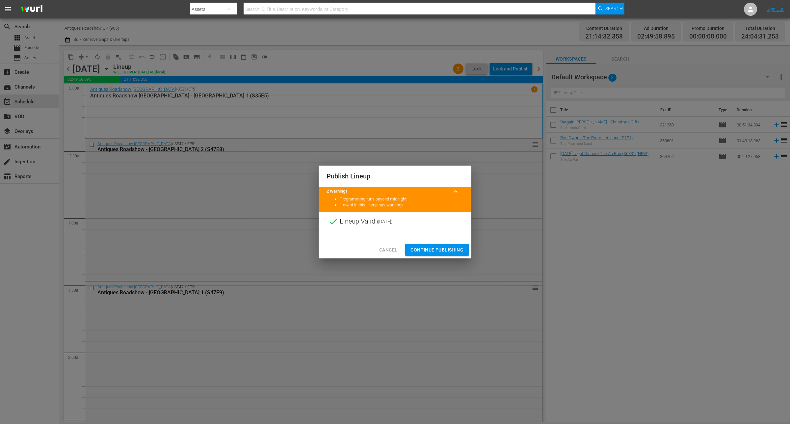
click at [446, 250] on span "Continue Publishing" at bounding box center [437, 250] width 53 height 8
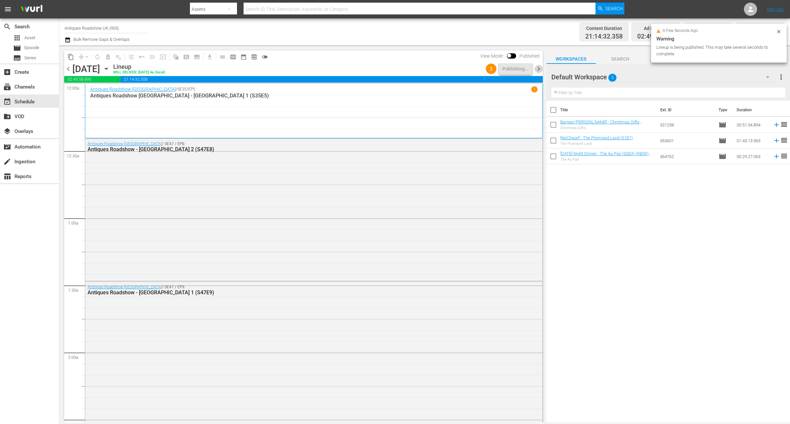
click at [538, 68] on span "chevron_right" at bounding box center [539, 69] width 8 height 8
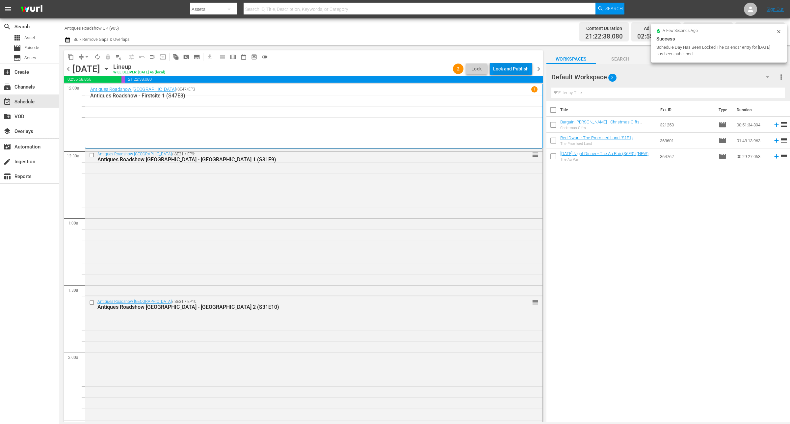
click at [516, 66] on div "Lock and Publish" at bounding box center [511, 69] width 36 height 12
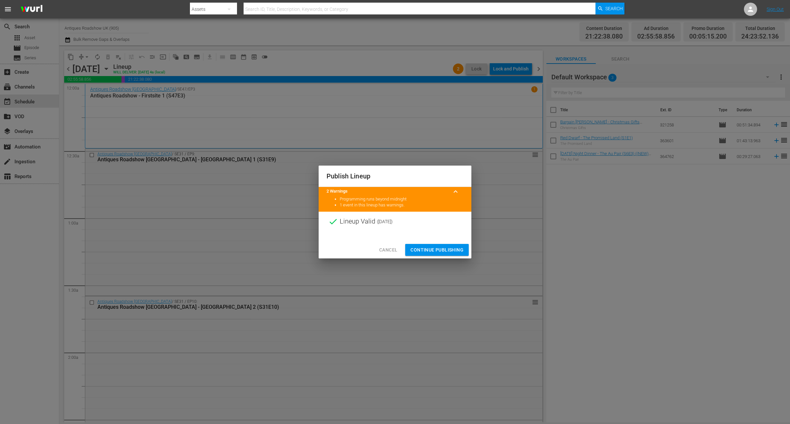
click at [443, 249] on span "Continue Publishing" at bounding box center [437, 250] width 53 height 8
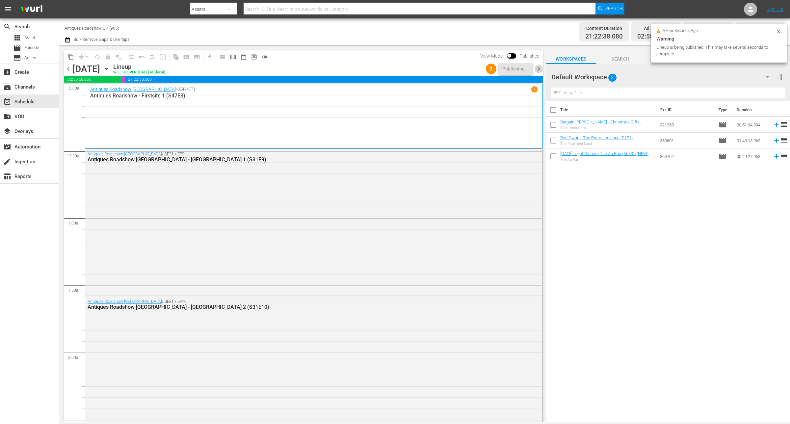
click at [535, 67] on span "chevron_right" at bounding box center [539, 69] width 8 height 8
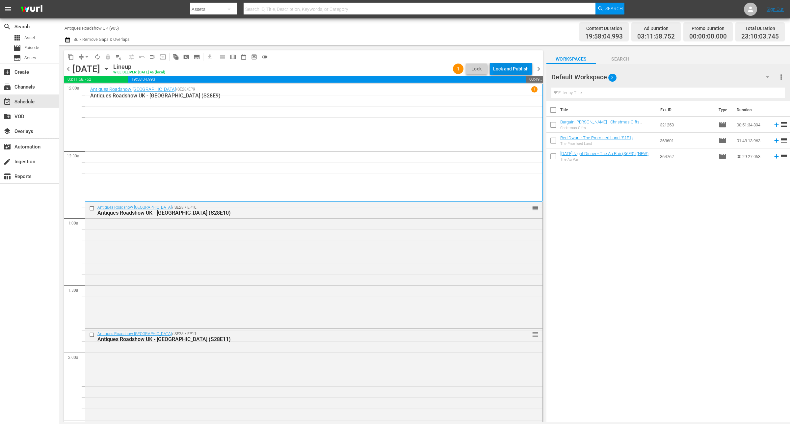
click at [514, 71] on div "Lock and Publish" at bounding box center [511, 69] width 36 height 12
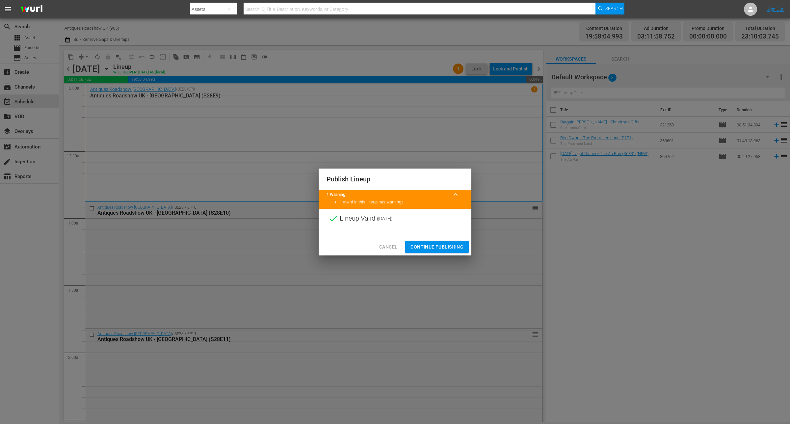
click at [429, 251] on span "Continue Publishing" at bounding box center [437, 247] width 53 height 8
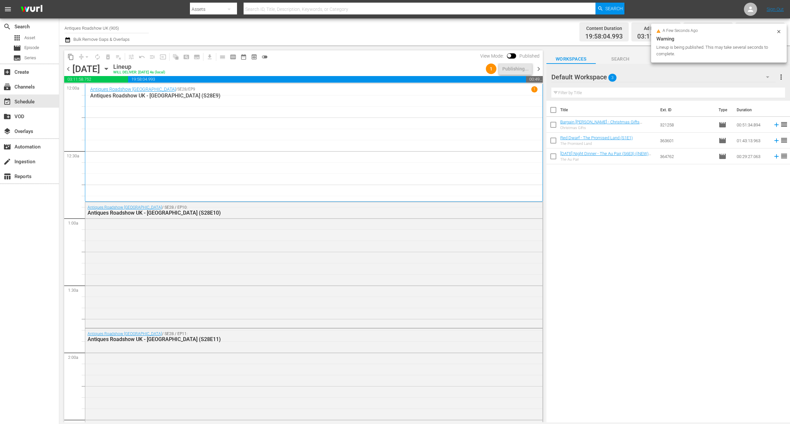
click at [538, 69] on span "chevron_right" at bounding box center [539, 69] width 8 height 8
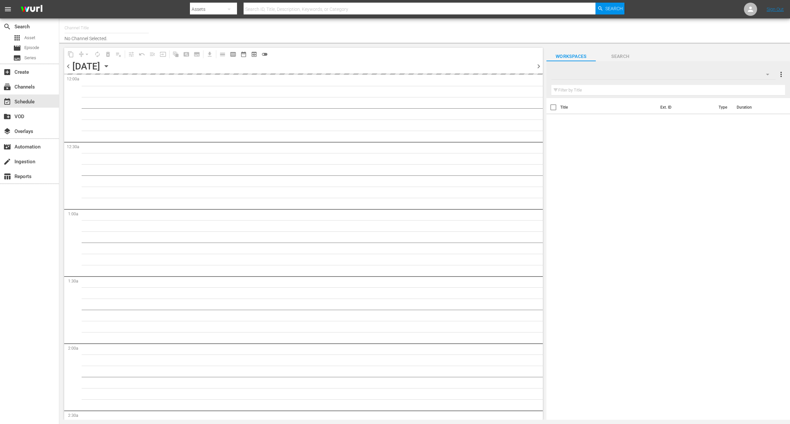
type input "Antiques Roadshow UK (905)"
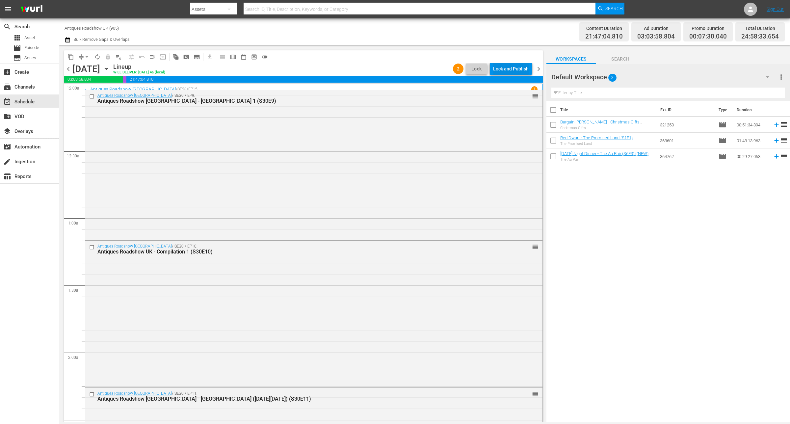
click at [501, 72] on div "Lock and Publish" at bounding box center [511, 69] width 36 height 12
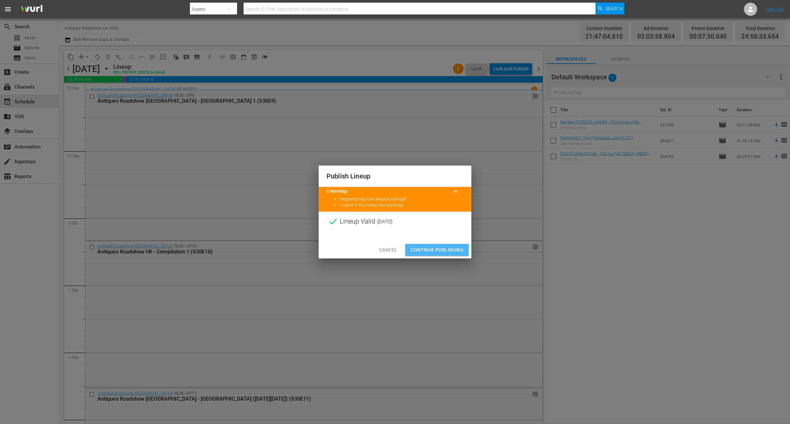
click at [433, 252] on span "Continue Publishing" at bounding box center [437, 250] width 53 height 8
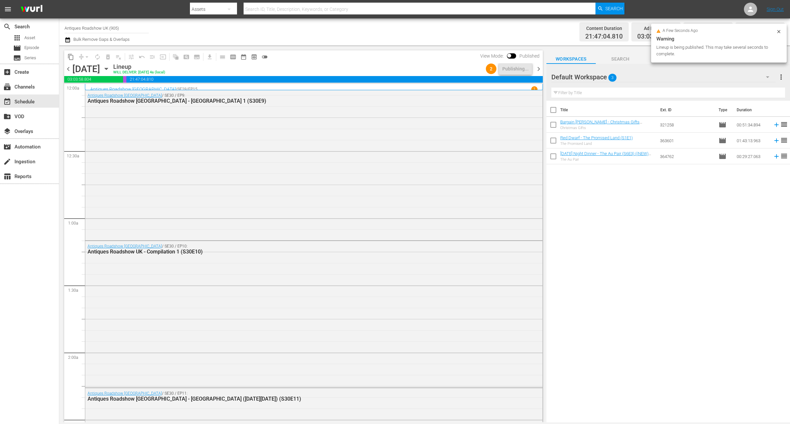
click at [540, 69] on span "chevron_right" at bounding box center [539, 69] width 8 height 8
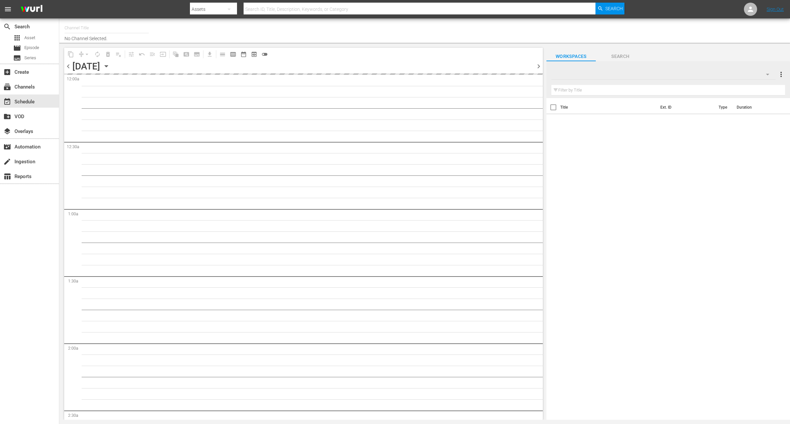
type input "Antiques Roadshow UK (905)"
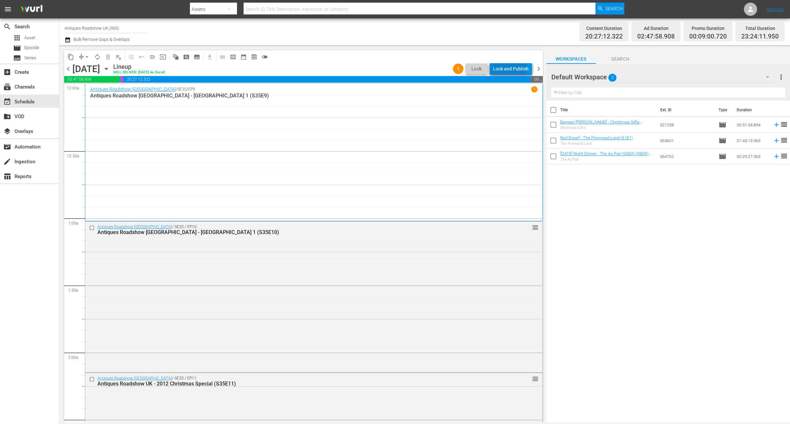
click at [509, 67] on div "Lock and Publish" at bounding box center [511, 69] width 36 height 12
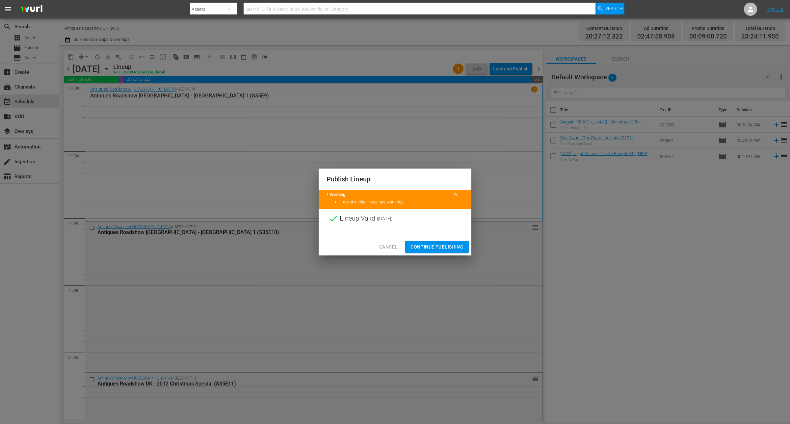
click at [426, 237] on div at bounding box center [395, 234] width 153 height 10
click at [433, 252] on button "Continue Publishing" at bounding box center [437, 247] width 64 height 12
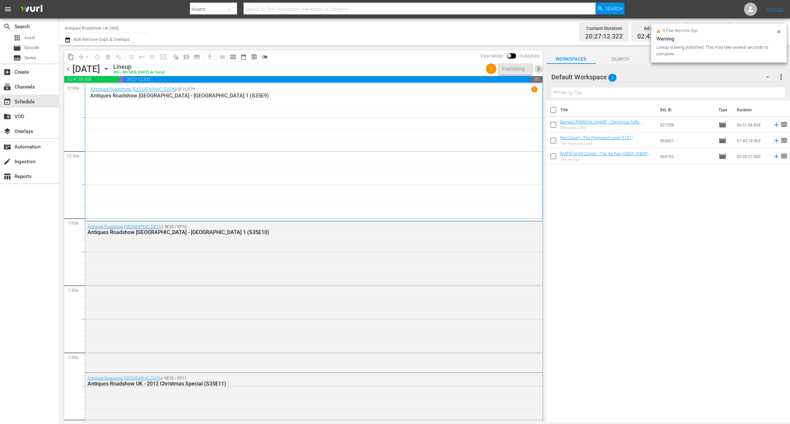
click at [539, 67] on span "chevron_right" at bounding box center [539, 69] width 8 height 8
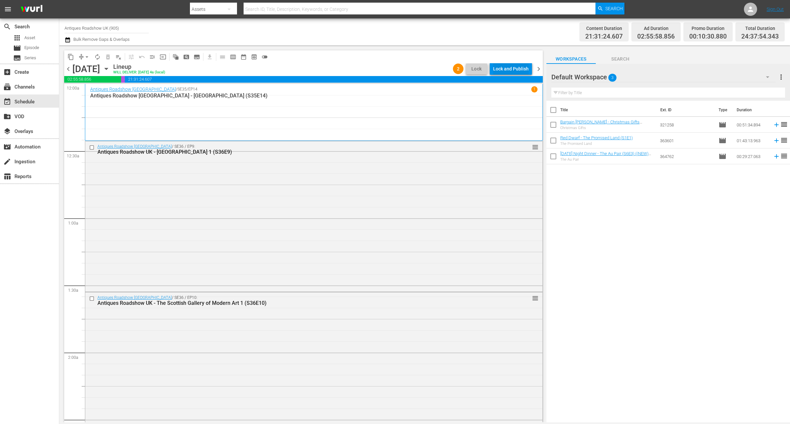
click at [519, 68] on div "Lock and Publish" at bounding box center [511, 69] width 36 height 12
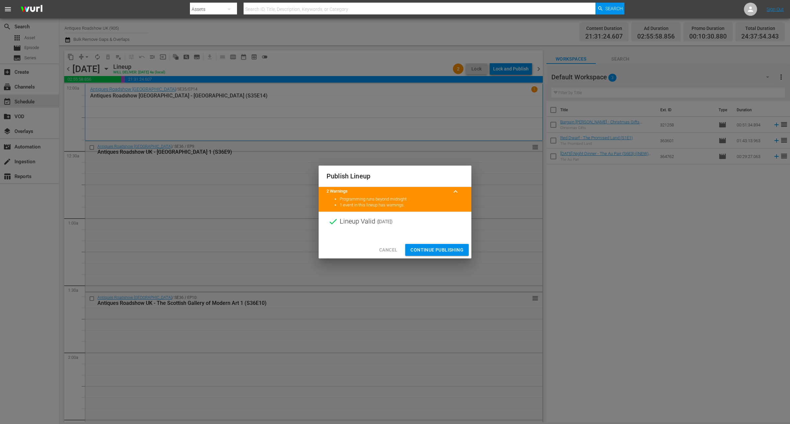
click at [446, 250] on span "Continue Publishing" at bounding box center [437, 250] width 53 height 8
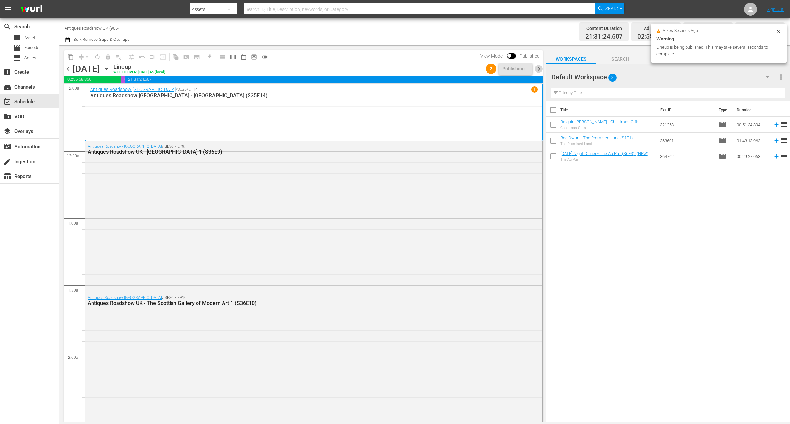
click at [538, 67] on span "chevron_right" at bounding box center [539, 69] width 8 height 8
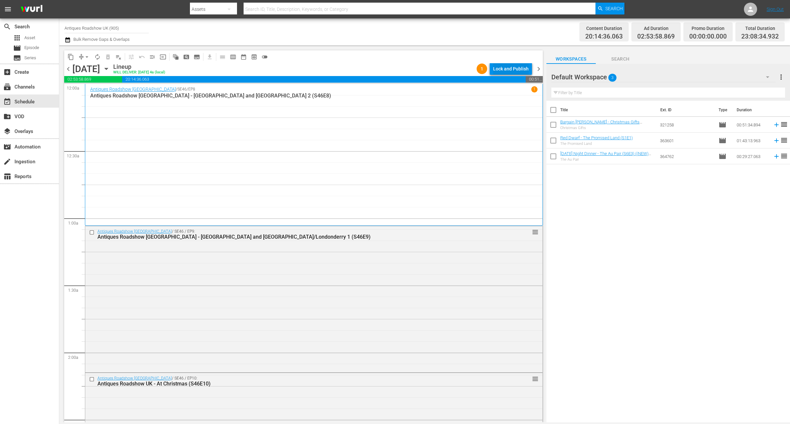
click at [514, 68] on div "Lock and Publish" at bounding box center [511, 69] width 36 height 12
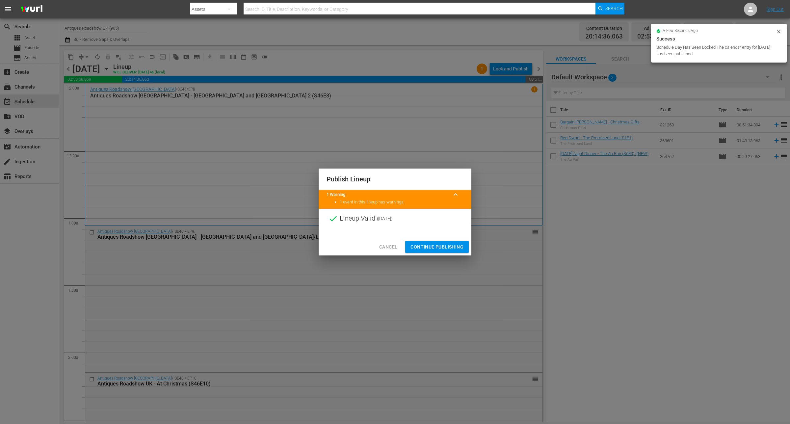
click at [459, 251] on span "Continue Publishing" at bounding box center [437, 247] width 53 height 8
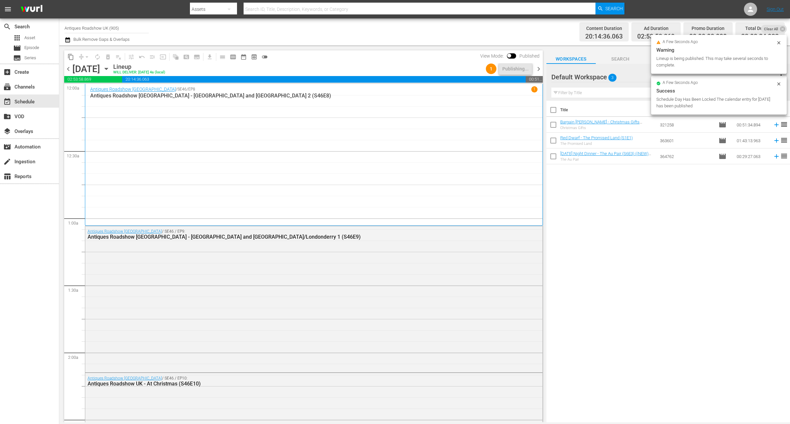
click at [539, 71] on span "chevron_right" at bounding box center [539, 69] width 8 height 8
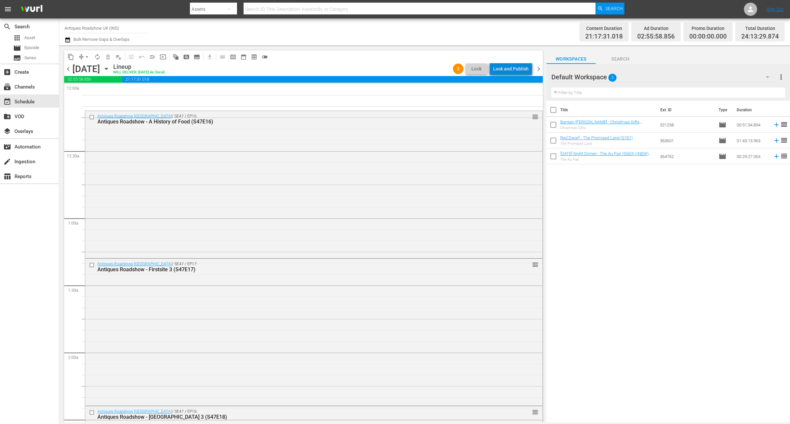
click at [521, 71] on div "Lock and Publish" at bounding box center [511, 69] width 36 height 12
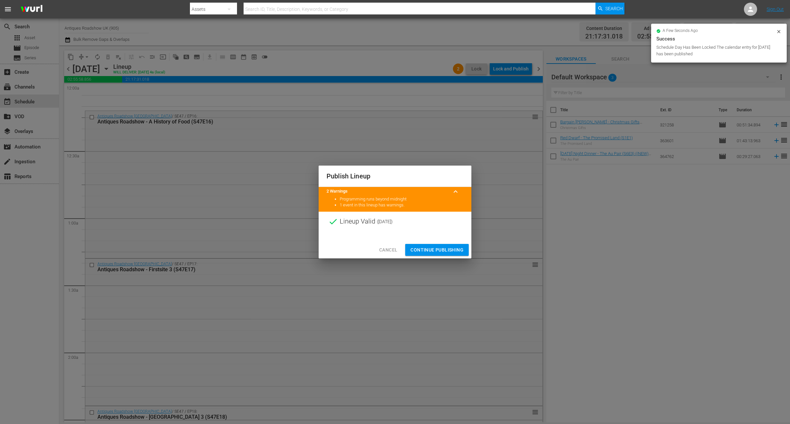
click at [450, 249] on span "Continue Publishing" at bounding box center [437, 250] width 53 height 8
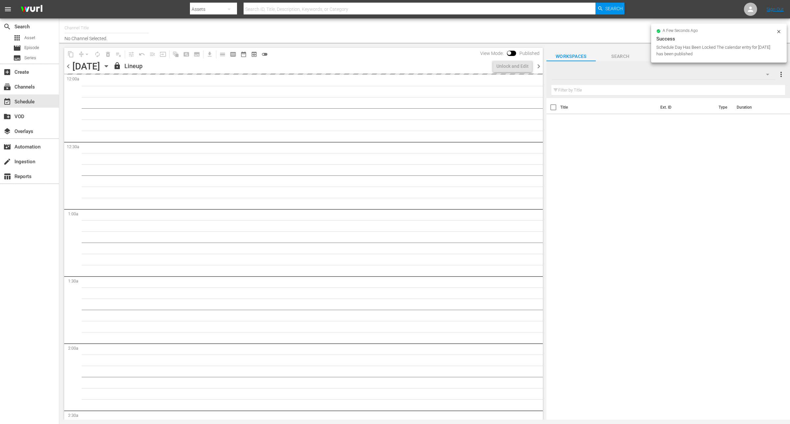
type input "Antiques Roadshow UK (905)"
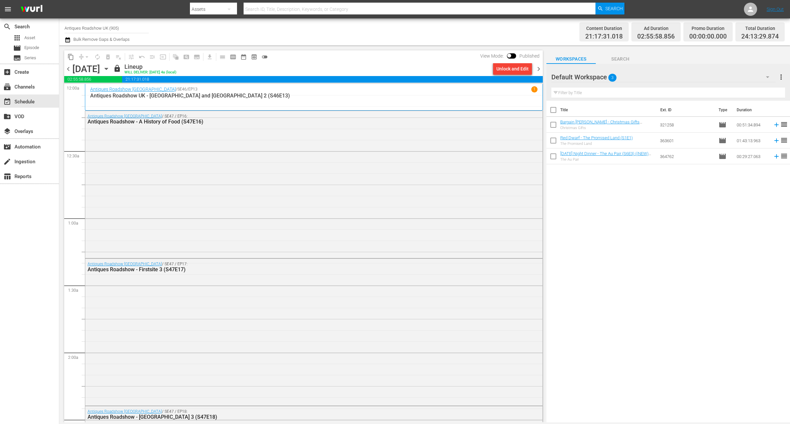
click at [541, 70] on span "chevron_right" at bounding box center [539, 69] width 8 height 8
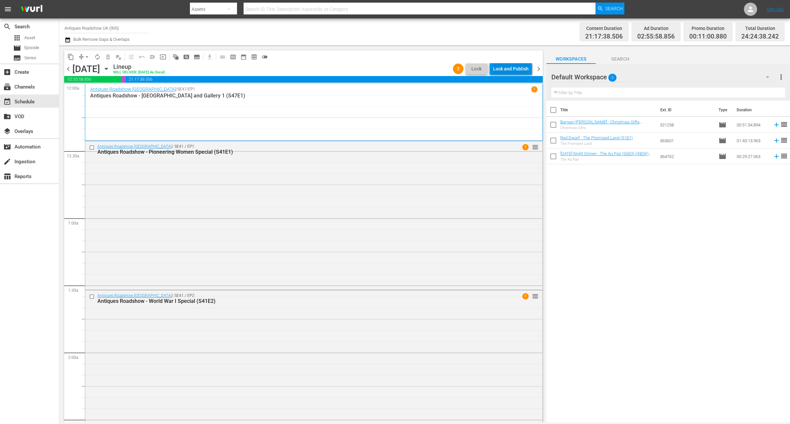
click at [519, 73] on div "Lock and Publish" at bounding box center [511, 69] width 36 height 12
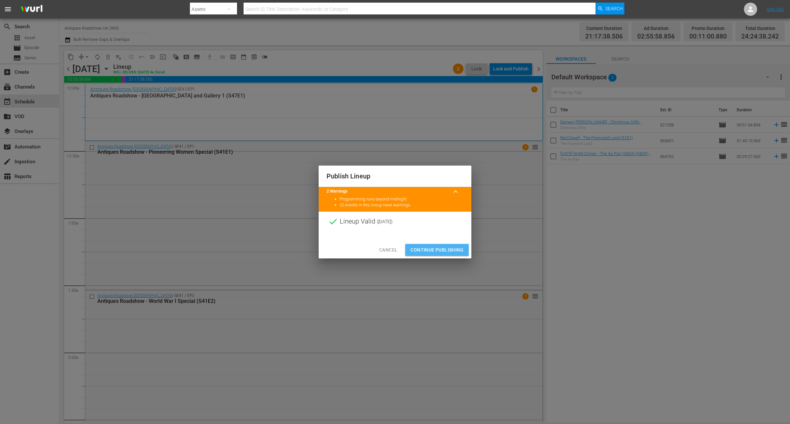
click at [452, 253] on span "Continue Publishing" at bounding box center [437, 250] width 53 height 8
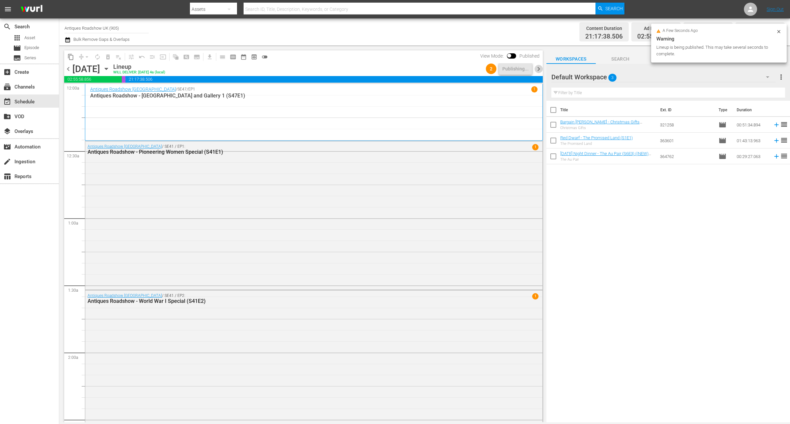
click at [538, 70] on span "chevron_right" at bounding box center [539, 69] width 8 height 8
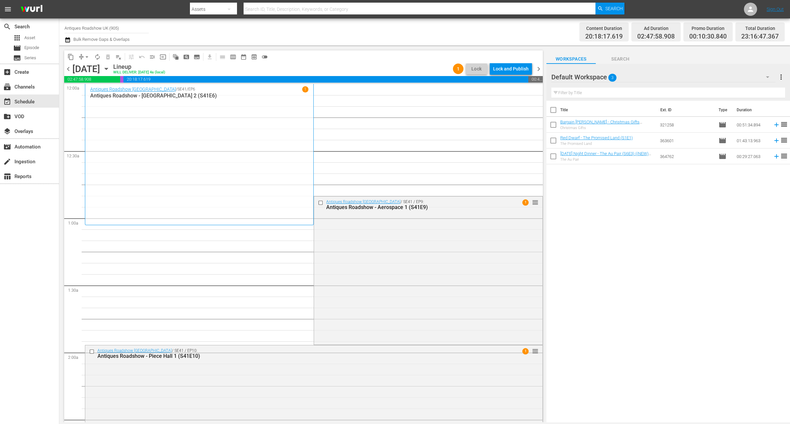
drag, startPoint x: 376, startPoint y: 137, endPoint x: 372, endPoint y: 138, distance: 4.1
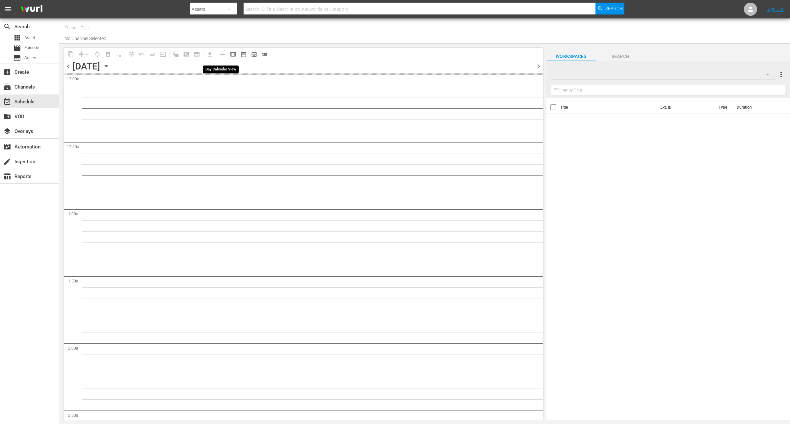
type input "Antiques Roadshow UK (905)"
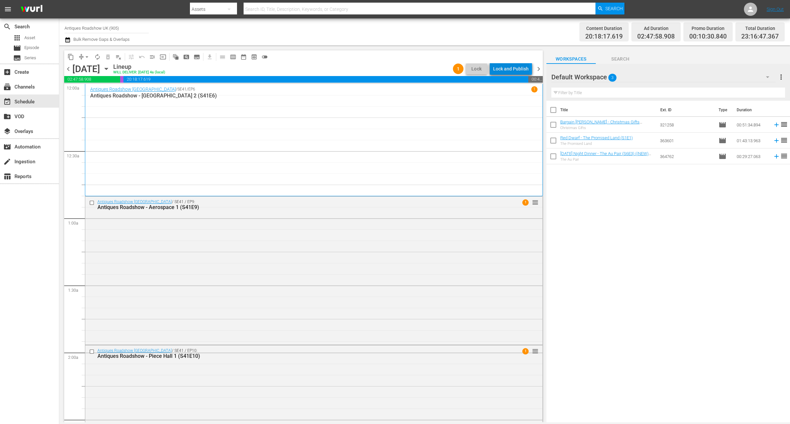
click at [513, 70] on div "Lock and Publish" at bounding box center [511, 69] width 36 height 12
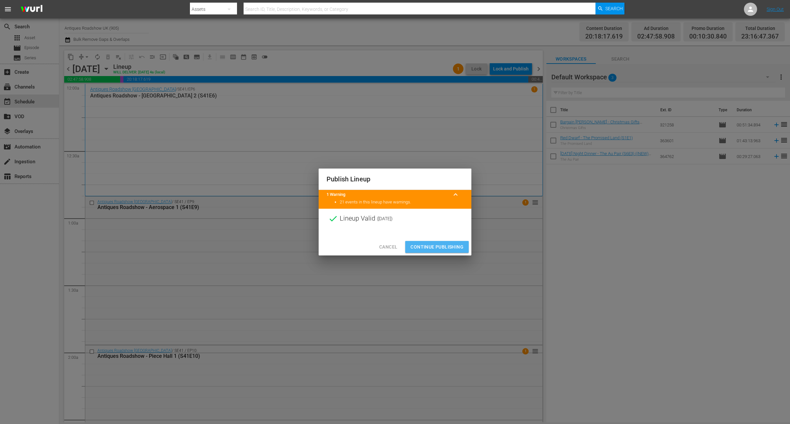
click at [427, 245] on span "Continue Publishing" at bounding box center [437, 247] width 53 height 8
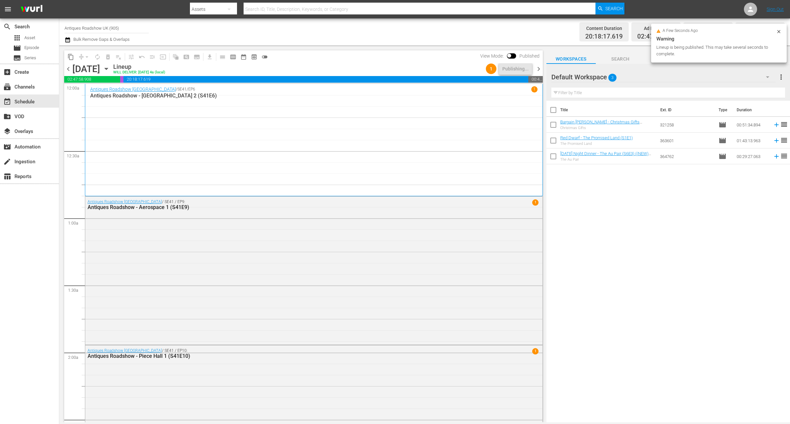
click at [541, 65] on span "chevron_right" at bounding box center [539, 69] width 8 height 8
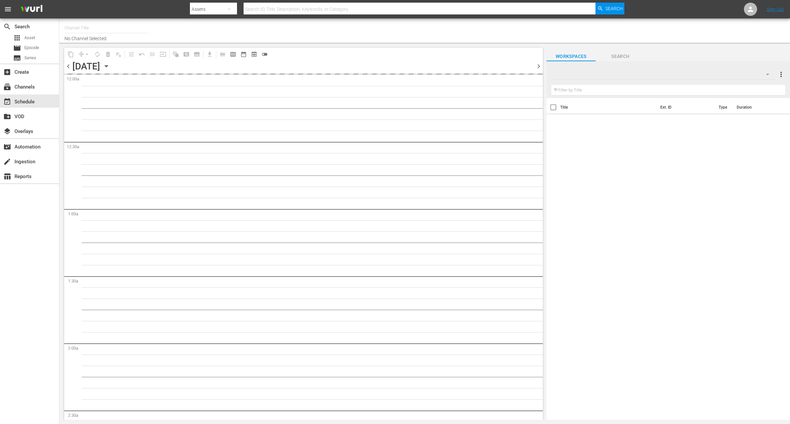
type input "Antiques Roadshow UK (905)"
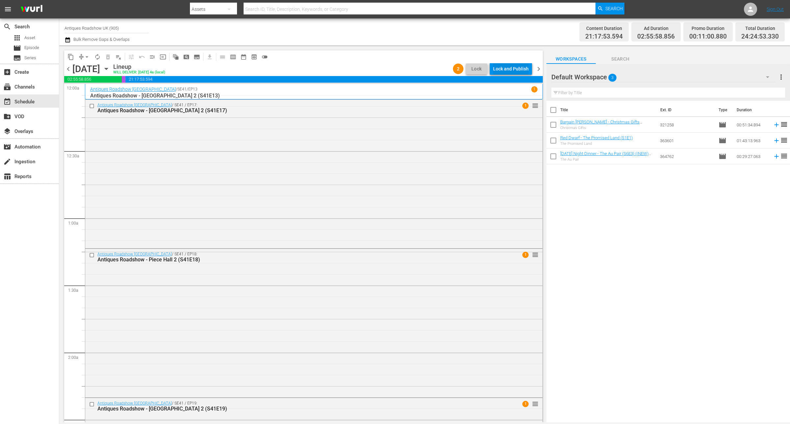
click at [515, 68] on div "Lock and Publish" at bounding box center [511, 69] width 36 height 12
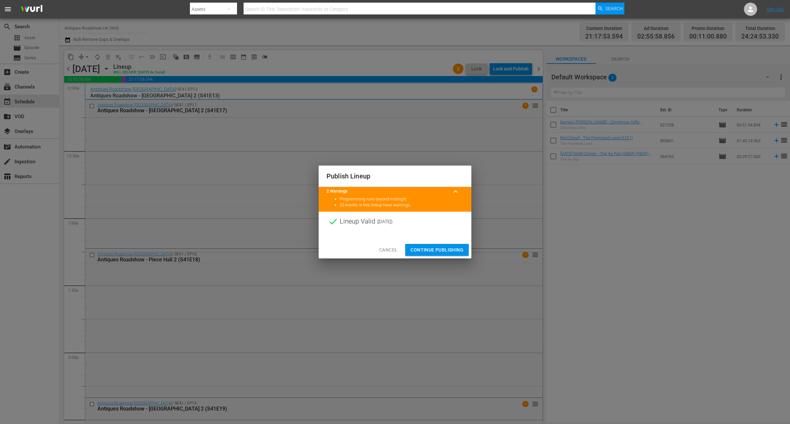
click at [412, 249] on span "Continue Publishing" at bounding box center [437, 250] width 53 height 8
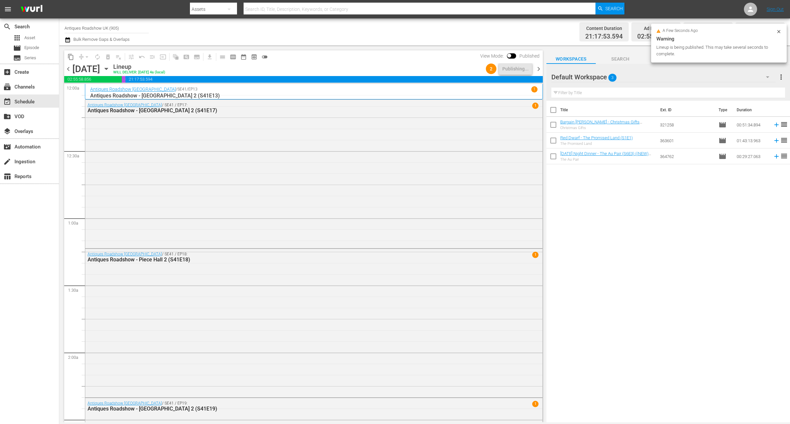
click at [537, 66] on span "chevron_right" at bounding box center [539, 69] width 8 height 8
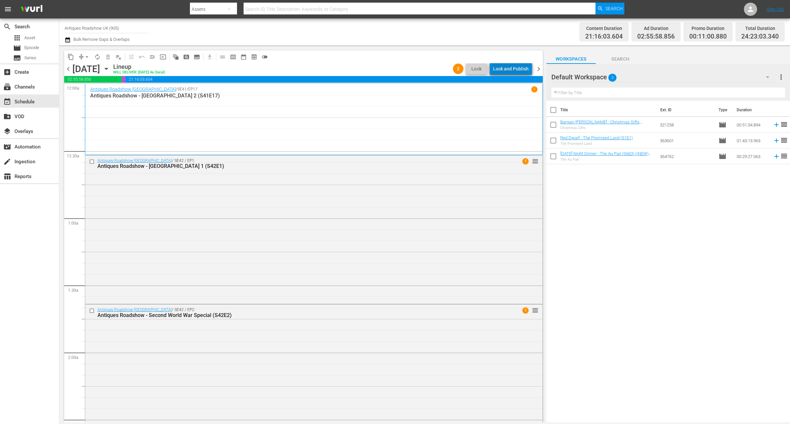
click at [516, 66] on div "Lock and Publish" at bounding box center [511, 69] width 36 height 12
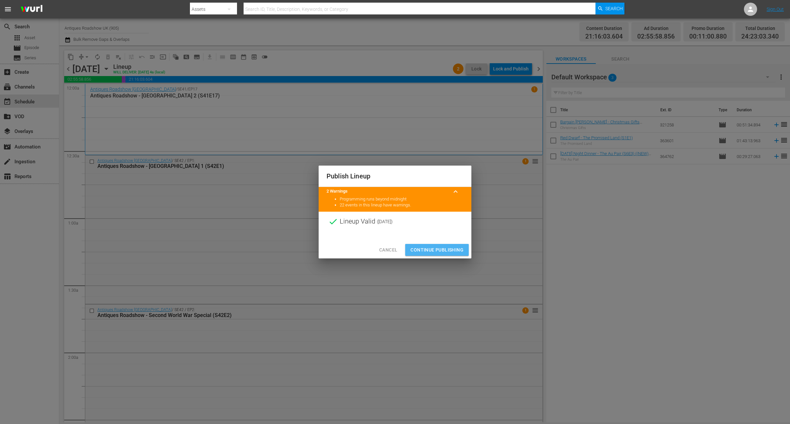
click at [435, 253] on span "Continue Publishing" at bounding box center [437, 250] width 53 height 8
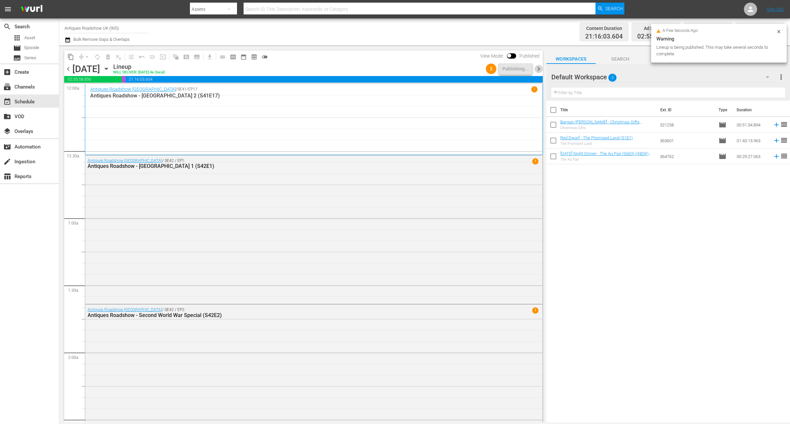
click at [540, 71] on span "chevron_right" at bounding box center [539, 69] width 8 height 8
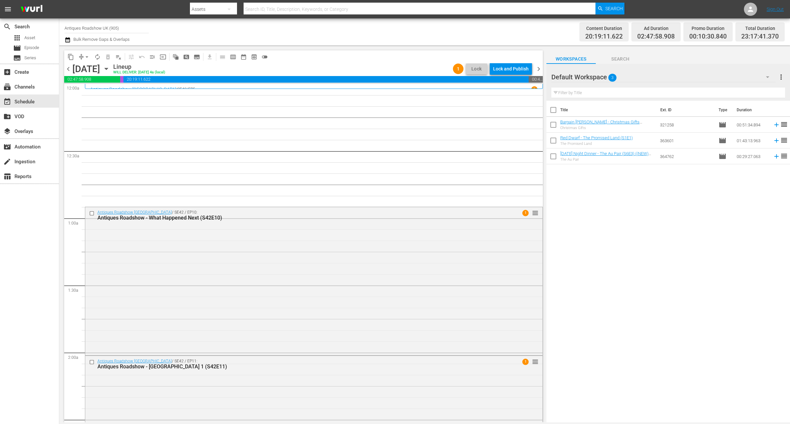
drag, startPoint x: 236, startPoint y: 115, endPoint x: 130, endPoint y: 16, distance: 145.2
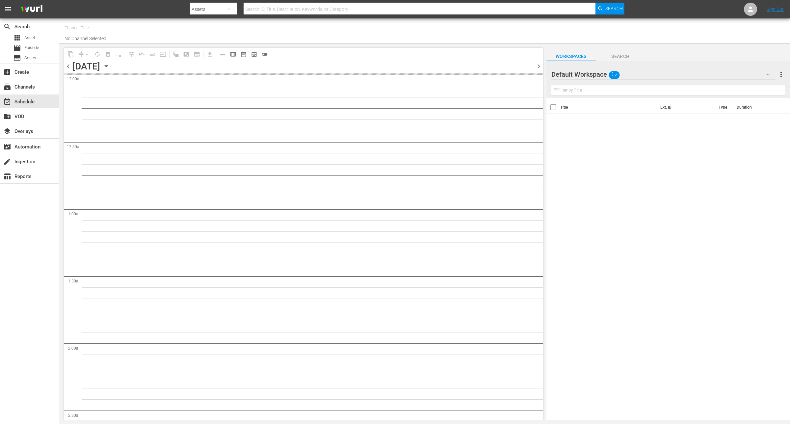
type input "Antiques Roadshow UK (905)"
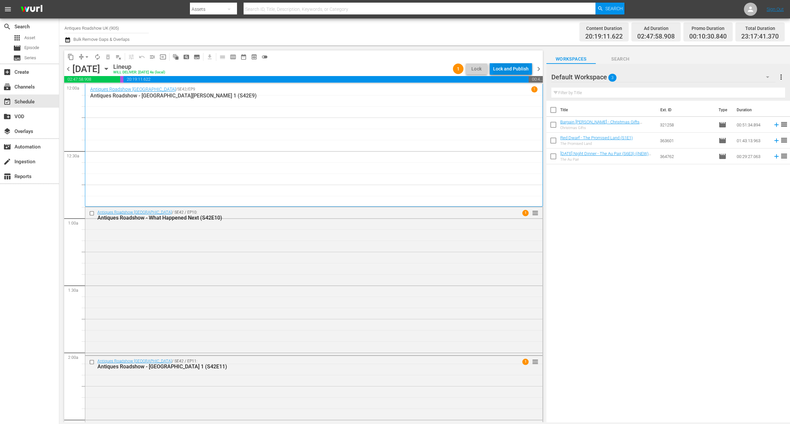
click at [514, 64] on div "Lock and Publish" at bounding box center [511, 69] width 36 height 12
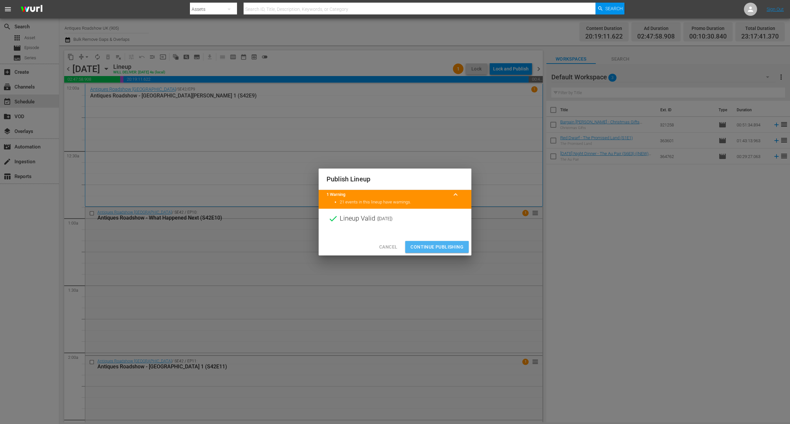
click at [430, 248] on span "Continue Publishing" at bounding box center [437, 247] width 53 height 8
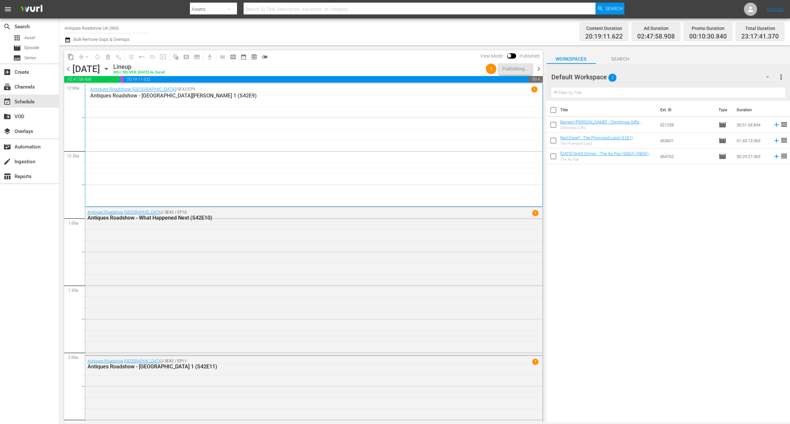
click at [539, 70] on span "chevron_right" at bounding box center [539, 69] width 8 height 8
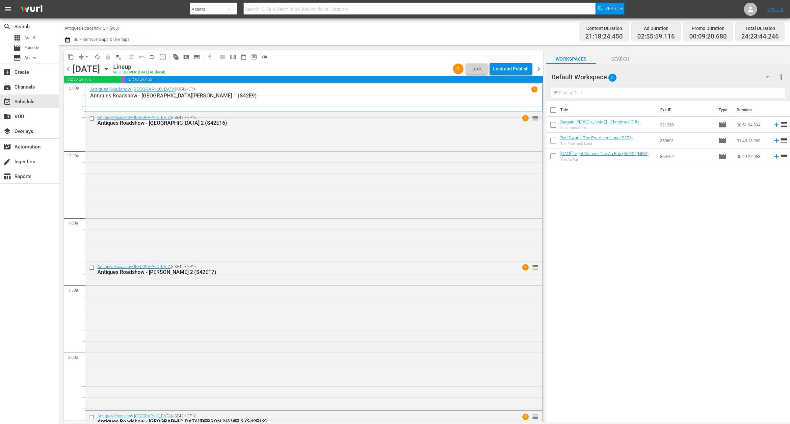
click at [504, 72] on div "Lock and Publish" at bounding box center [511, 69] width 36 height 12
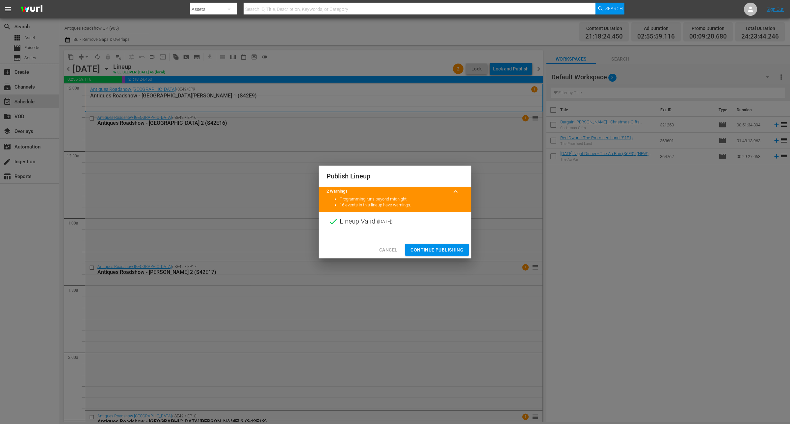
click at [438, 246] on span "Continue Publishing" at bounding box center [437, 250] width 53 height 8
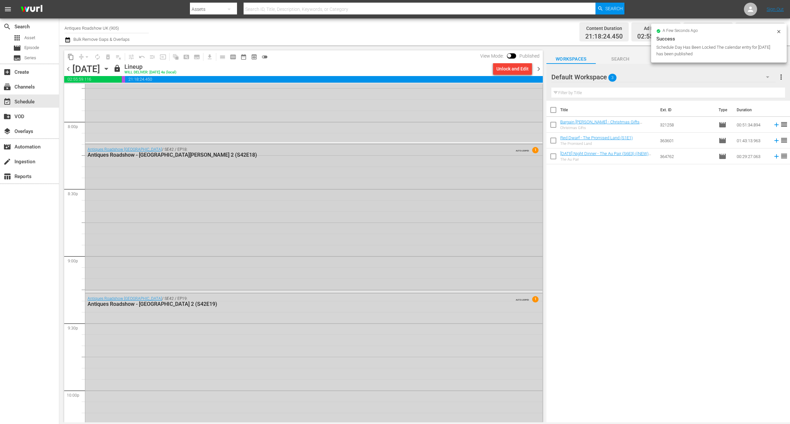
scroll to position [2758, 0]
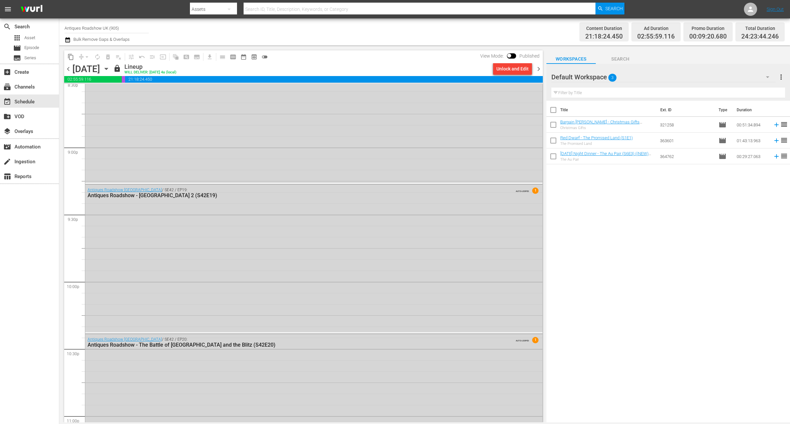
click at [110, 68] on icon "button" at bounding box center [106, 68] width 7 height 7
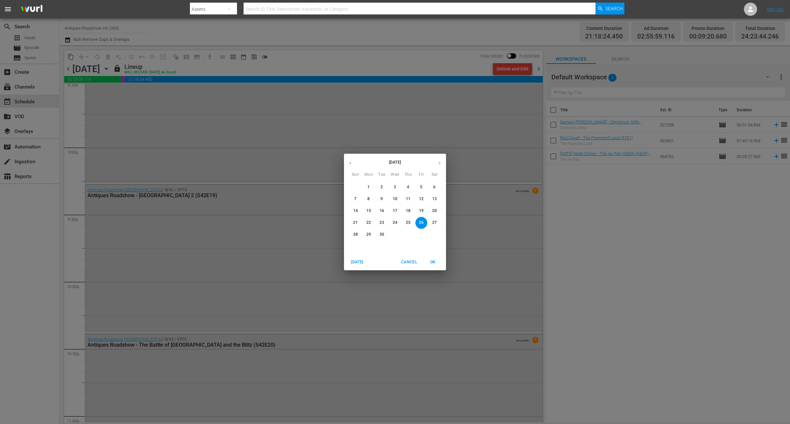
click at [417, 211] on span "19" at bounding box center [422, 211] width 12 height 6
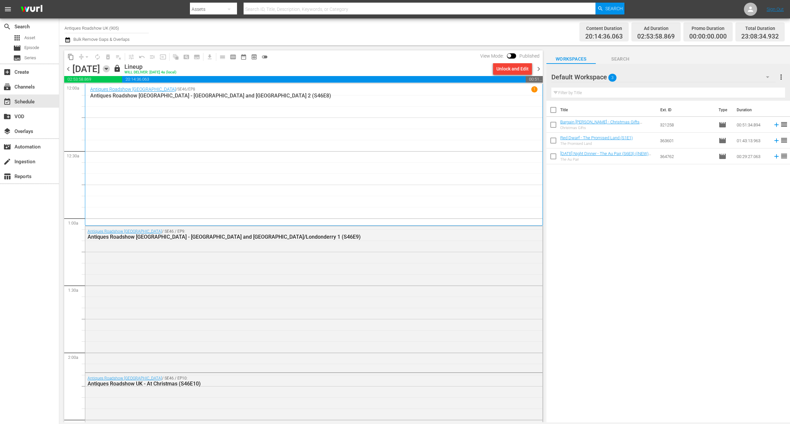
click at [108, 68] on icon "button" at bounding box center [106, 69] width 3 height 2
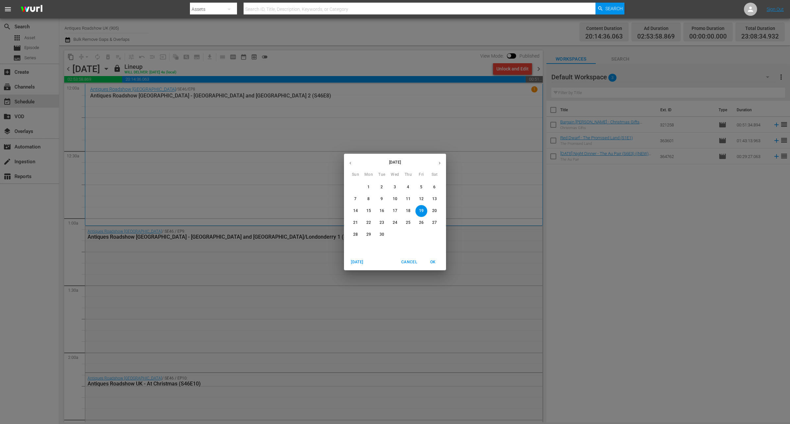
click at [432, 224] on span "27" at bounding box center [435, 223] width 12 height 6
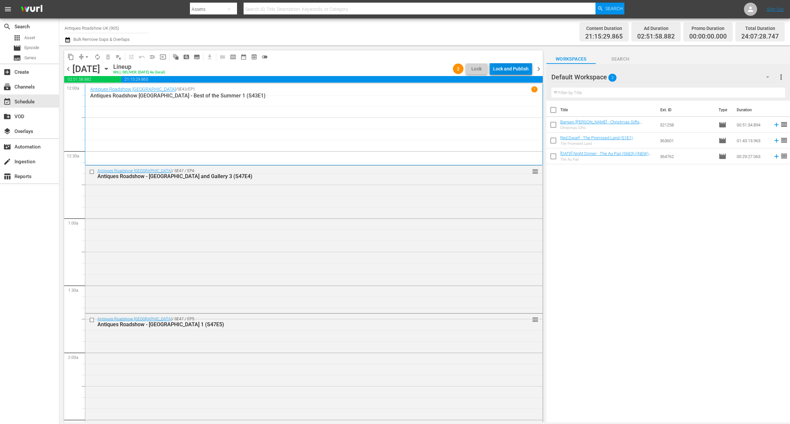
click at [527, 71] on div "Lock and Publish" at bounding box center [511, 69] width 36 height 12
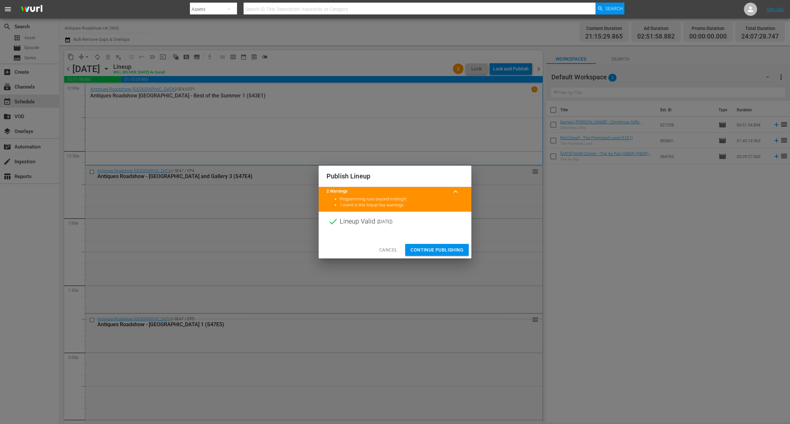
click at [457, 251] on span "Continue Publishing" at bounding box center [437, 250] width 53 height 8
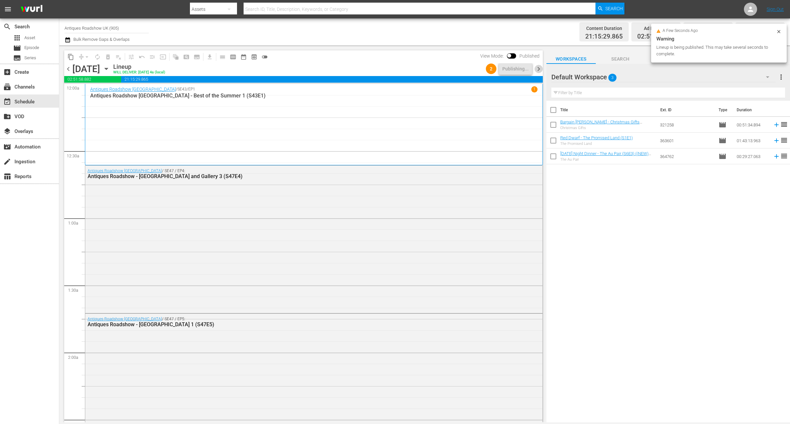
click at [542, 69] on span "chevron_right" at bounding box center [539, 69] width 8 height 8
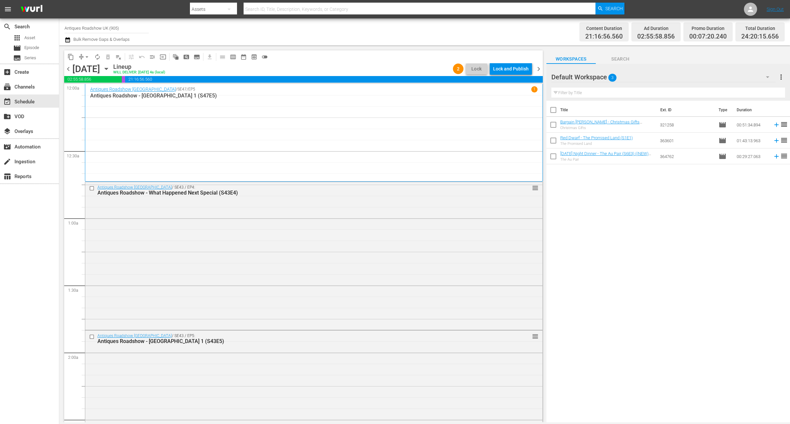
click at [566, 58] on span "Workspaces" at bounding box center [571, 59] width 49 height 8
click at [516, 67] on div "Lock and Publish" at bounding box center [511, 69] width 36 height 12
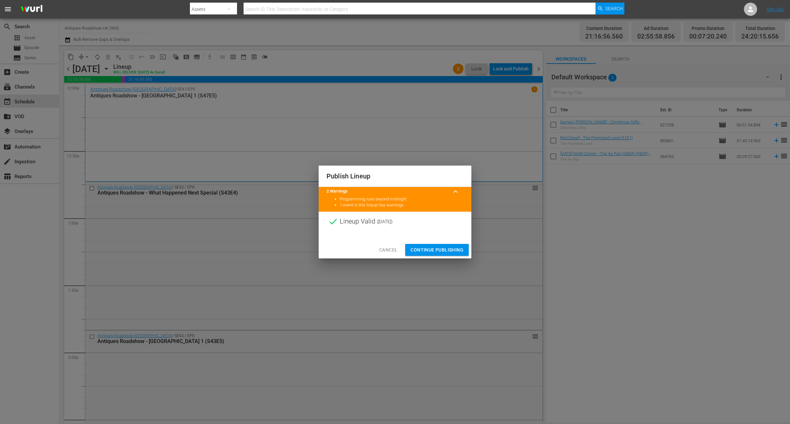
click at [450, 249] on span "Continue Publishing" at bounding box center [437, 250] width 53 height 8
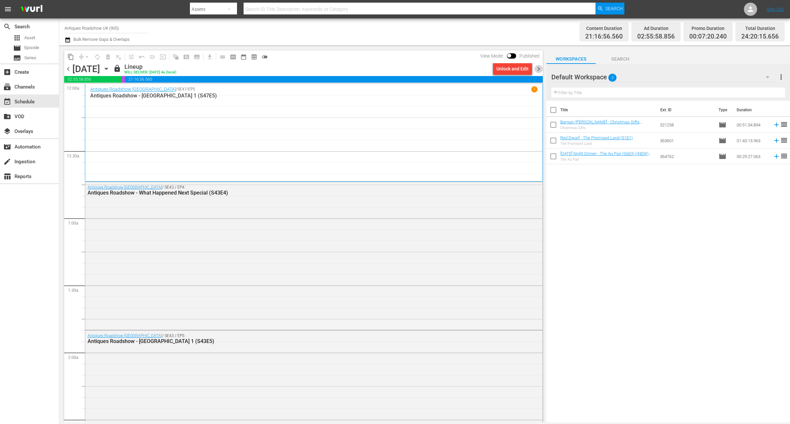
click at [542, 69] on span "chevron_right" at bounding box center [539, 69] width 8 height 8
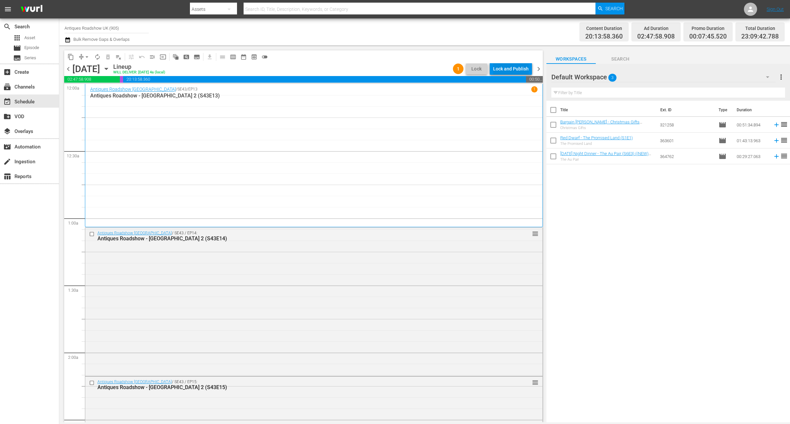
click at [515, 70] on div "Lock and Publish" at bounding box center [511, 69] width 36 height 12
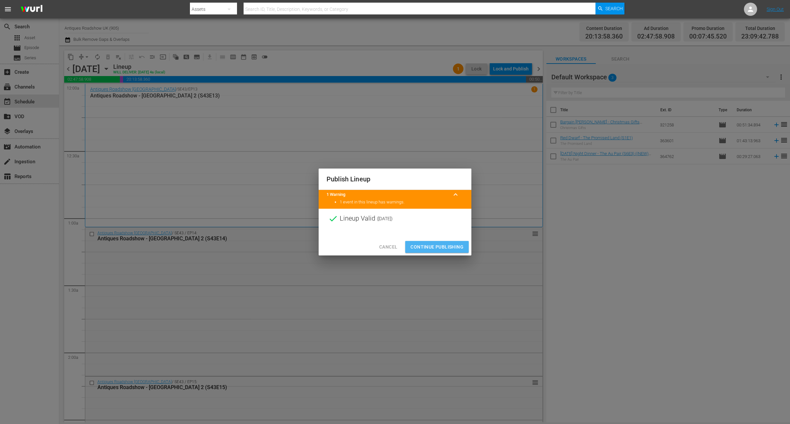
click at [440, 244] on span "Continue Publishing" at bounding box center [437, 247] width 53 height 8
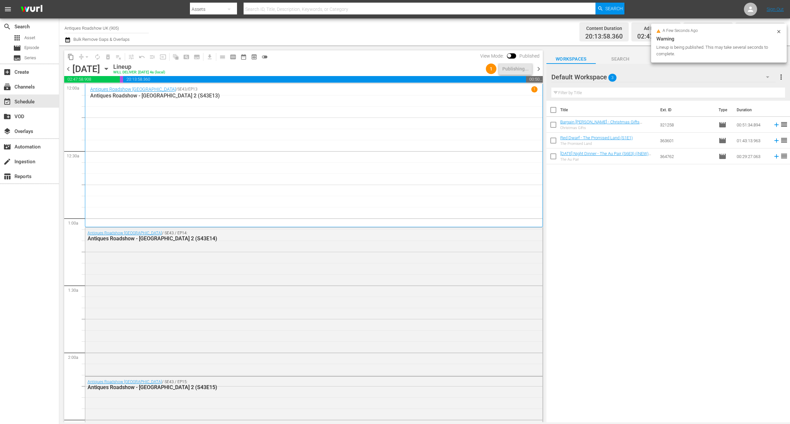
click at [537, 67] on span "chevron_right" at bounding box center [539, 69] width 8 height 8
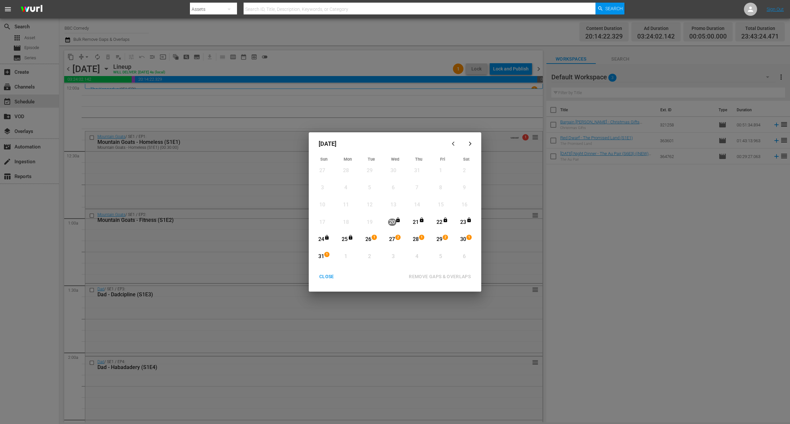
click at [326, 274] on div "CLOSE" at bounding box center [326, 277] width 25 height 8
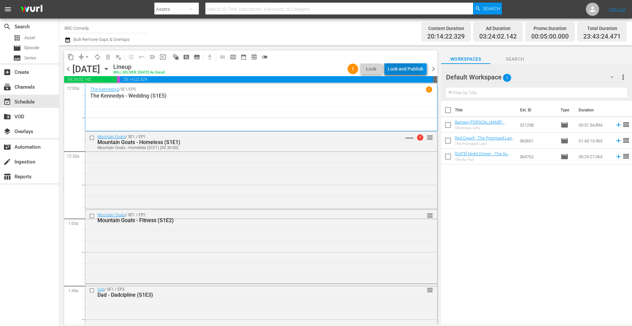
click at [401, 70] on div "Lock and Publish" at bounding box center [406, 69] width 36 height 12
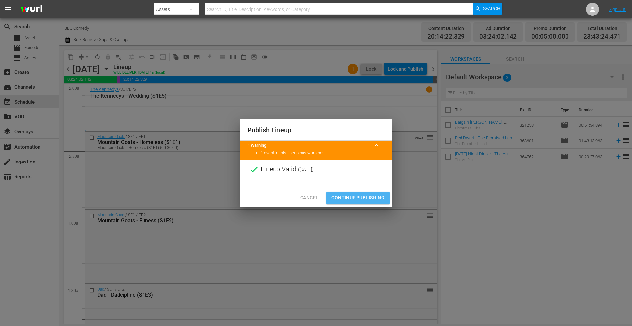
click at [377, 199] on span "Continue Publishing" at bounding box center [358, 198] width 53 height 8
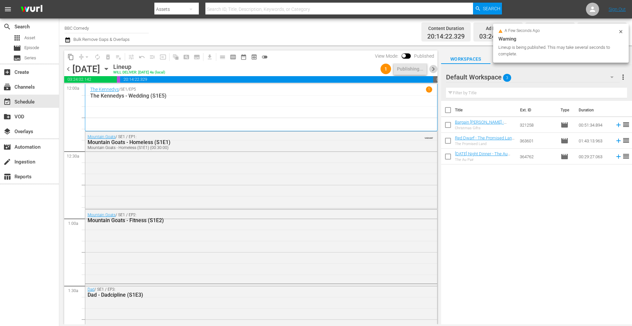
click at [433, 67] on span "chevron_right" at bounding box center [434, 69] width 8 height 8
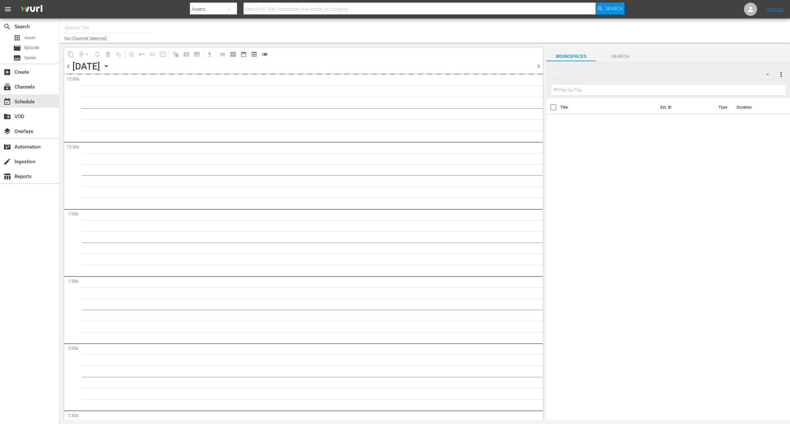
type input "Antiques Roadshow UK (905)"
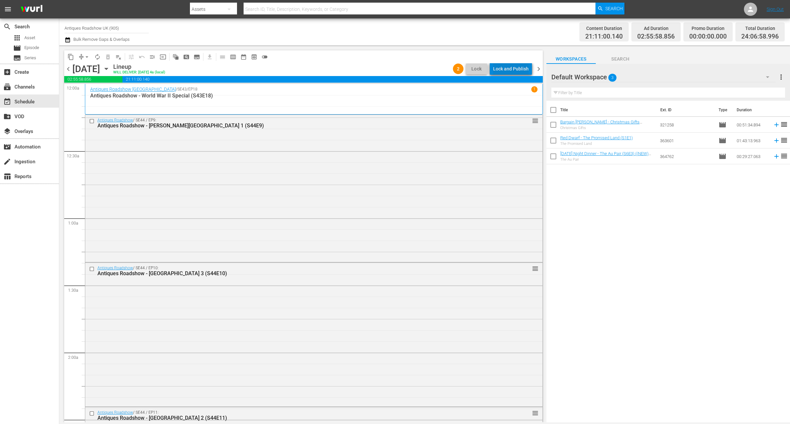
click at [516, 69] on div "Lock and Publish" at bounding box center [511, 69] width 36 height 12
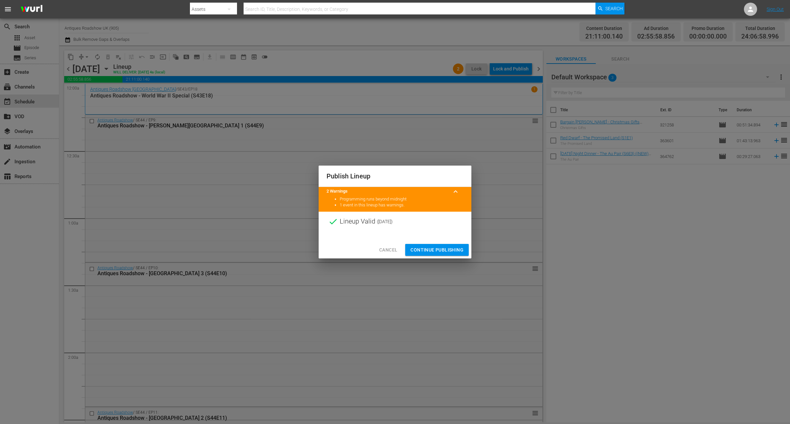
click at [425, 244] on button "Continue Publishing" at bounding box center [437, 250] width 64 height 12
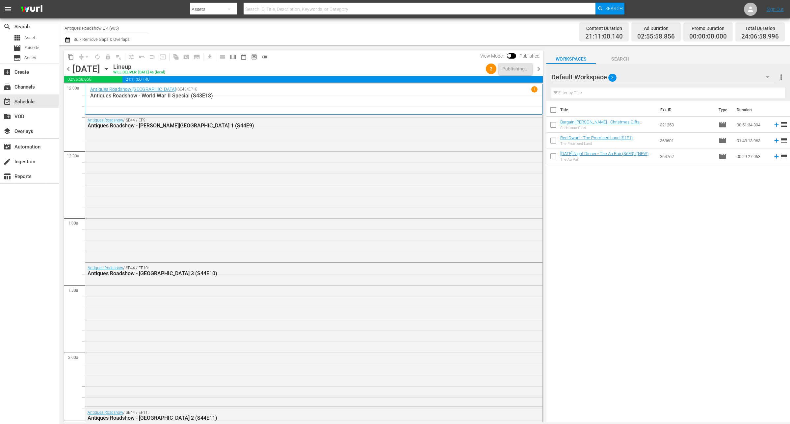
click at [538, 68] on span "chevron_right" at bounding box center [539, 69] width 8 height 8
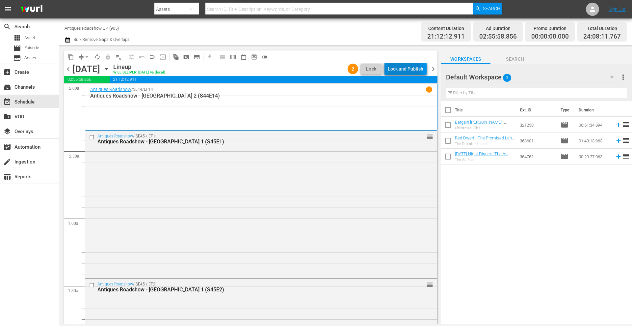
click at [401, 69] on div "Lock and Publish" at bounding box center [406, 69] width 36 height 12
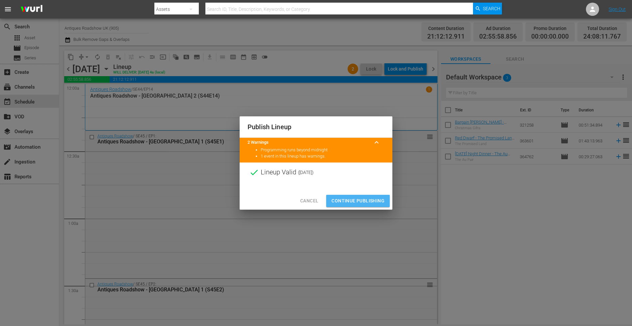
click at [347, 196] on button "Continue Publishing" at bounding box center [358, 201] width 64 height 12
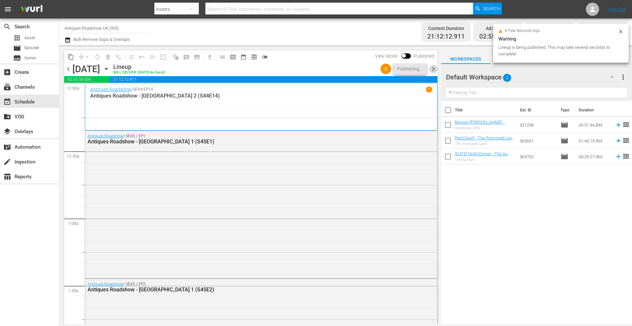
click at [434, 69] on span "chevron_right" at bounding box center [434, 69] width 8 height 8
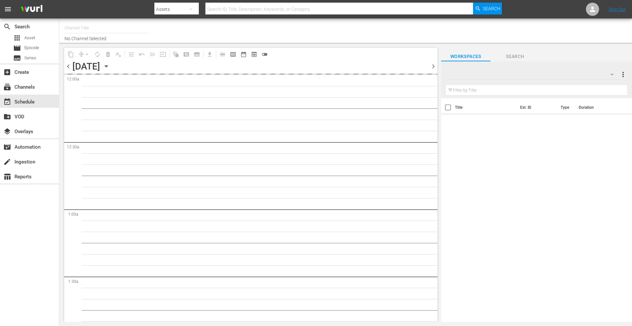
type input "BBC Comedy (1576)"
